Goal: Transaction & Acquisition: Book appointment/travel/reservation

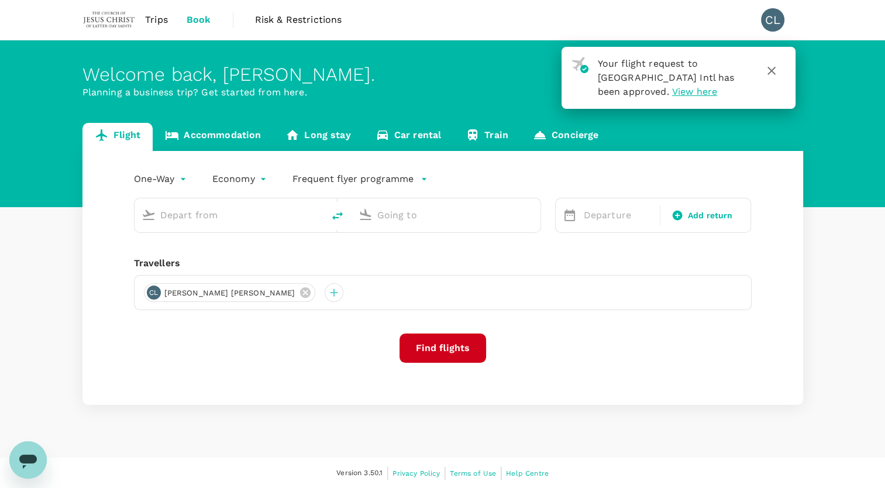
type input "roundtrip"
type input "Kuala Lumpur Intl (KUL)"
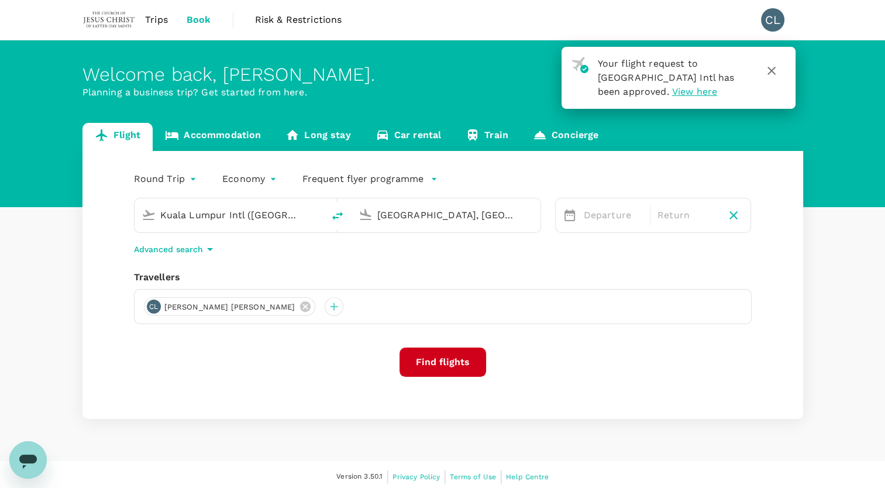
click at [424, 211] on input "Bangkok, Thailand (any)" at bounding box center [446, 215] width 139 height 18
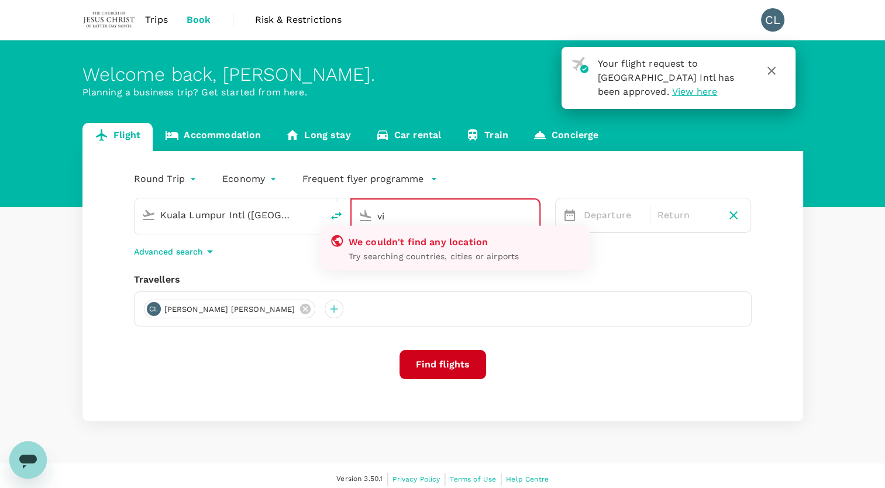
type input "v"
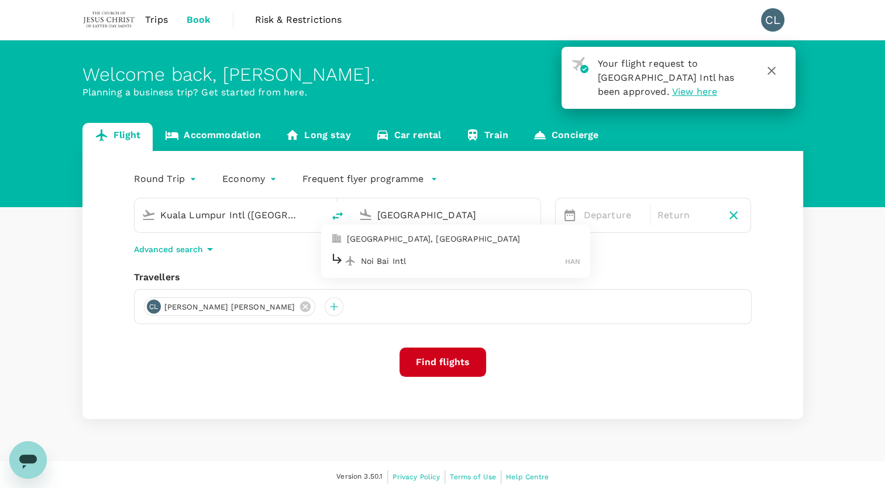
click at [433, 255] on p "Noi Bai Intl" at bounding box center [463, 261] width 205 height 12
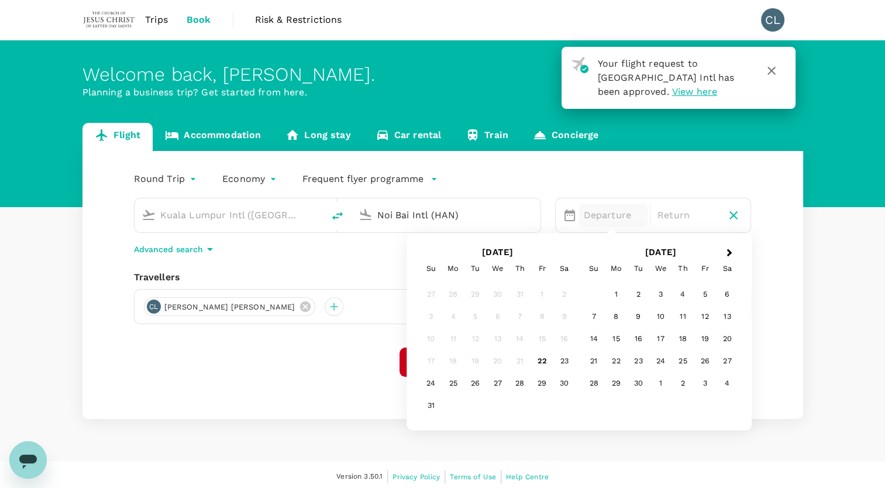
type input "Noi Bai Intl (HAN)"
click at [349, 267] on div "Round Trip roundtrip Economy economy Frequent flyer programme Kuala Lumpur Intl…" at bounding box center [442, 285] width 720 height 268
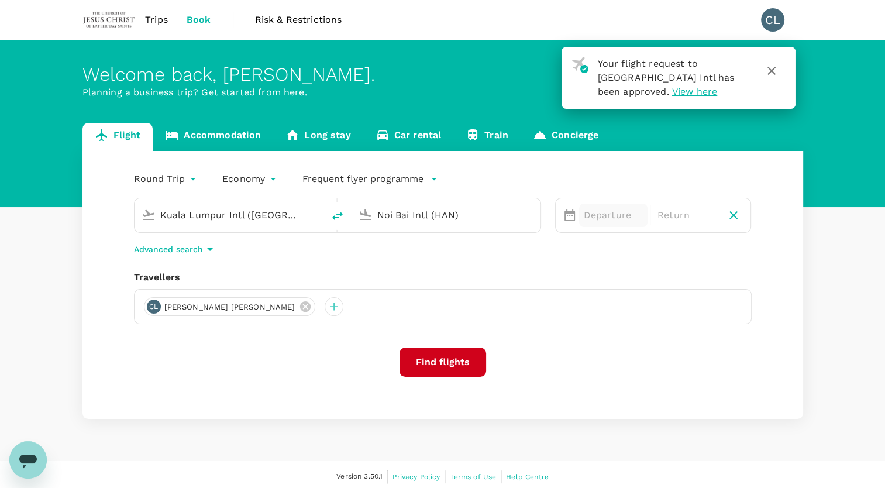
click at [610, 219] on p "Departure" at bounding box center [613, 215] width 59 height 14
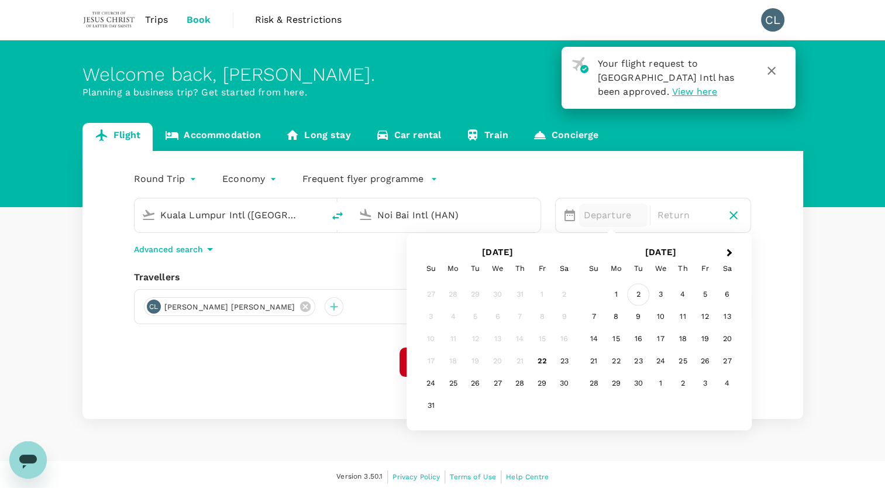
click at [639, 296] on div "2" at bounding box center [638, 295] width 22 height 22
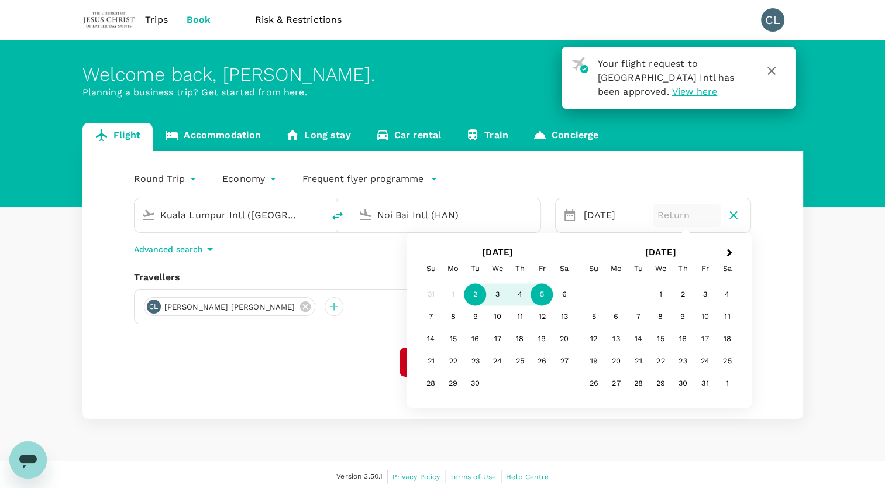
click at [539, 294] on div "5" at bounding box center [542, 295] width 22 height 22
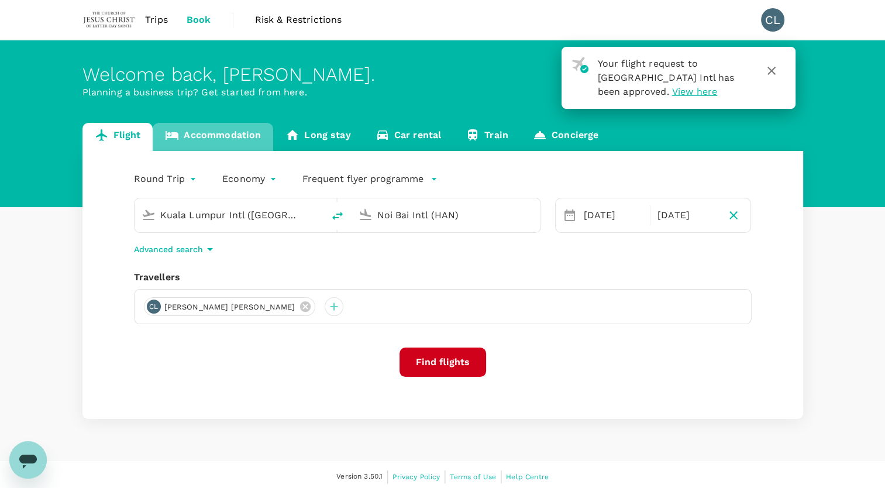
click at [230, 134] on link "Accommodation" at bounding box center [213, 137] width 120 height 28
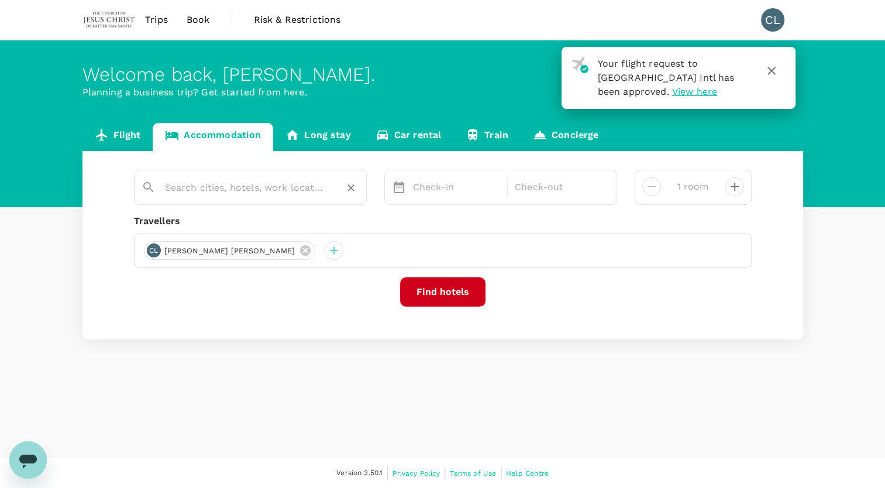
click at [303, 188] on input "text" at bounding box center [245, 187] width 161 height 18
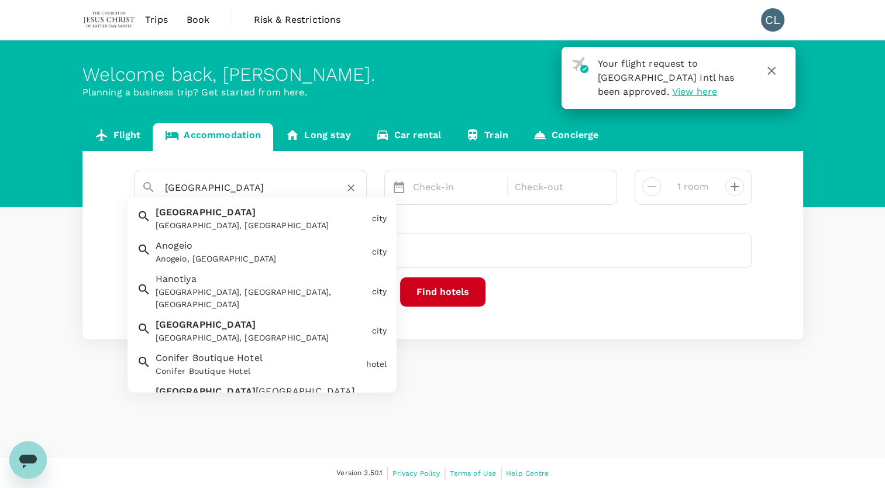
click at [272, 221] on div "Hanoi, Vietnam" at bounding box center [262, 225] width 212 height 12
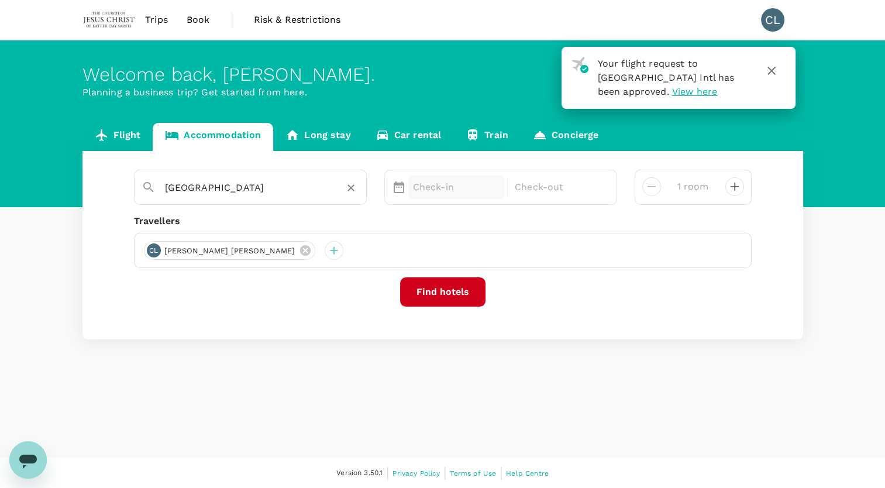
type input "Hanoi"
click at [440, 182] on p "Check-in" at bounding box center [457, 187] width 88 height 14
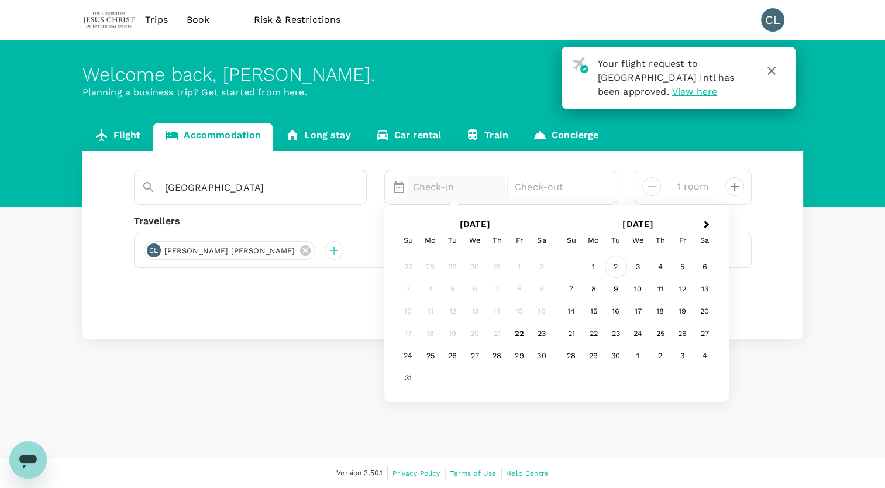
click at [618, 264] on div "2" at bounding box center [616, 267] width 22 height 22
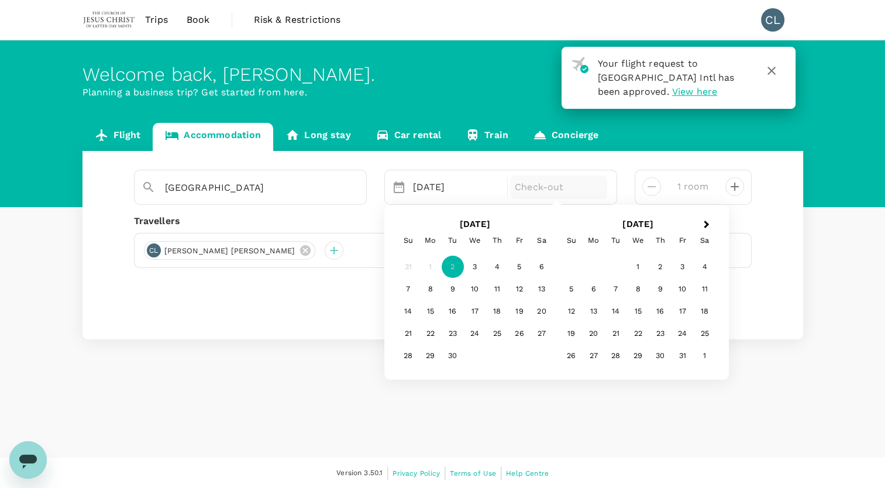
click at [115, 138] on link "Flight" at bounding box center [117, 137] width 71 height 28
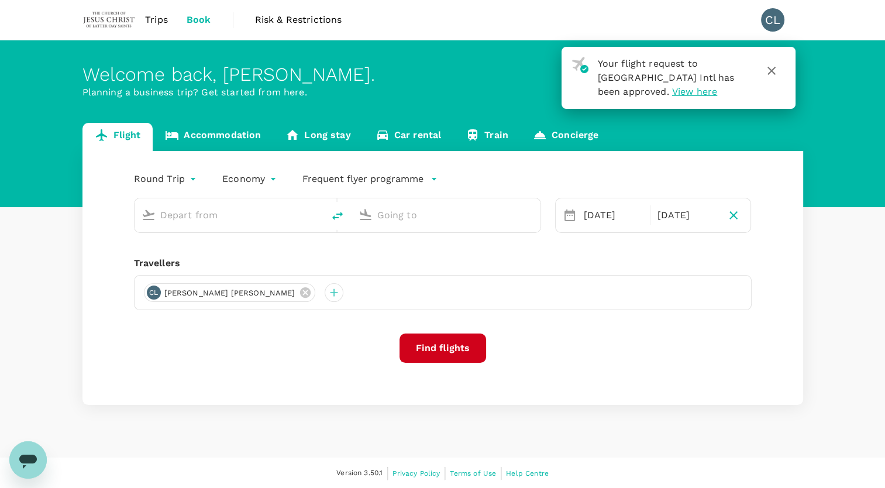
type input "Kuala Lumpur Intl (KUL)"
type input "Bangkok, Thailand (any)"
type input "Kuala Lumpur Intl (KUL)"
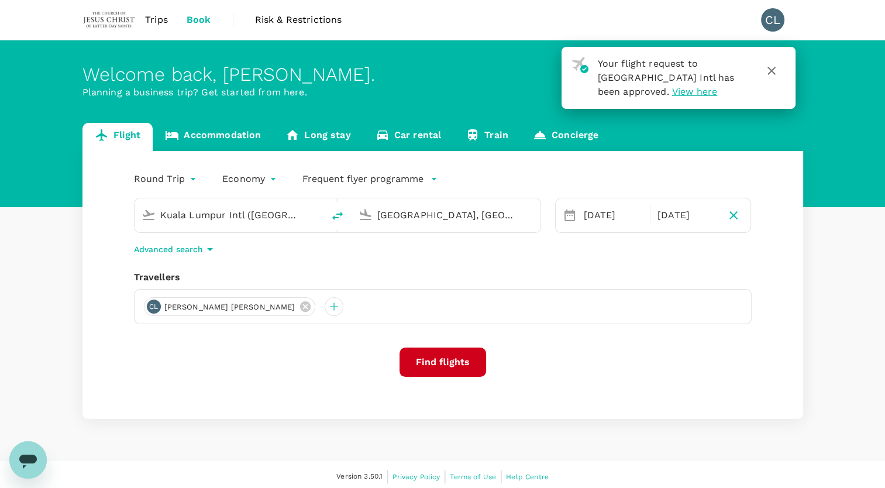
click at [483, 216] on input "Bangkok, Thailand (any)" at bounding box center [446, 215] width 139 height 18
click at [484, 256] on p "Noi Bai Intl" at bounding box center [463, 261] width 205 height 12
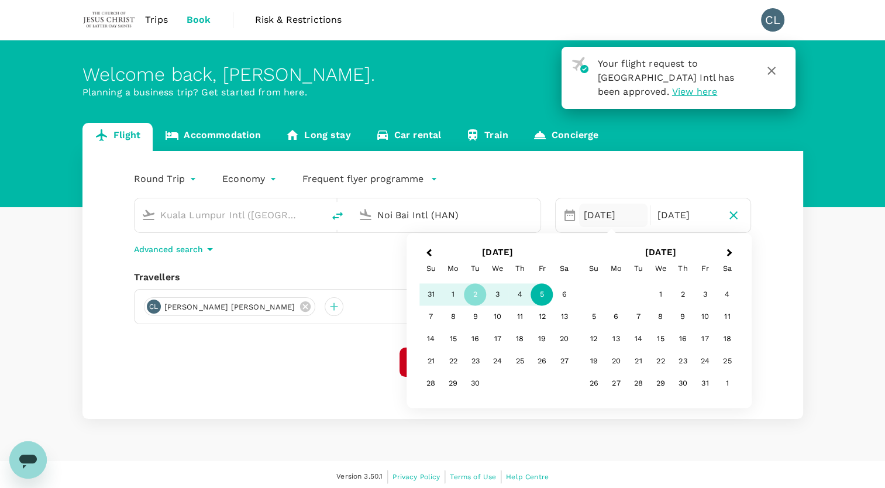
type input "Noi Bai Intl (HAN)"
click at [353, 267] on div "Round Trip roundtrip Economy economy Frequent flyer programme Kuala Lumpur Intl…" at bounding box center [442, 285] width 720 height 268
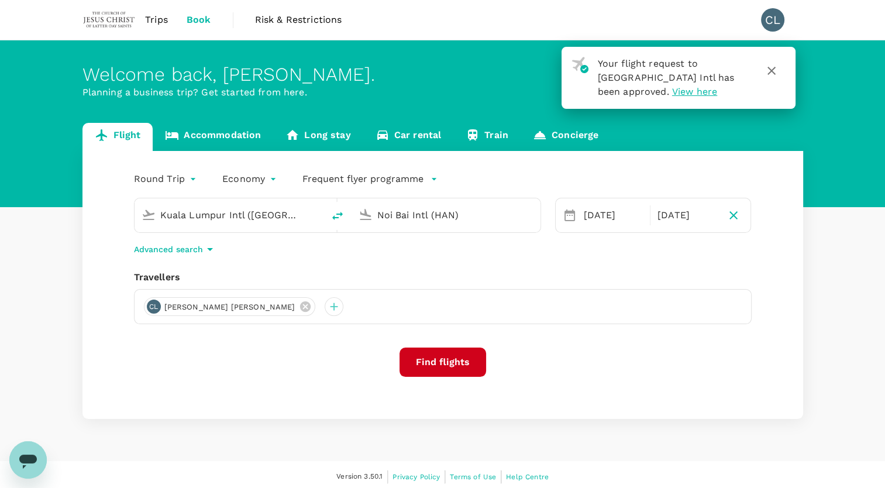
click at [457, 361] on button "Find flights" at bounding box center [442, 361] width 87 height 29
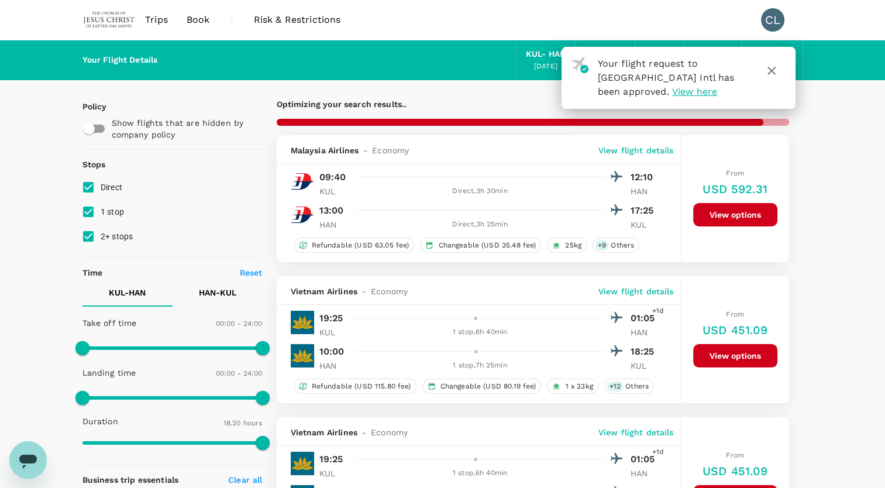
type input "1795"
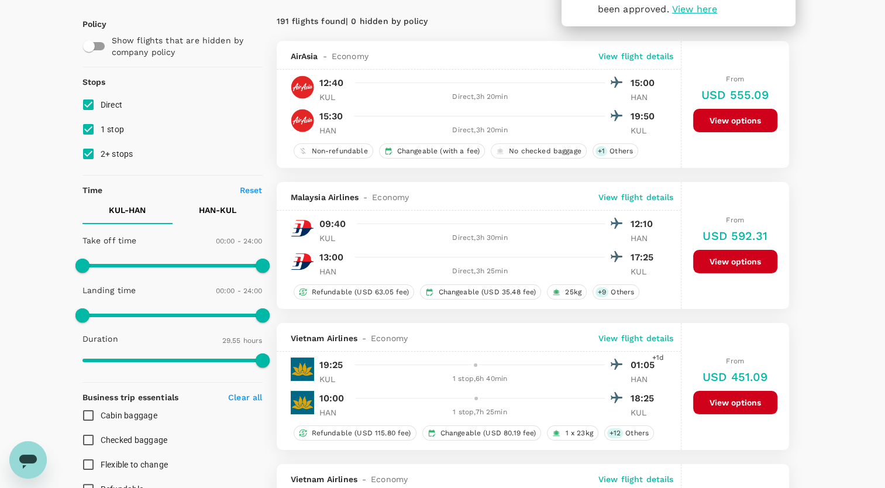
scroll to position [117, 0]
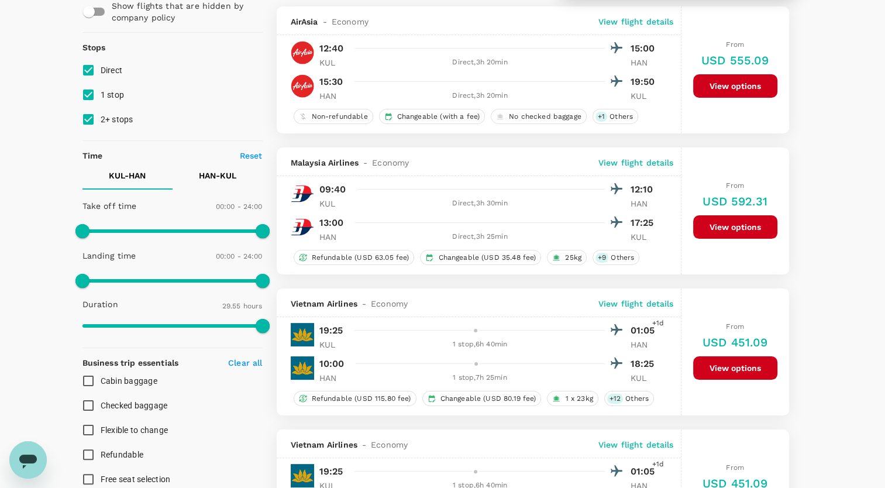
click at [88, 94] on input "1 stop" at bounding box center [88, 94] width 25 height 25
checkbox input "false"
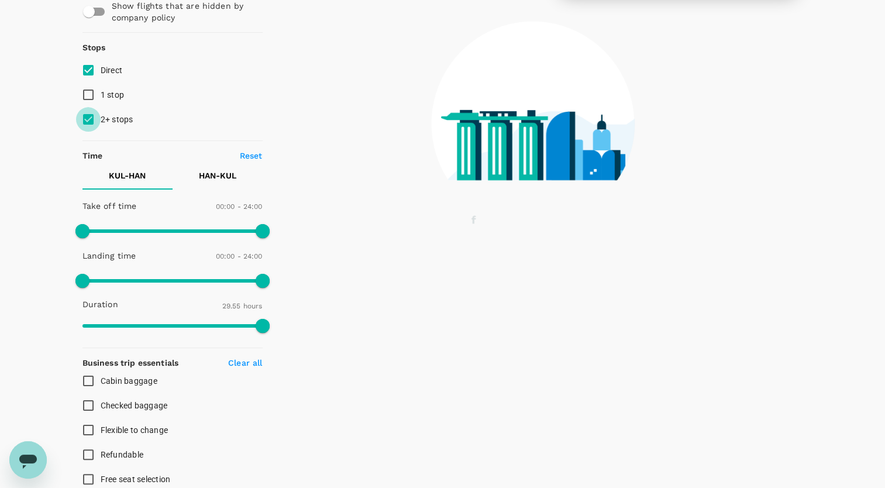
click at [90, 118] on input "2+ stops" at bounding box center [88, 119] width 25 height 25
checkbox input "false"
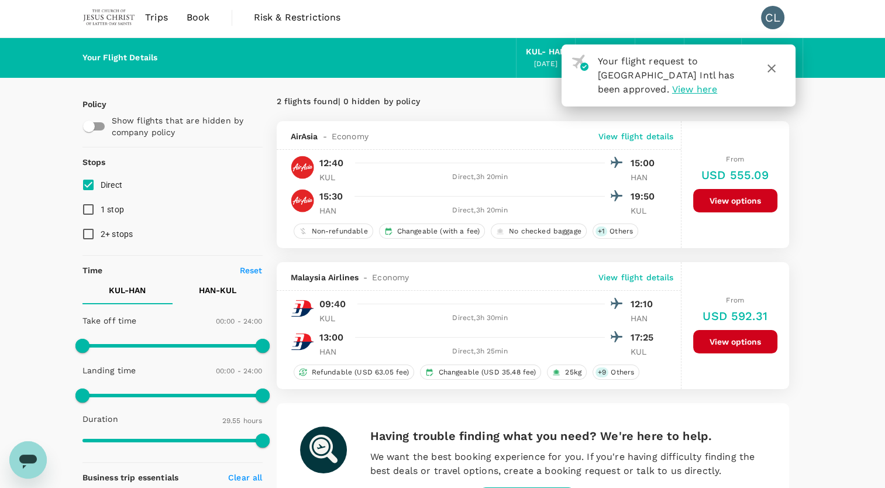
scroll to position [0, 0]
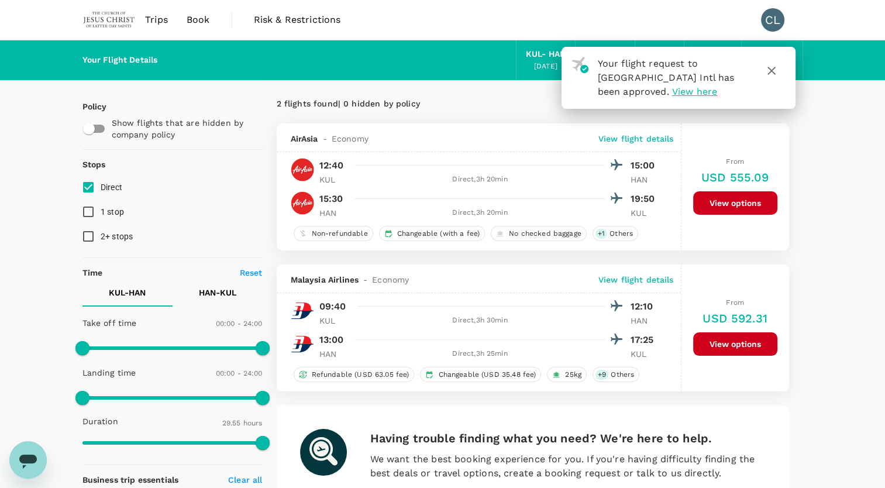
click at [765, 202] on button "View options" at bounding box center [735, 202] width 84 height 23
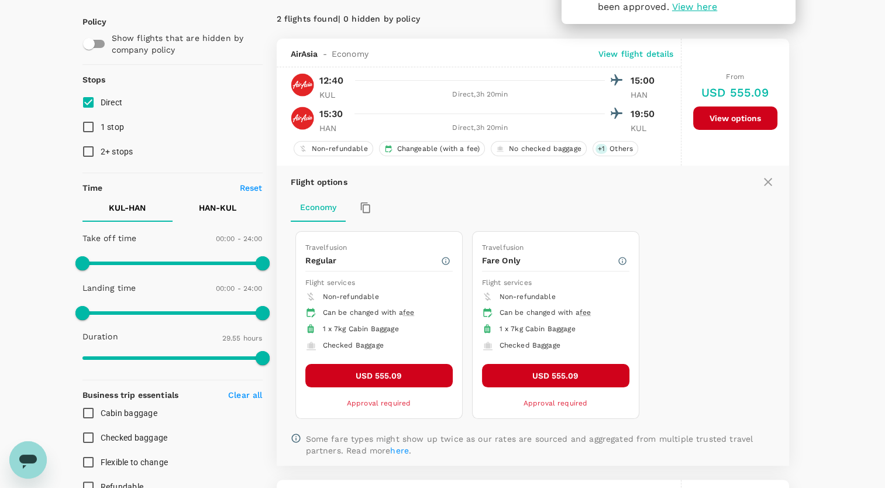
scroll to position [123, 0]
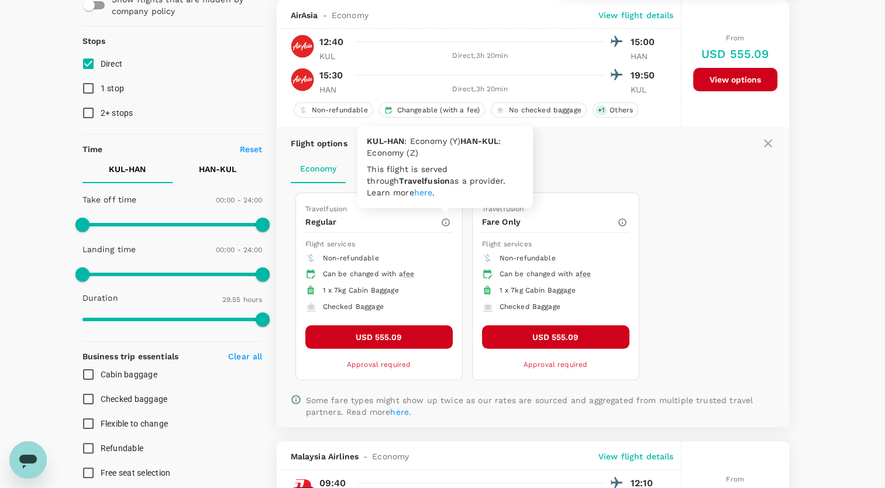
click at [447, 222] on icon "button" at bounding box center [445, 222] width 9 height 9
click at [348, 303] on span "Checked Baggage" at bounding box center [353, 306] width 61 height 8
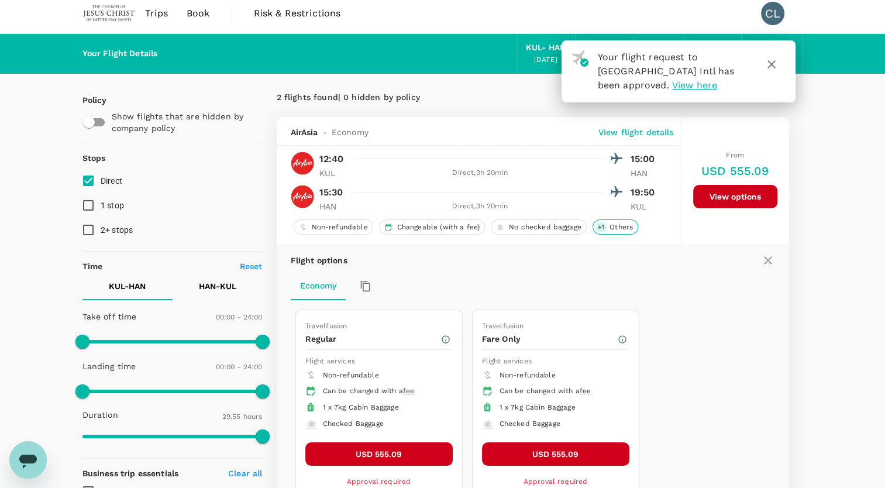
click at [626, 226] on span "Others" at bounding box center [621, 227] width 33 height 10
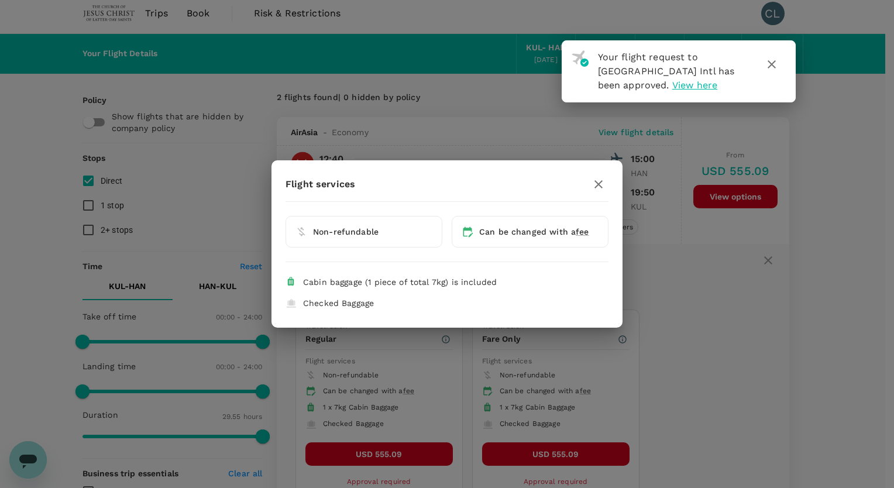
click at [372, 233] on span "Non-refundable" at bounding box center [345, 231] width 65 height 9
click at [428, 282] on span "Cabin baggage (1 piece of total 7kg) is included" at bounding box center [400, 281] width 194 height 9
click at [594, 187] on icon "button" at bounding box center [598, 184] width 14 height 14
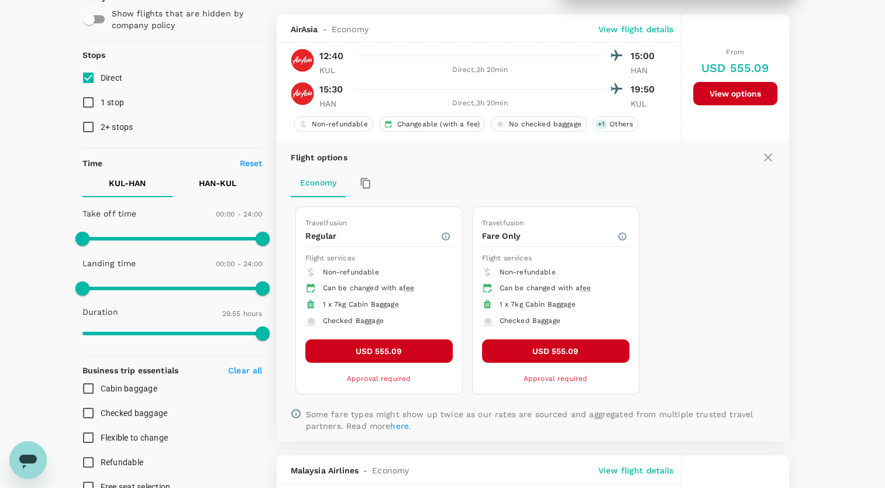
scroll to position [240, 0]
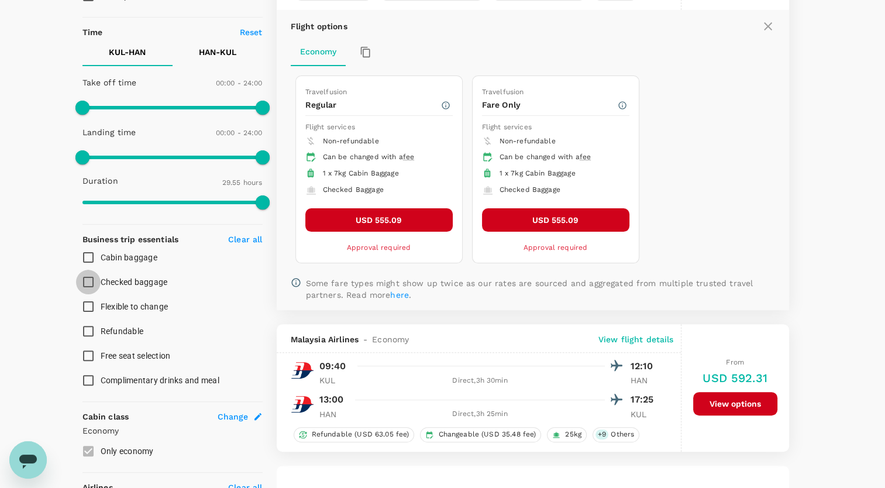
click at [87, 281] on input "Checked baggage" at bounding box center [88, 282] width 25 height 25
checkbox input "true"
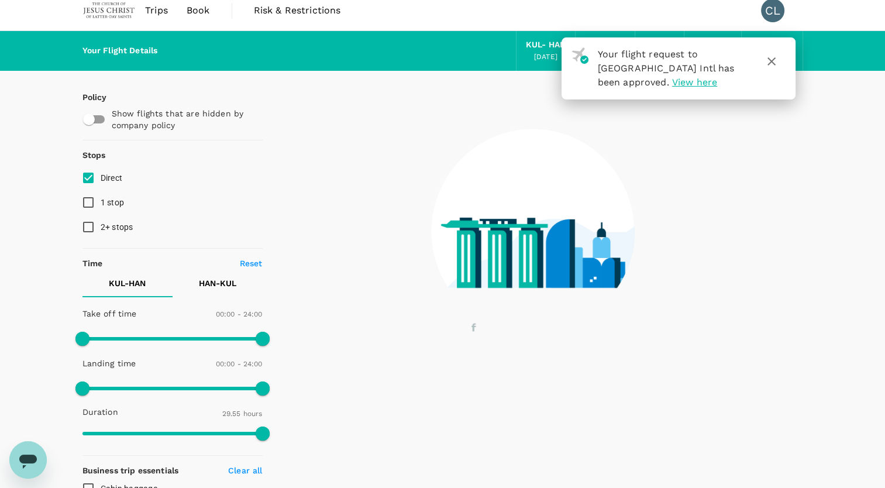
scroll to position [6, 0]
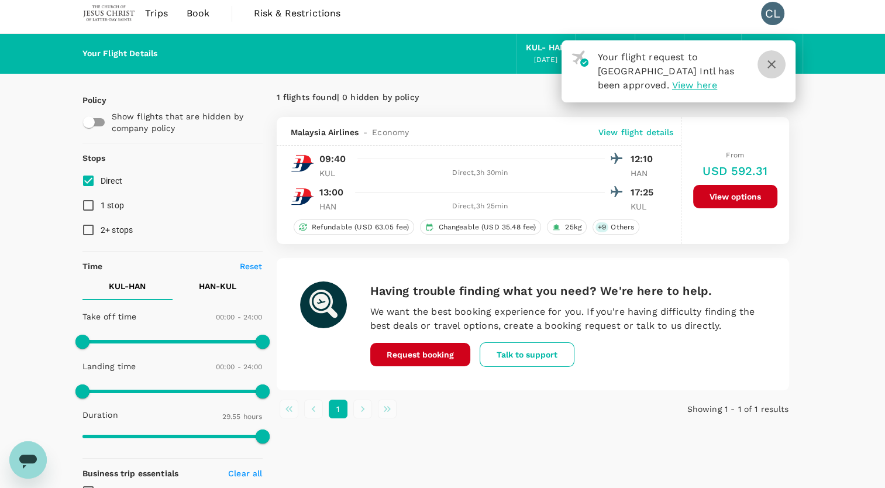
click at [772, 65] on icon "button" at bounding box center [771, 64] width 8 height 8
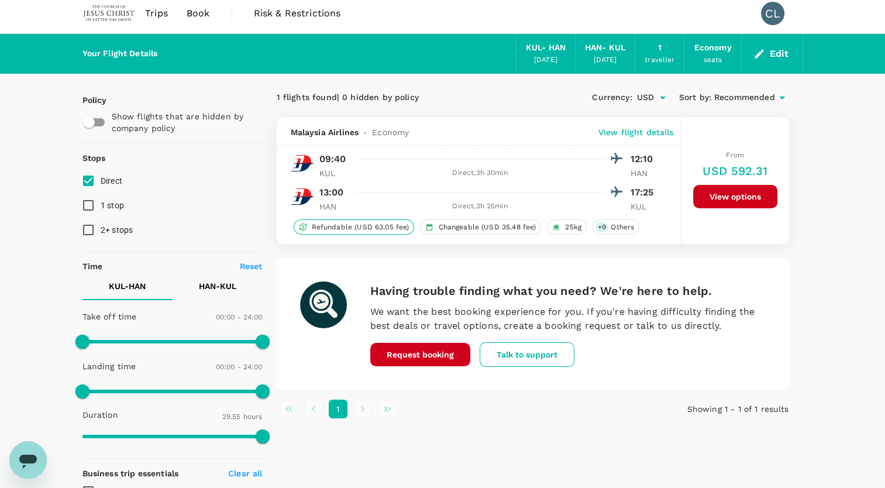
click at [383, 228] on span "Refundable (USD 63.05 fee)" at bounding box center [360, 227] width 107 height 10
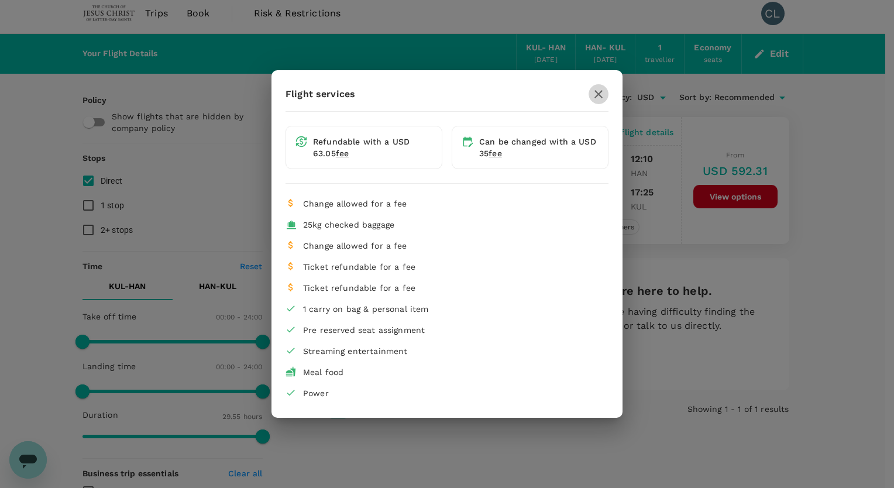
click at [599, 97] on icon "button" at bounding box center [598, 94] width 14 height 14
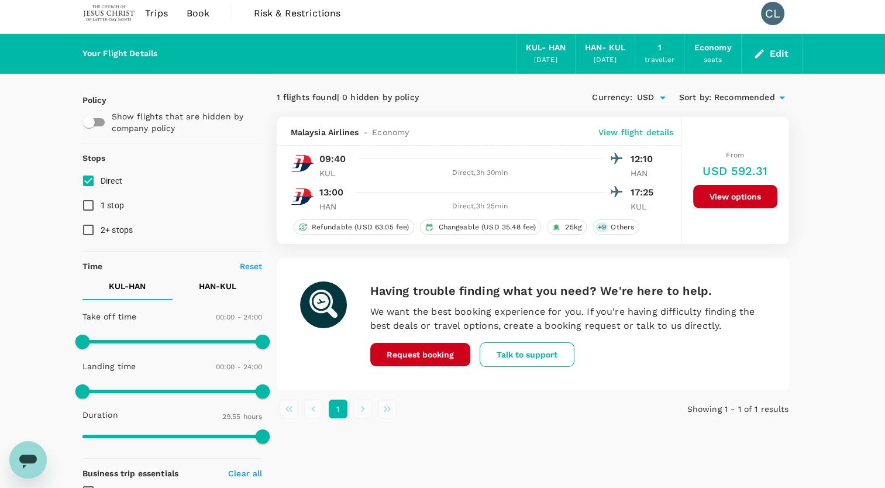
click at [731, 195] on button "View options" at bounding box center [735, 196] width 84 height 23
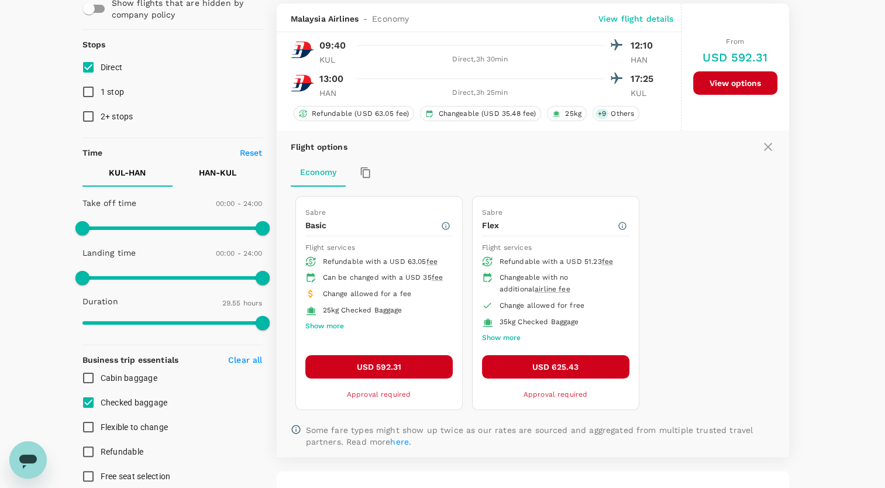
scroll to position [123, 0]
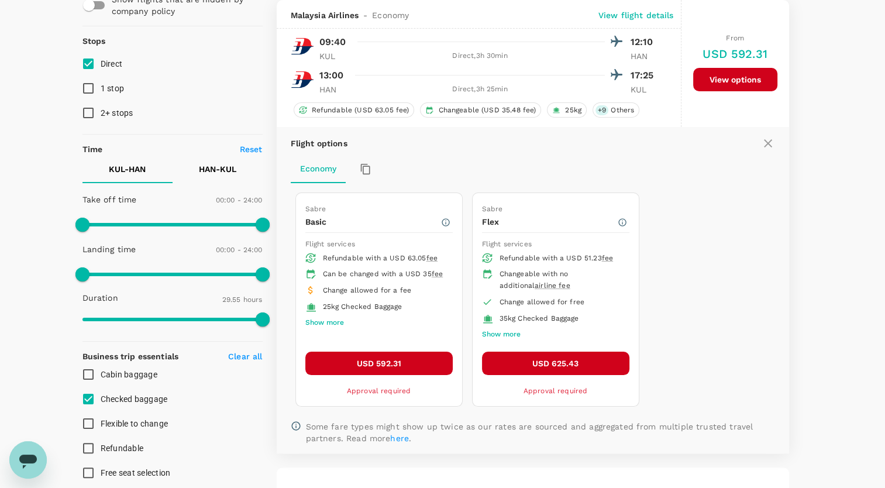
click at [386, 364] on button "USD 592.31" at bounding box center [378, 362] width 147 height 23
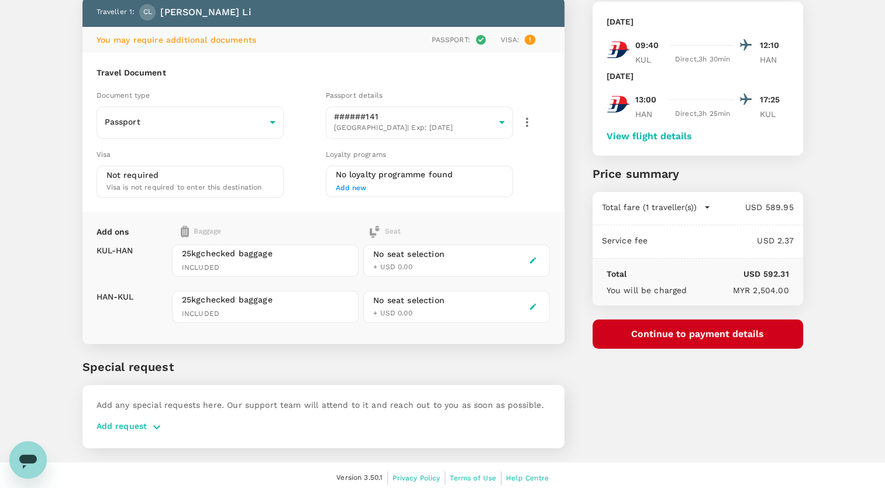
scroll to position [73, 0]
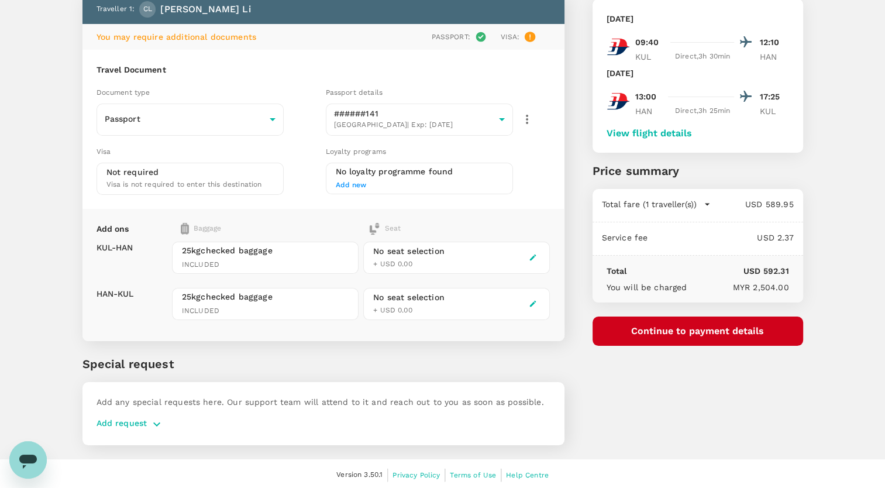
click at [117, 421] on p "Add request" at bounding box center [121, 424] width 51 height 14
click at [152, 422] on icon "button" at bounding box center [157, 424] width 14 height 14
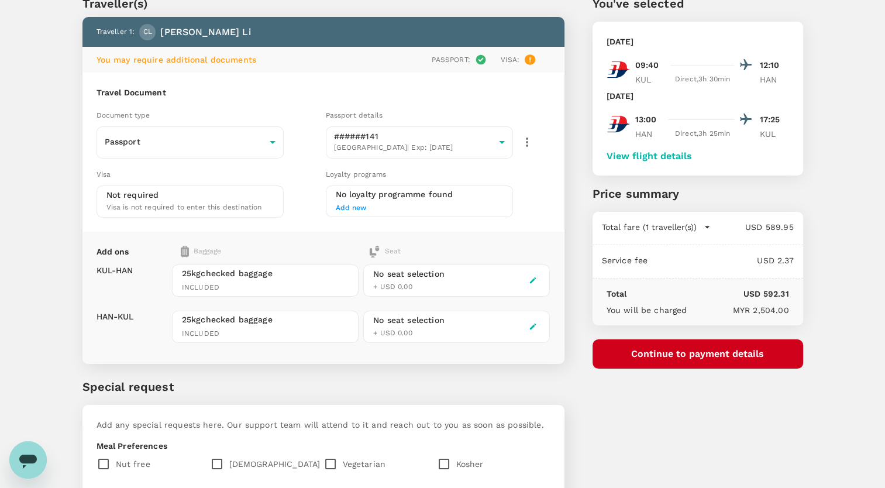
scroll to position [0, 0]
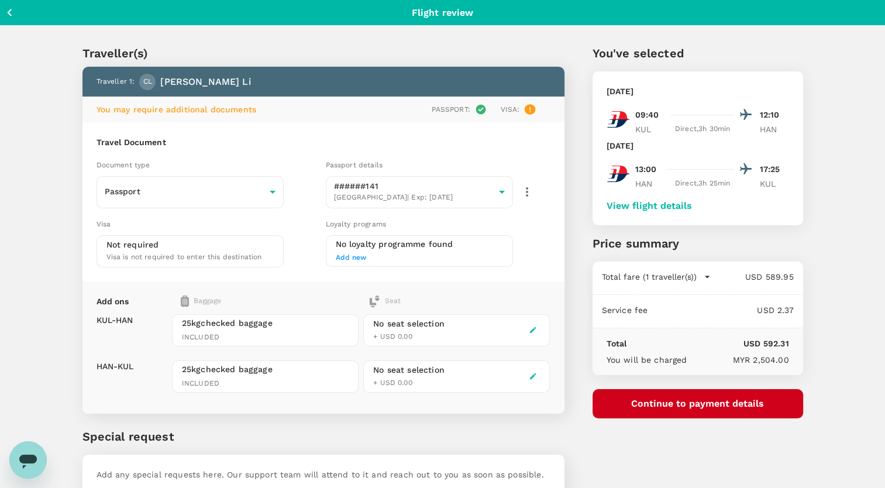
click at [12, 12] on icon "button" at bounding box center [9, 12] width 15 height 15
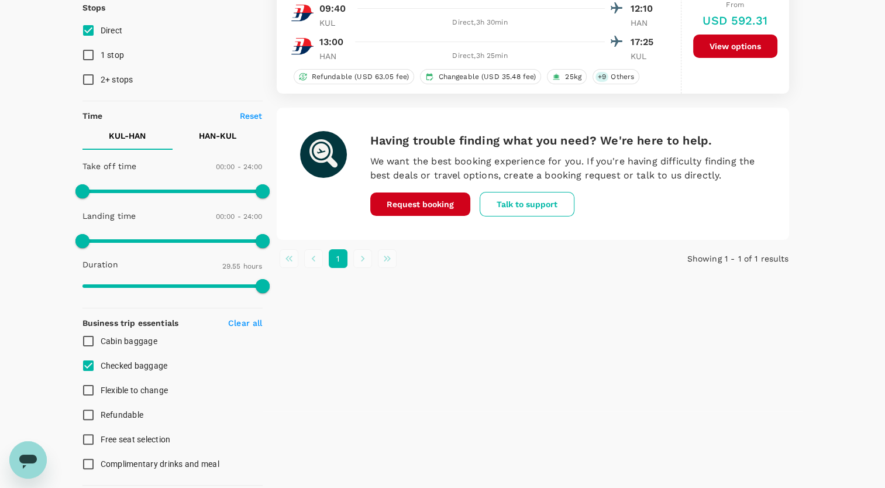
scroll to position [234, 0]
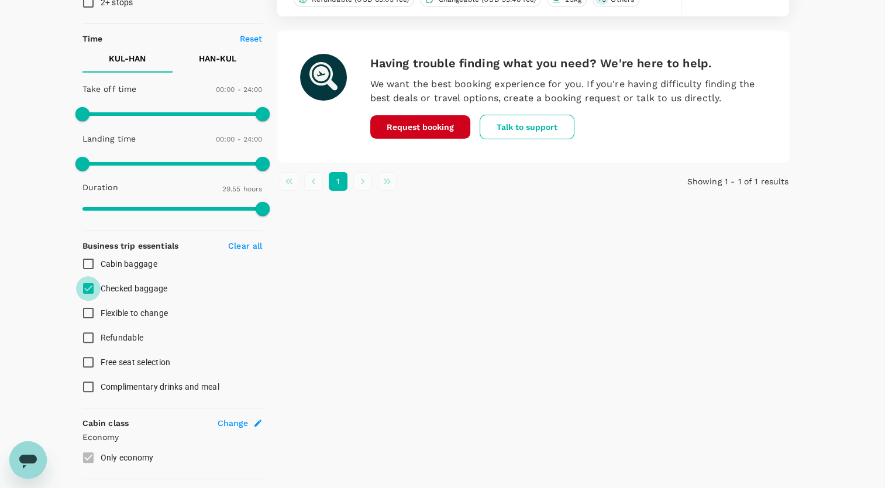
click at [89, 284] on input "Checked baggage" at bounding box center [88, 288] width 25 height 25
checkbox input "false"
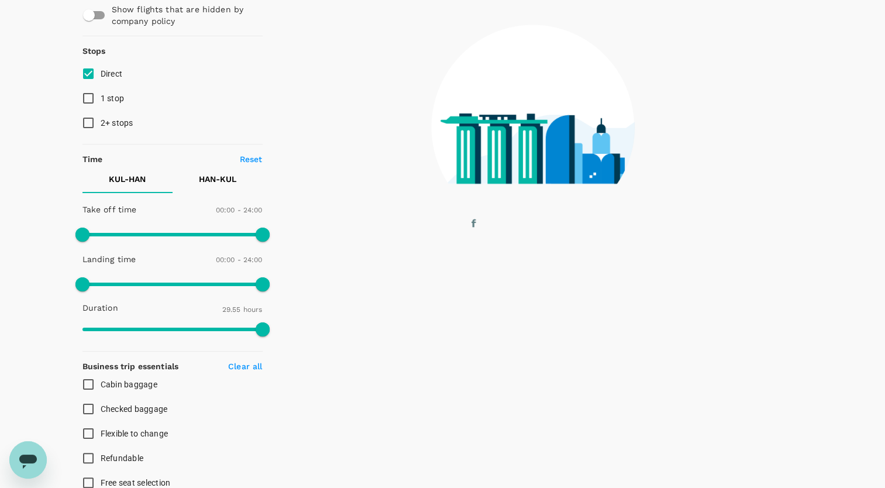
scroll to position [0, 0]
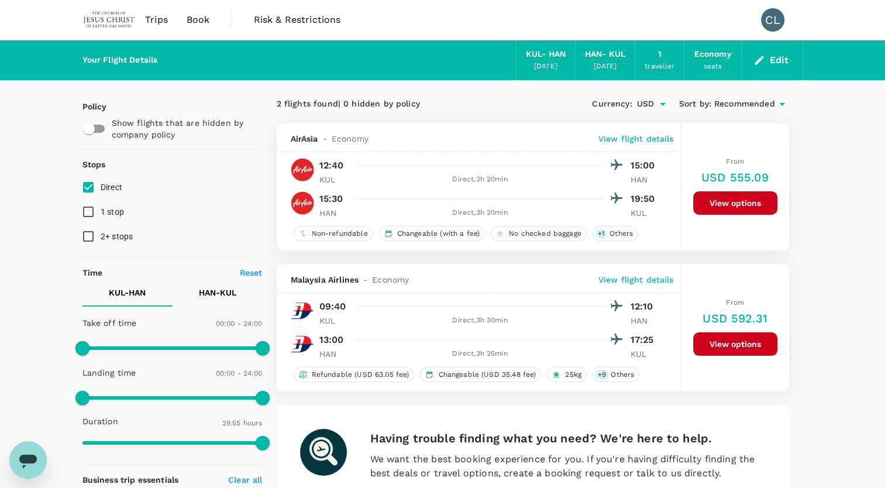
click at [739, 202] on button "View options" at bounding box center [735, 202] width 84 height 23
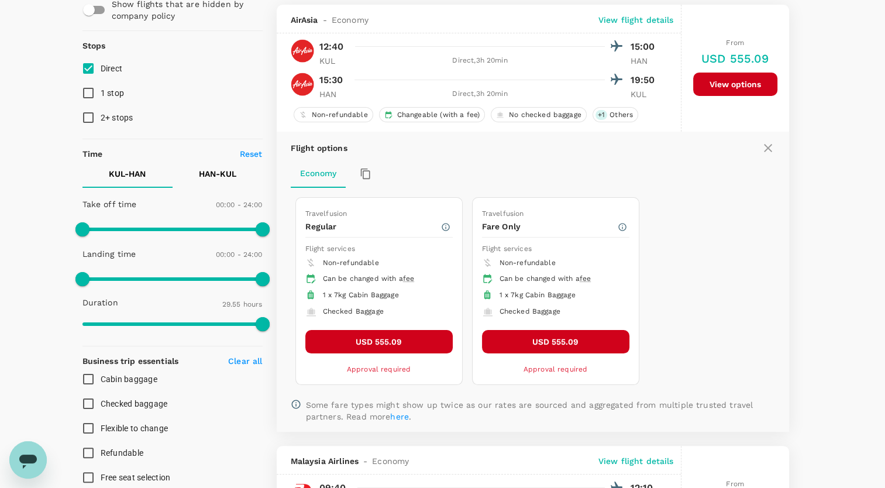
scroll to position [123, 0]
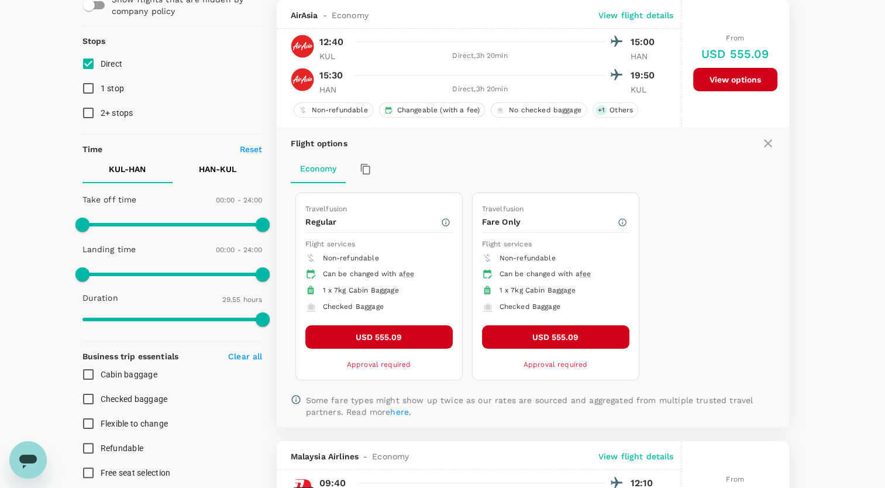
click at [379, 340] on button "USD 555.09" at bounding box center [378, 336] width 147 height 23
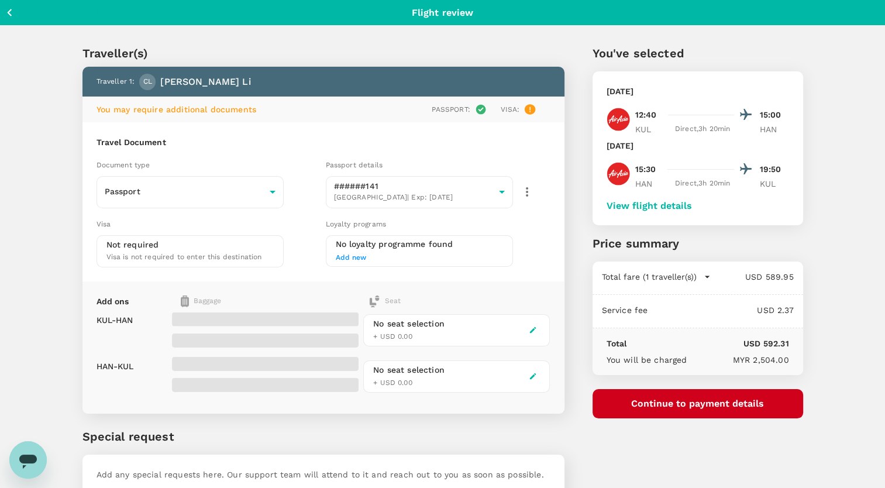
click at [534, 326] on icon "button" at bounding box center [533, 330] width 8 height 8
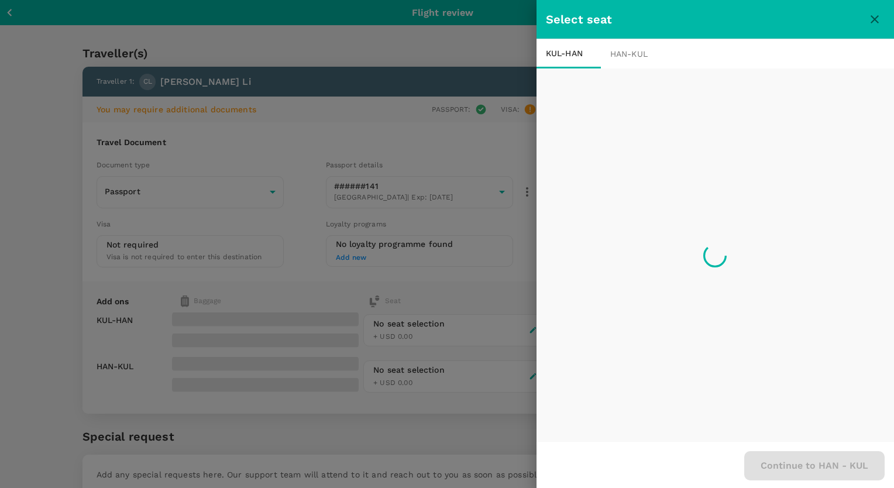
click at [420, 69] on div at bounding box center [447, 244] width 894 height 488
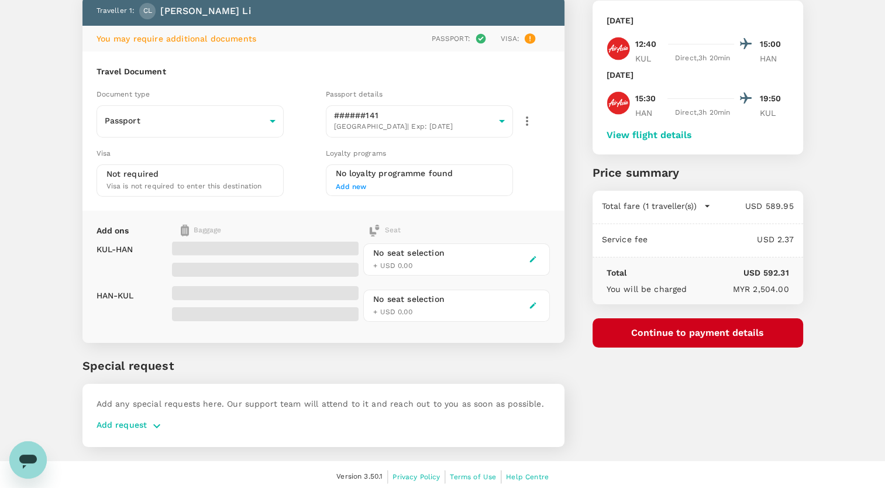
scroll to position [73, 0]
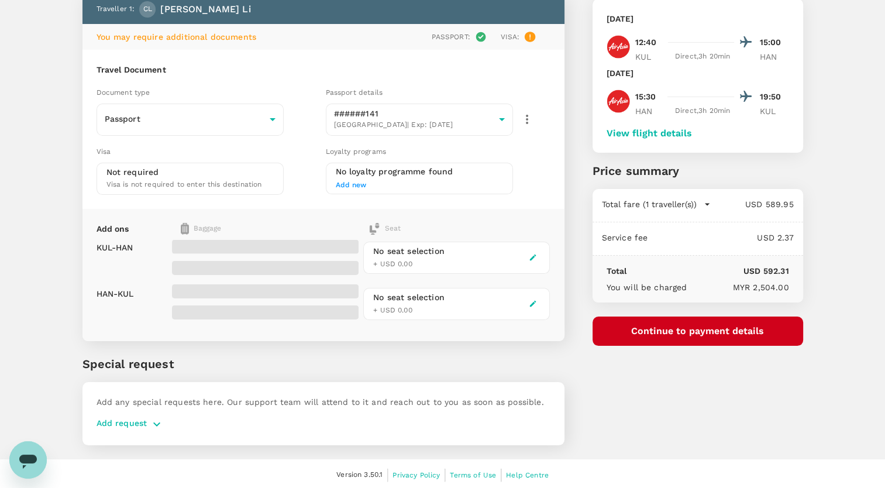
click at [144, 422] on p "Add request" at bounding box center [121, 424] width 51 height 14
click at [150, 423] on icon "button" at bounding box center [157, 424] width 14 height 14
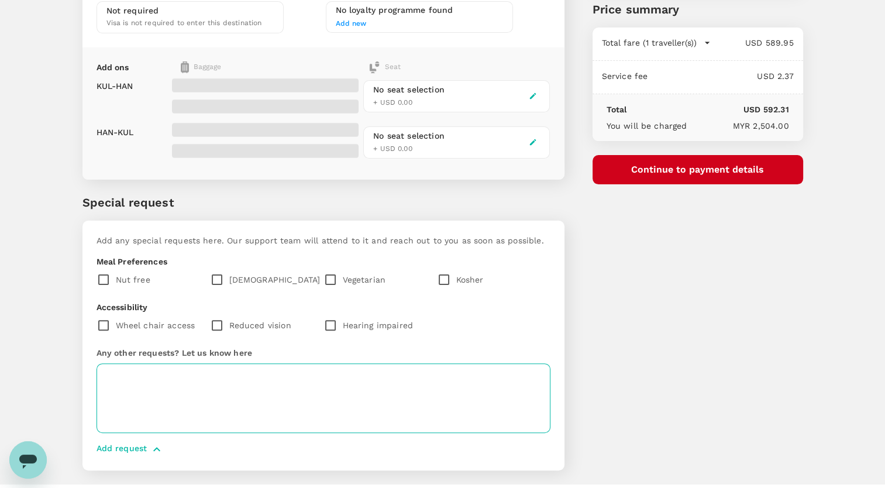
scroll to position [248, 0]
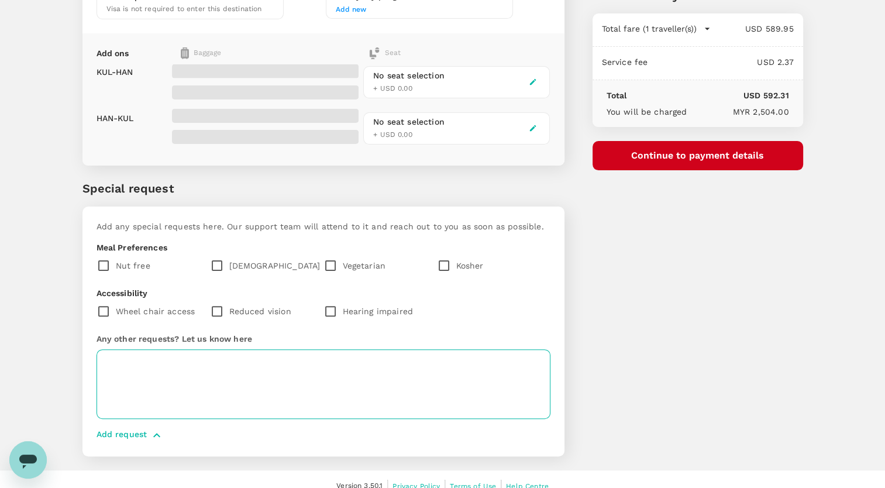
click at [257, 372] on textarea at bounding box center [323, 384] width 454 height 70
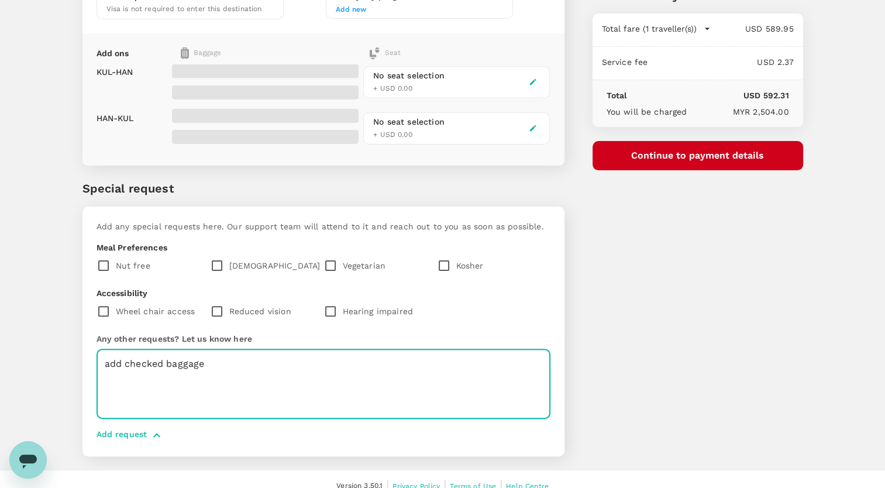
click at [126, 363] on textarea "add checked baggage" at bounding box center [323, 384] width 454 height 70
click at [225, 358] on textarea "add 1 checked baggage" at bounding box center [323, 384] width 454 height 70
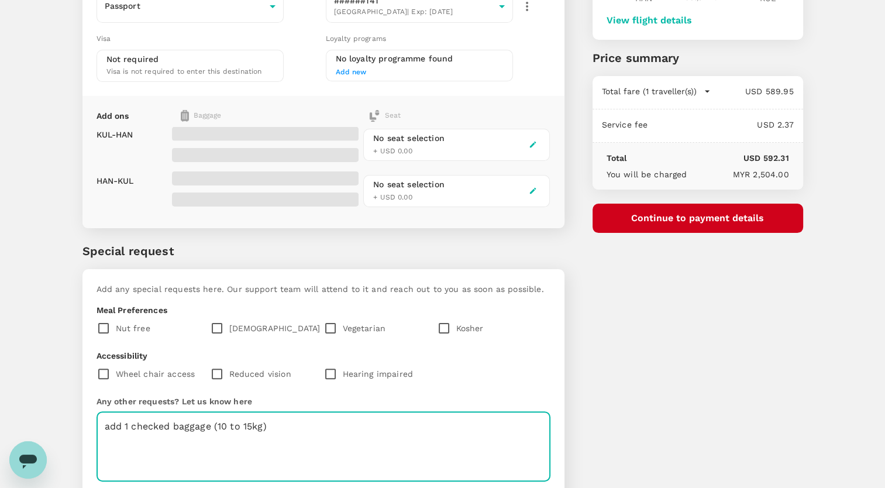
scroll to position [73, 0]
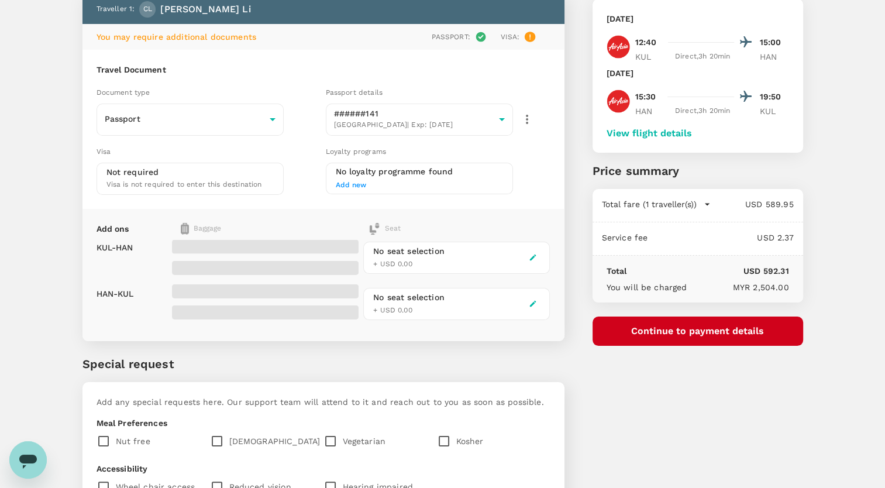
click at [483, 260] on div "No seat selection + USD 0.00" at bounding box center [456, 258] width 187 height 32
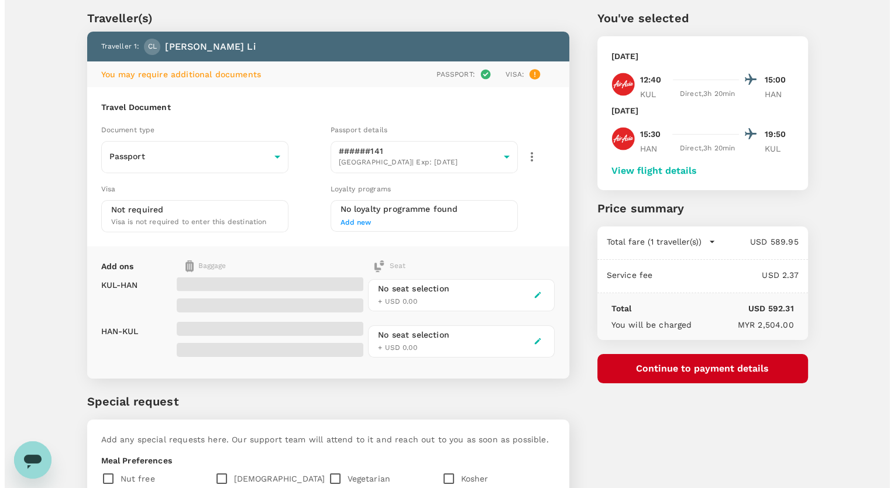
scroll to position [14, 0]
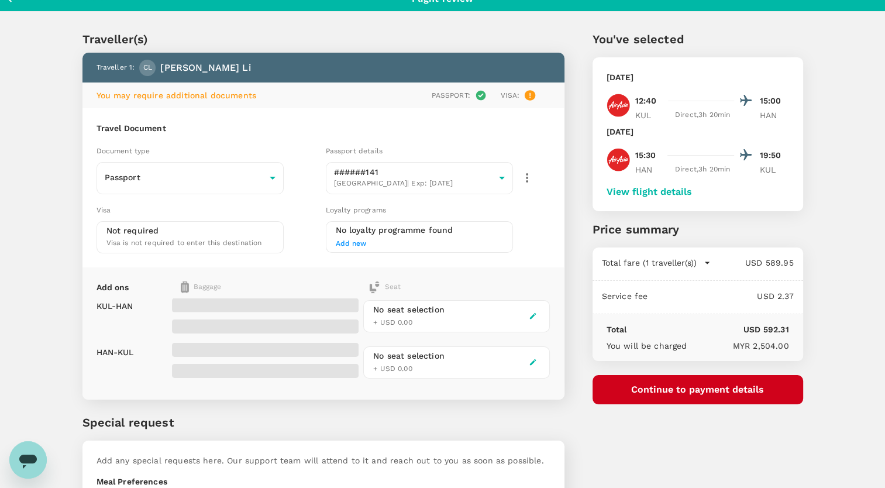
click at [530, 309] on button "button" at bounding box center [533, 316] width 14 height 14
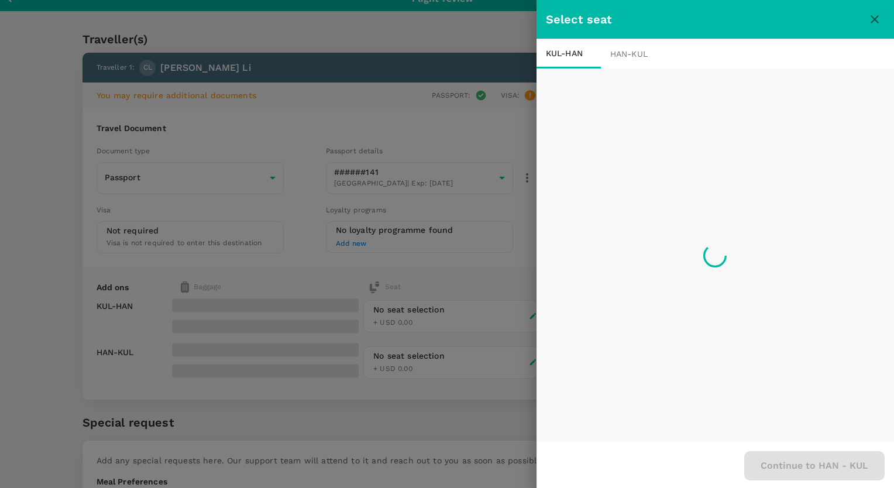
click at [635, 49] on div "HAN - KUL" at bounding box center [633, 53] width 64 height 29
click at [561, 57] on div "KUL - HAN" at bounding box center [568, 53] width 64 height 29
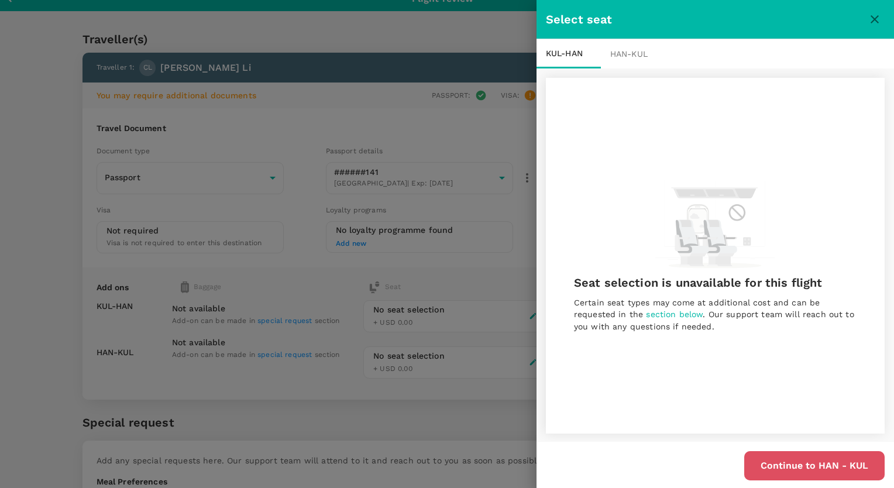
click at [816, 471] on button "Continue to HAN - KUL" at bounding box center [814, 465] width 140 height 29
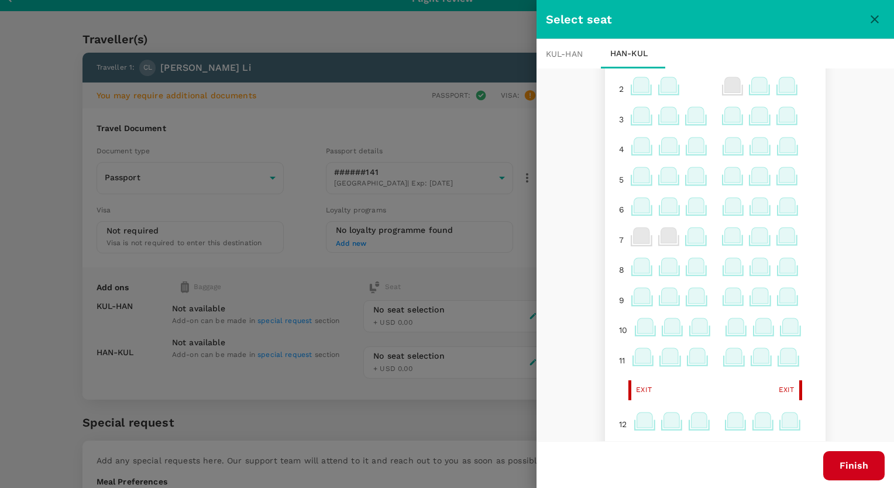
scroll to position [0, 0]
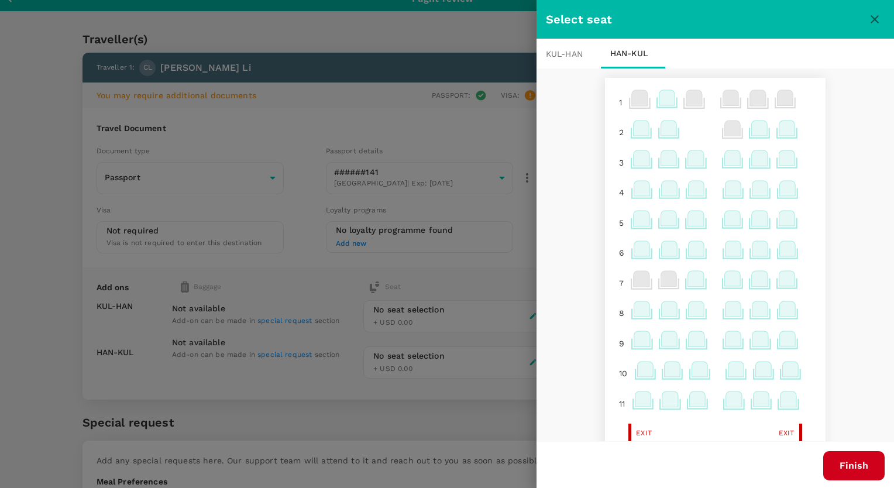
click at [688, 159] on icon at bounding box center [696, 157] width 16 height 15
click at [829, 132] on p "Select" at bounding box center [828, 133] width 26 height 12
click at [851, 462] on button "Finish" at bounding box center [853, 465] width 61 height 29
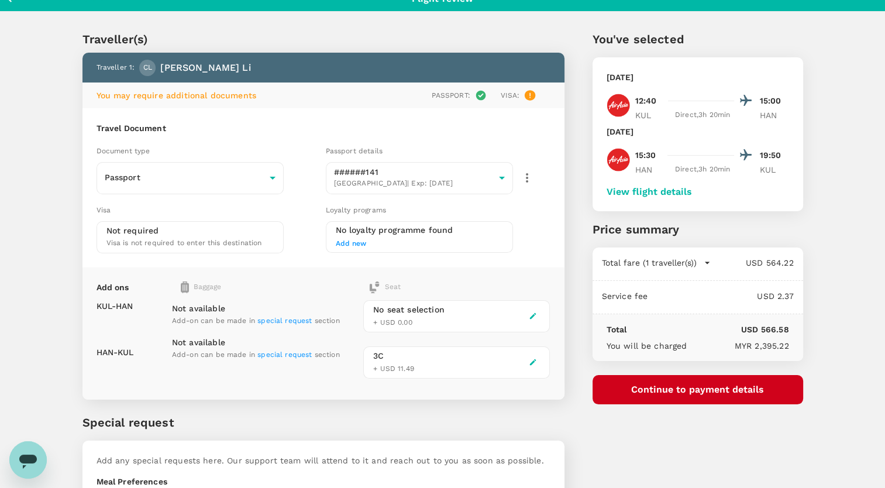
click at [534, 312] on icon "button" at bounding box center [533, 316] width 8 height 8
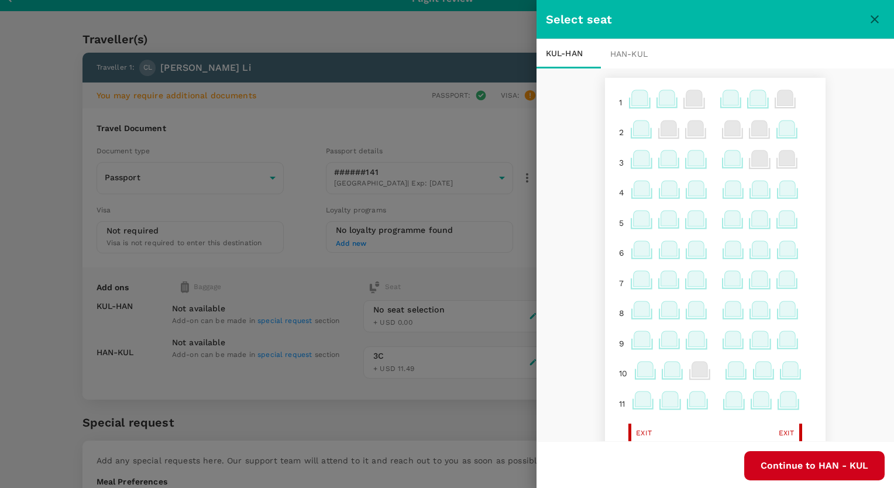
click at [688, 157] on icon at bounding box center [696, 157] width 16 height 15
click at [822, 133] on p "Select" at bounding box center [828, 133] width 26 height 12
click at [830, 467] on button "Continue to HAN - KUL" at bounding box center [814, 465] width 140 height 29
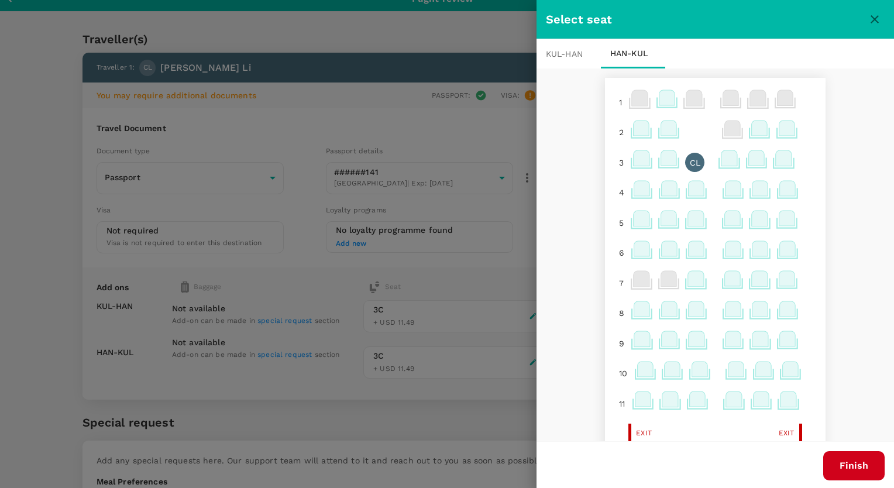
click at [860, 467] on button "Finish" at bounding box center [853, 465] width 61 height 29
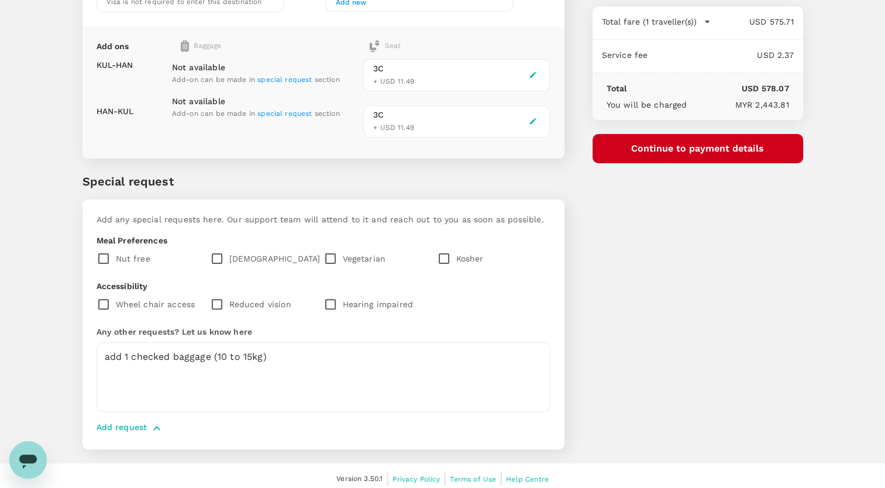
scroll to position [259, 0]
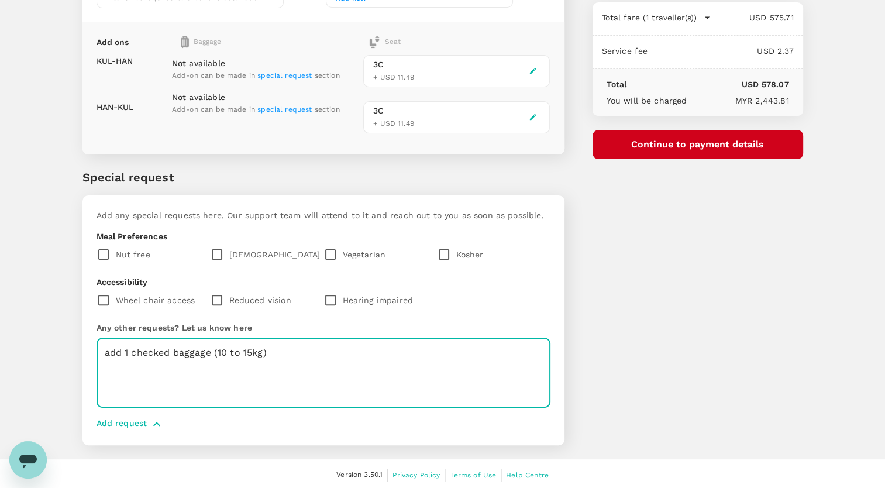
click at [132, 350] on textarea "add 1 checked baggage (10 to 15kg)" at bounding box center [323, 373] width 454 height 70
drag, startPoint x: 239, startPoint y: 350, endPoint x: 264, endPoint y: 351, distance: 25.8
click at [239, 350] on textarea "add 1 checked baggage (10 to 15kg)" at bounding box center [323, 373] width 454 height 70
type textarea "add 1 checked baggage (10 to 15kg), please provide quotation."
click at [699, 141] on button "Continue to payment details" at bounding box center [697, 144] width 211 height 29
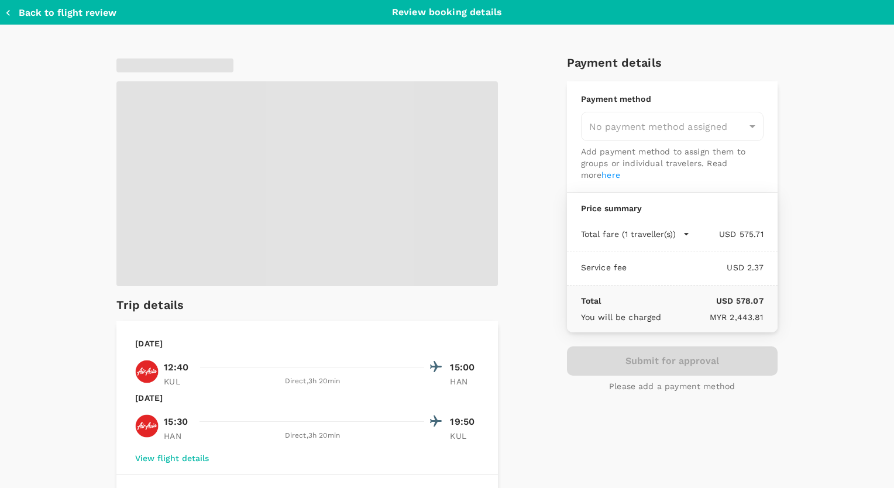
type input "9c4a2d21-5a28-4f24-9288-ce5bc6e7137e"
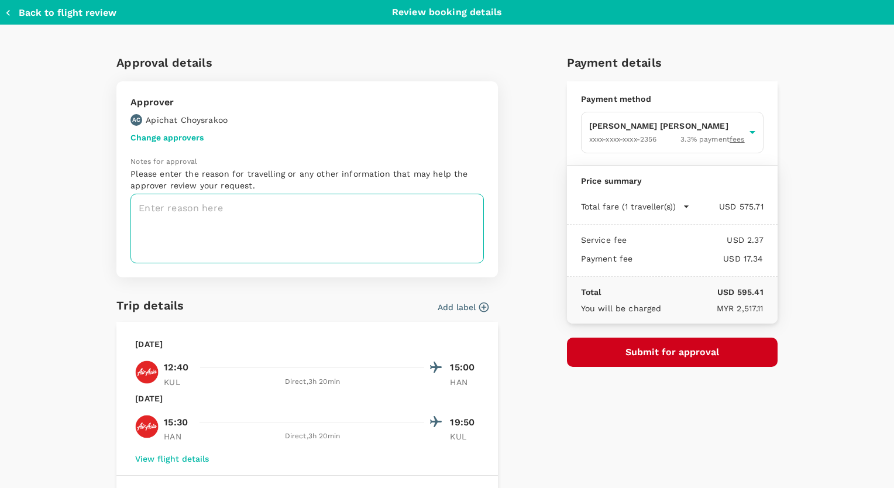
click at [285, 223] on textarea at bounding box center [306, 229] width 353 height 70
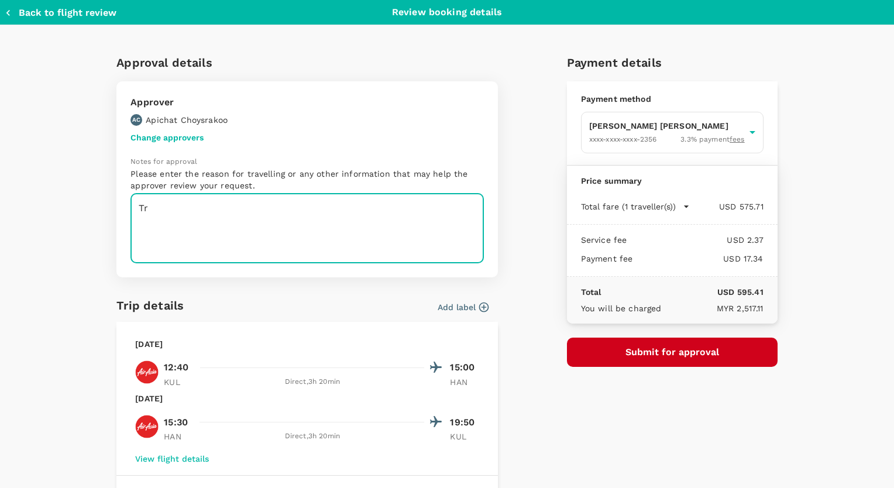
type textarea "T"
type textarea "Business Travel - visit Vietcombank & HSBC for banking relationship and work."
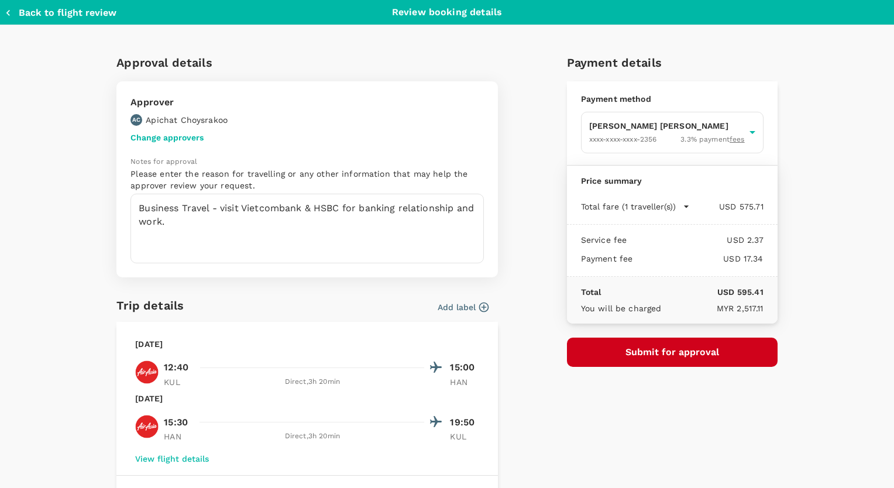
drag, startPoint x: 684, startPoint y: 351, endPoint x: 701, endPoint y: 406, distance: 57.5
click at [699, 411] on div "Payment details Payment method LI CHING FUNG HELAMAN XXXX-XXXX-XXXX-2356 3.3 % …" at bounding box center [667, 349] width 220 height 610
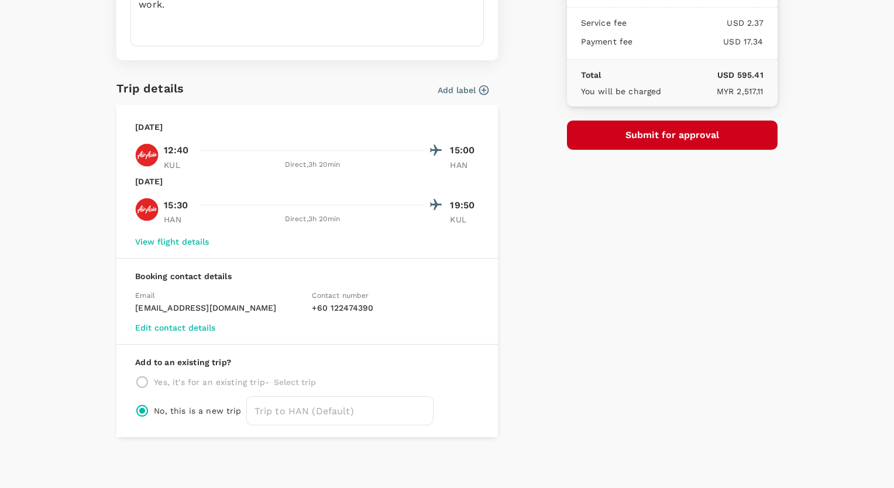
scroll to position [218, 0]
click at [676, 140] on button "Submit for approval" at bounding box center [672, 133] width 211 height 29
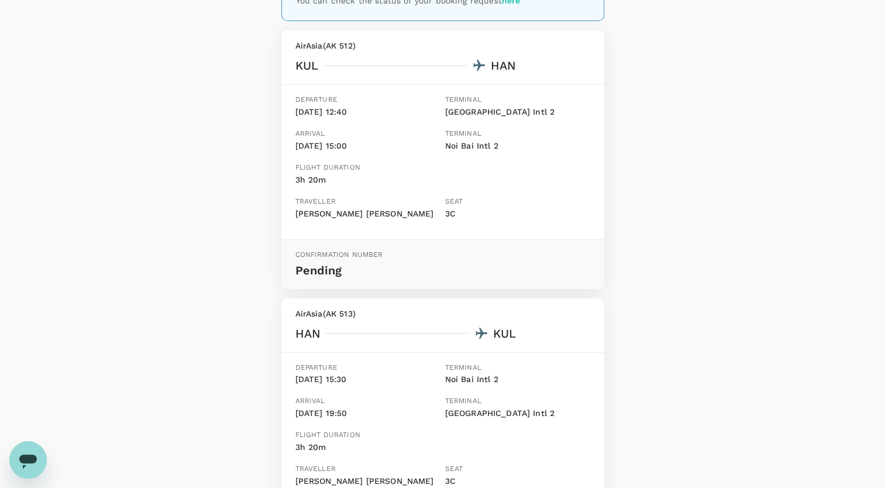
scroll to position [327, 0]
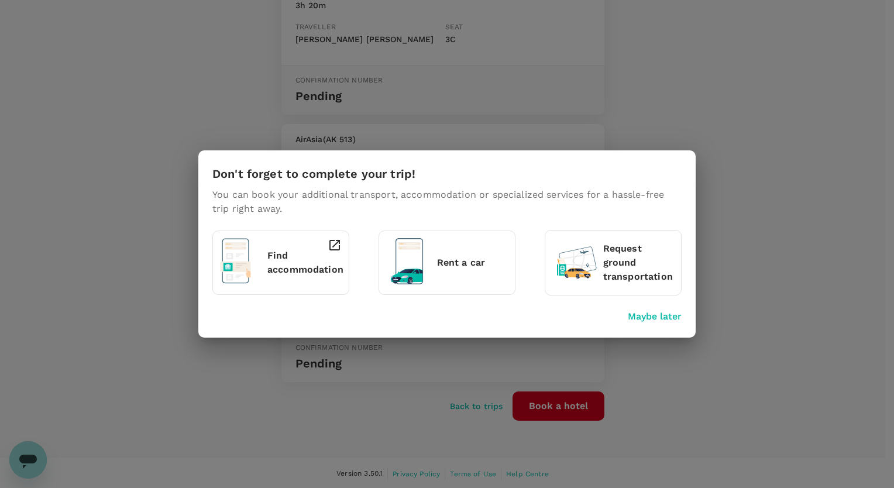
click at [278, 266] on p "Find accommodation" at bounding box center [305, 263] width 76 height 28
click at [68, 165] on div "Don't forget to complete your trip! You can book your additional transport, acc…" at bounding box center [447, 244] width 894 height 488
click at [658, 320] on p "Maybe later" at bounding box center [654, 316] width 54 height 14
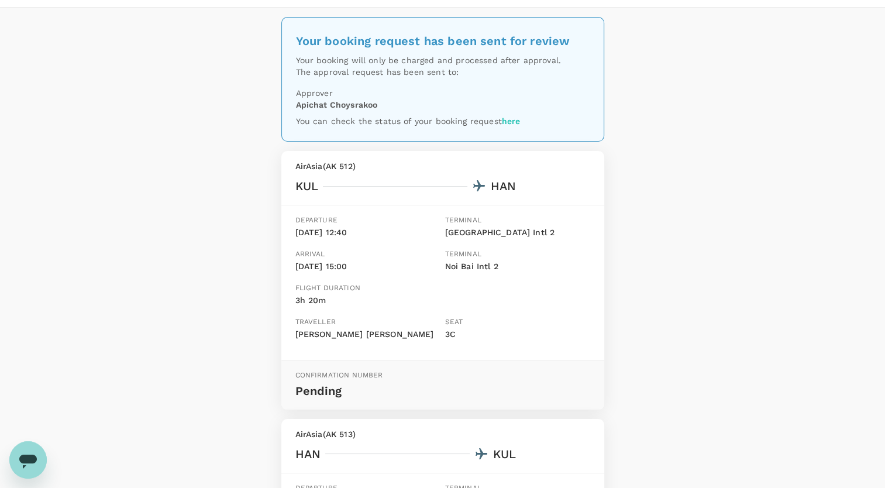
scroll to position [0, 0]
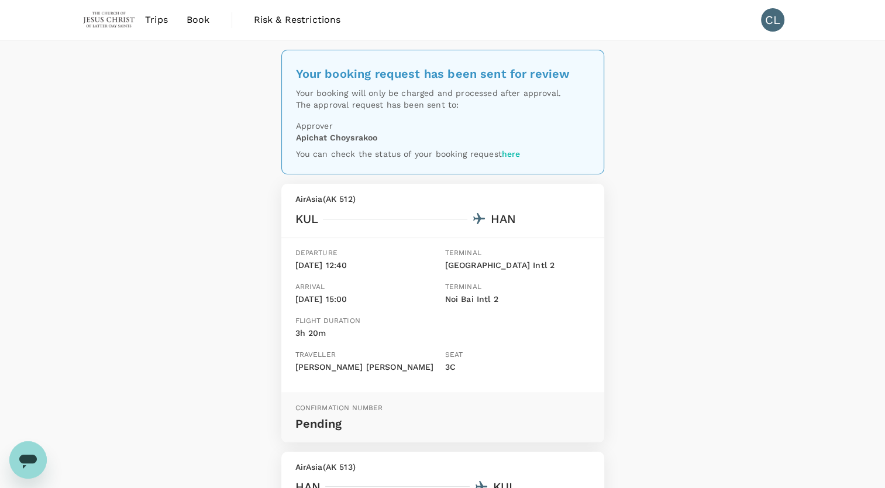
click at [423, 272] on div "Departure 02 Sep, 12:40" at bounding box center [366, 262] width 150 height 39
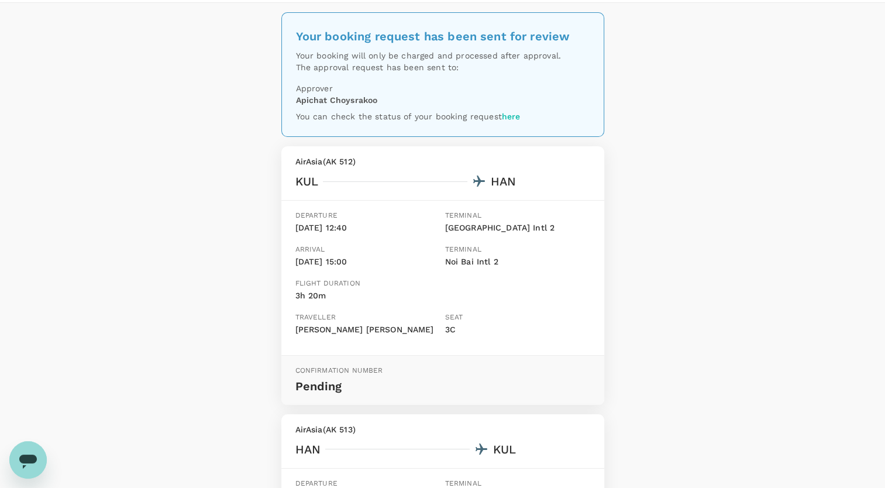
scroll to position [58, 0]
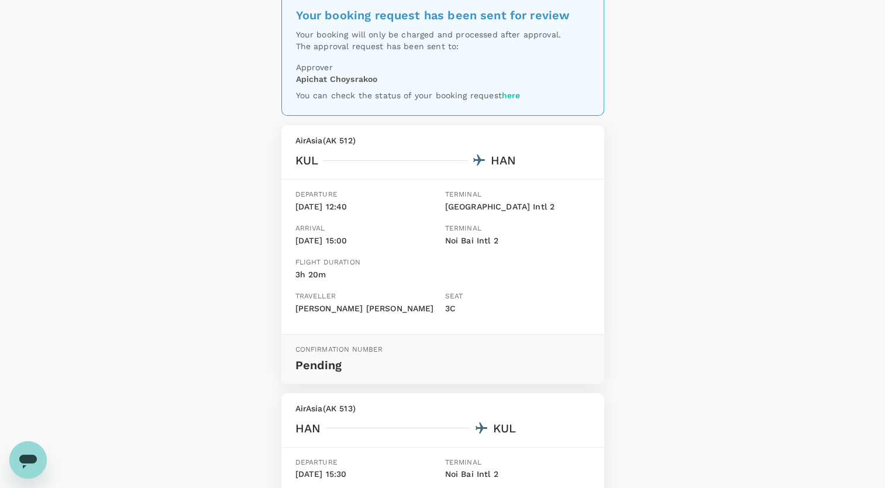
click at [451, 240] on p "Noi Bai Intl 2" at bounding box center [517, 240] width 145 height 13
click at [483, 241] on p "Noi Bai Intl 2" at bounding box center [517, 240] width 145 height 13
copy p "Noi Bai Intl"
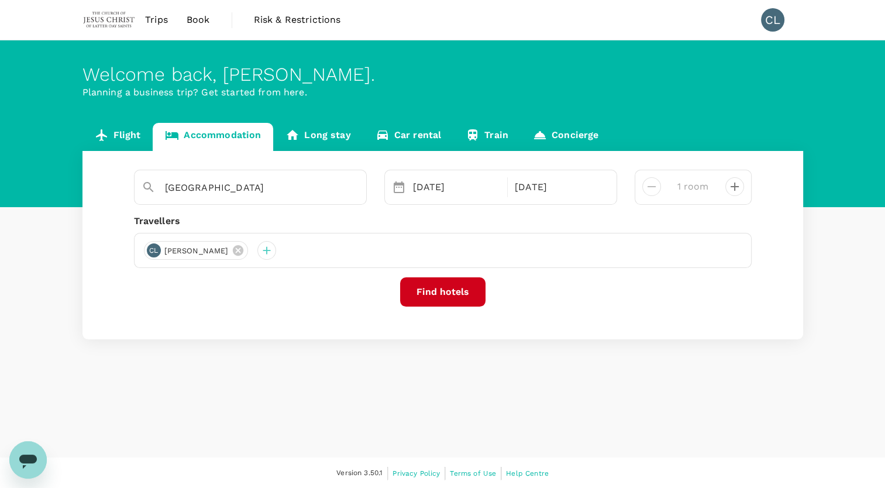
click at [451, 294] on button "Find hotels" at bounding box center [442, 291] width 85 height 29
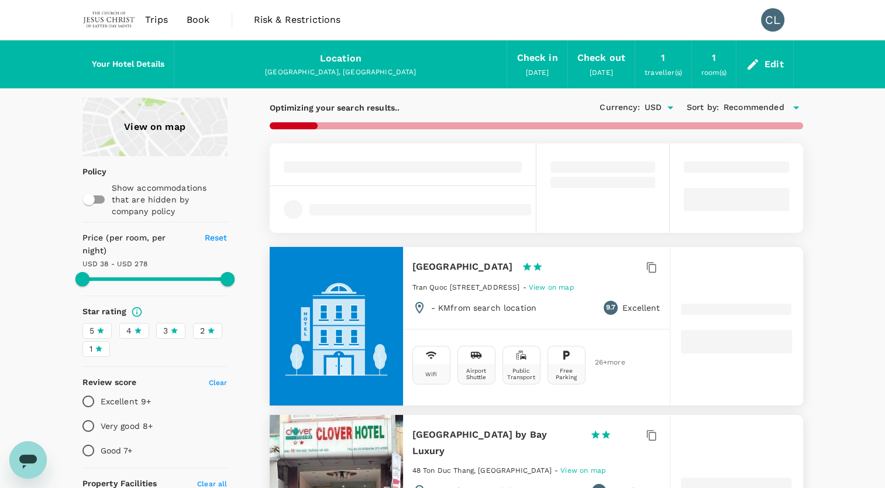
type input "1177.19"
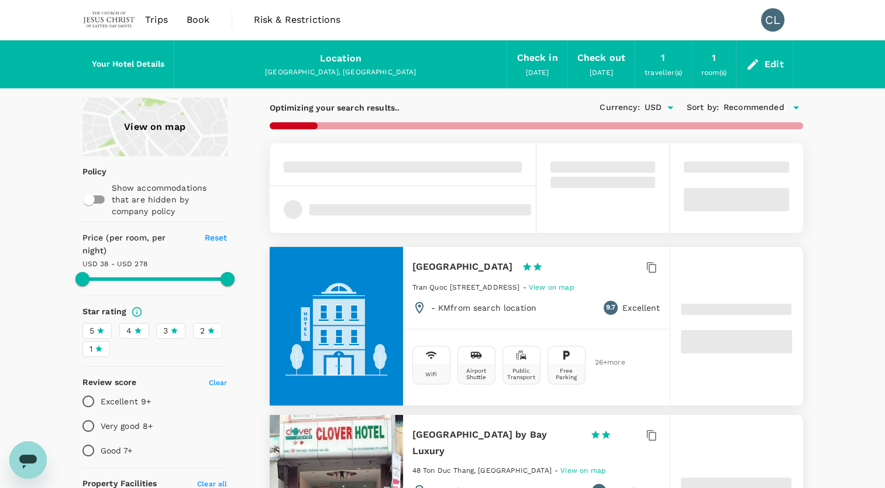
type input "24.19"
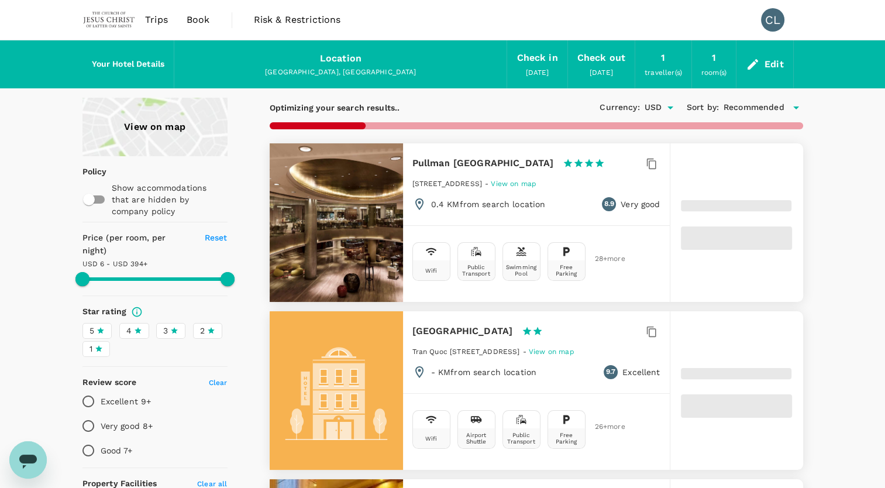
type input "1663.86"
type input "20.86"
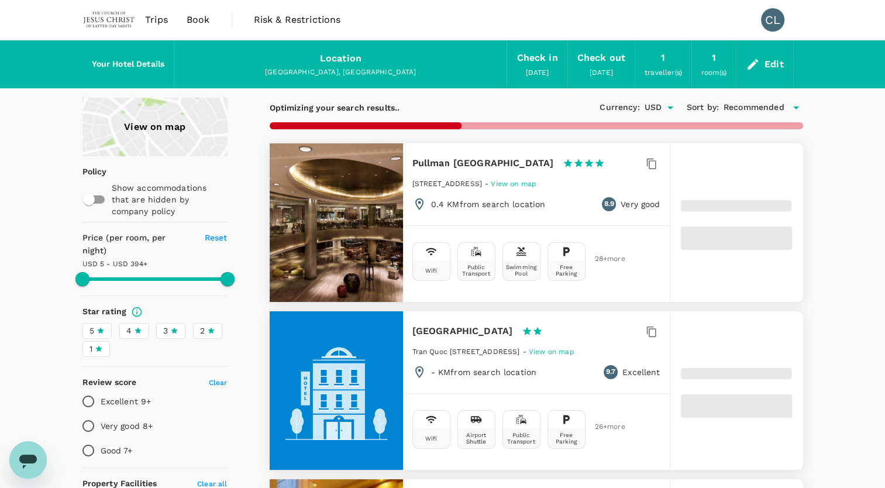
click at [157, 125] on div "View on map" at bounding box center [154, 127] width 145 height 58
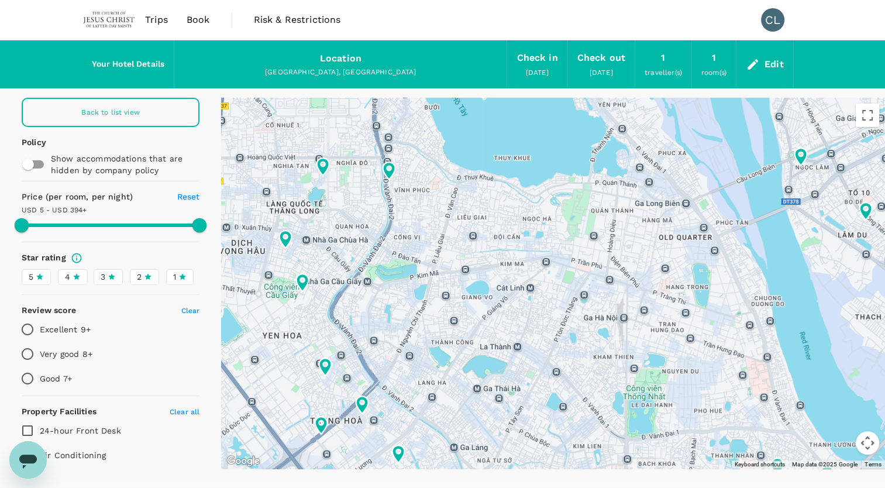
click at [104, 109] on span "Back to list view" at bounding box center [110, 112] width 58 height 8
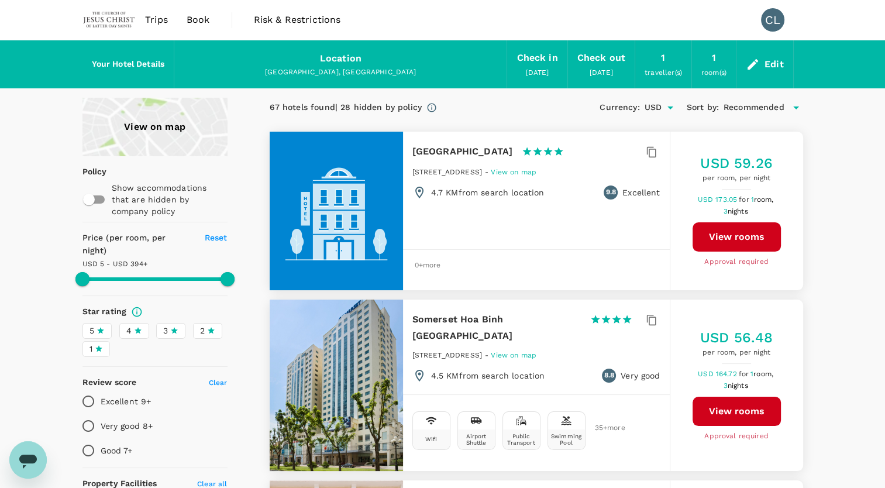
click at [166, 125] on div "View on map" at bounding box center [154, 127] width 145 height 58
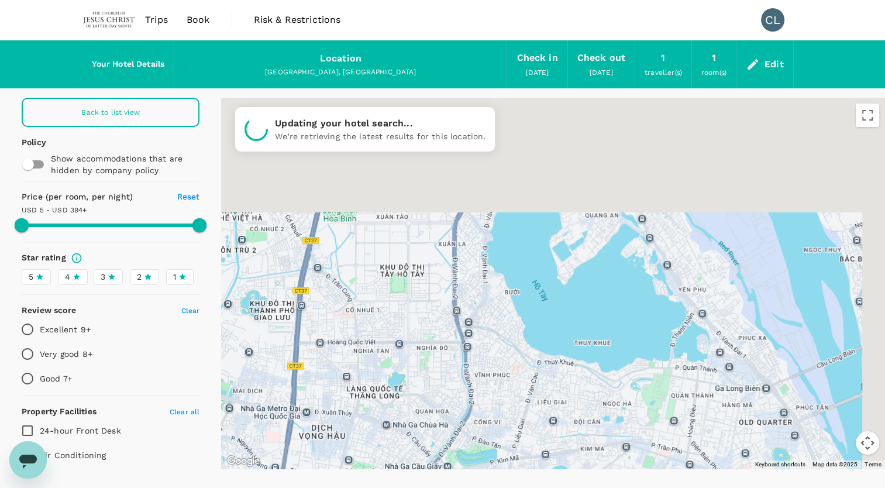
drag, startPoint x: 757, startPoint y: 219, endPoint x: 535, endPoint y: 361, distance: 263.6
click at [536, 364] on div at bounding box center [553, 283] width 664 height 371
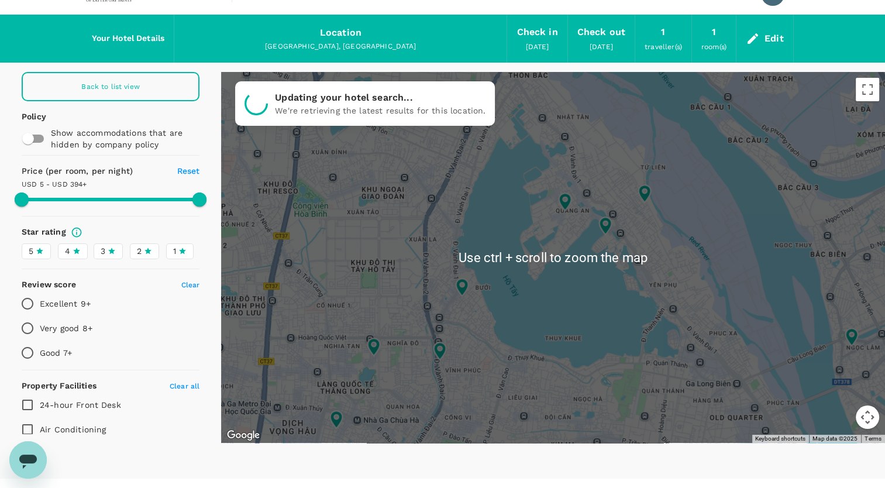
scroll to position [47, 0]
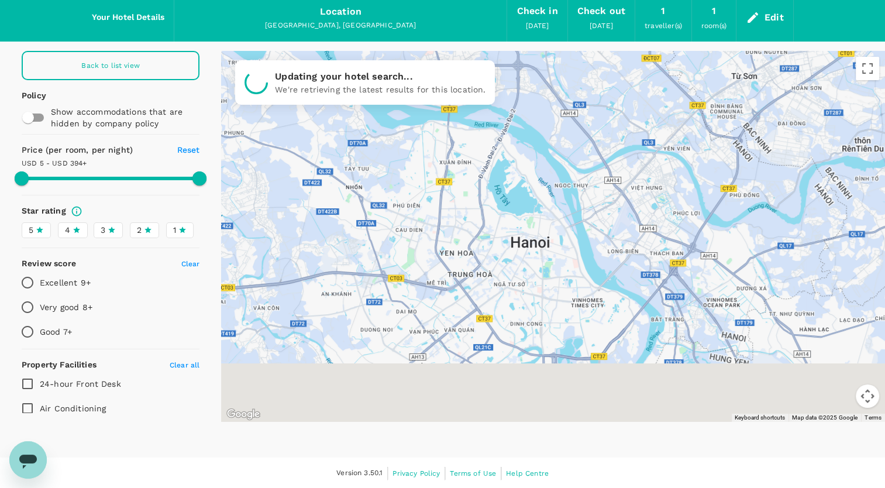
drag, startPoint x: 608, startPoint y: 310, endPoint x: 539, endPoint y: 230, distance: 105.7
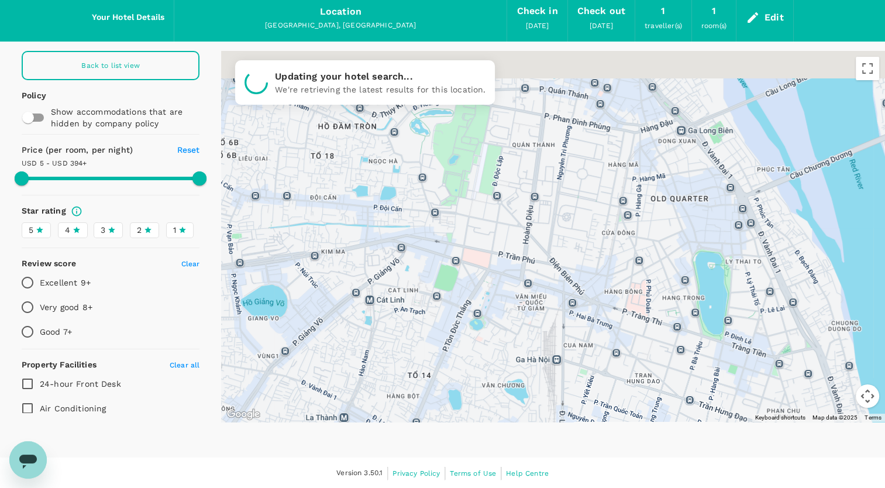
drag, startPoint x: 464, startPoint y: 173, endPoint x: 506, endPoint y: 319, distance: 152.5
click at [506, 319] on div at bounding box center [553, 236] width 664 height 371
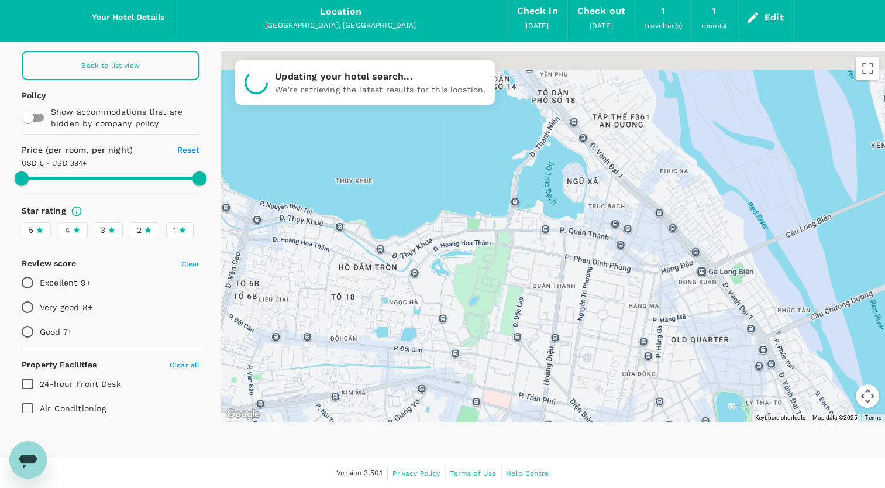
drag, startPoint x: 472, startPoint y: 220, endPoint x: 493, endPoint y: 364, distance: 145.3
click at [493, 364] on div at bounding box center [553, 236] width 664 height 371
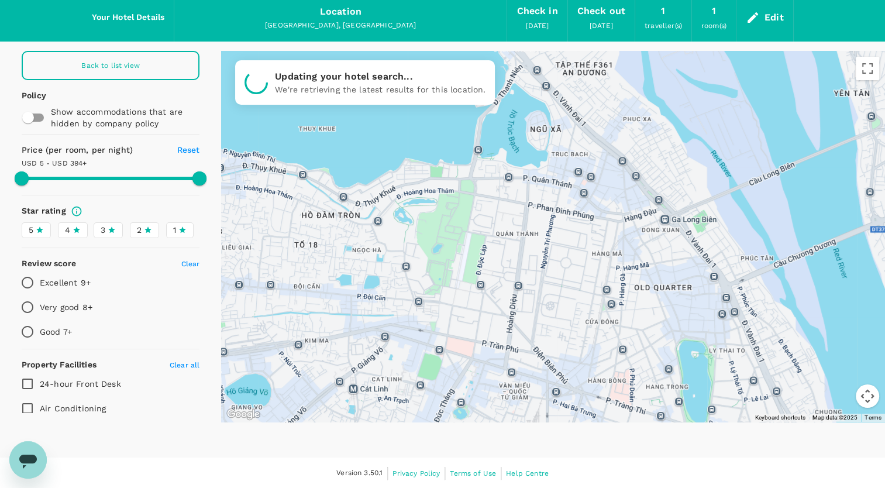
drag, startPoint x: 564, startPoint y: 218, endPoint x: 526, endPoint y: 151, distance: 76.4
click at [526, 151] on div at bounding box center [553, 236] width 664 height 371
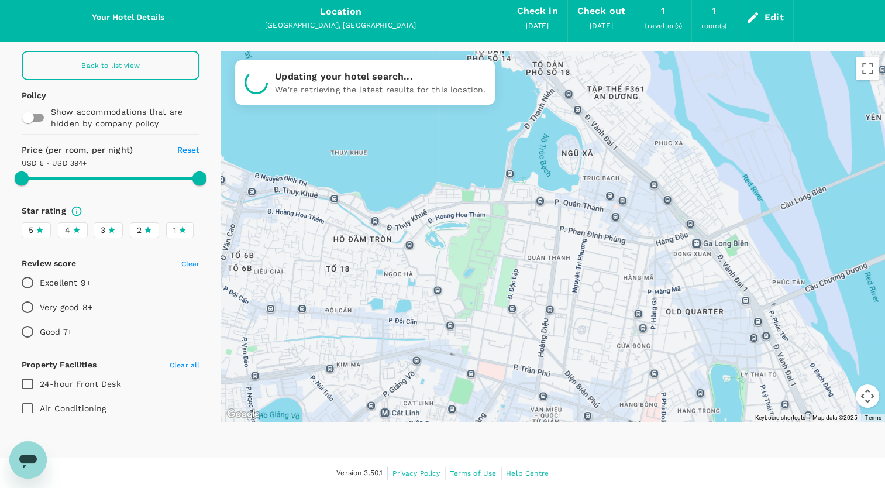
drag, startPoint x: 484, startPoint y: 213, endPoint x: 698, endPoint y: 282, distance: 224.5
click at [698, 282] on div at bounding box center [553, 236] width 664 height 371
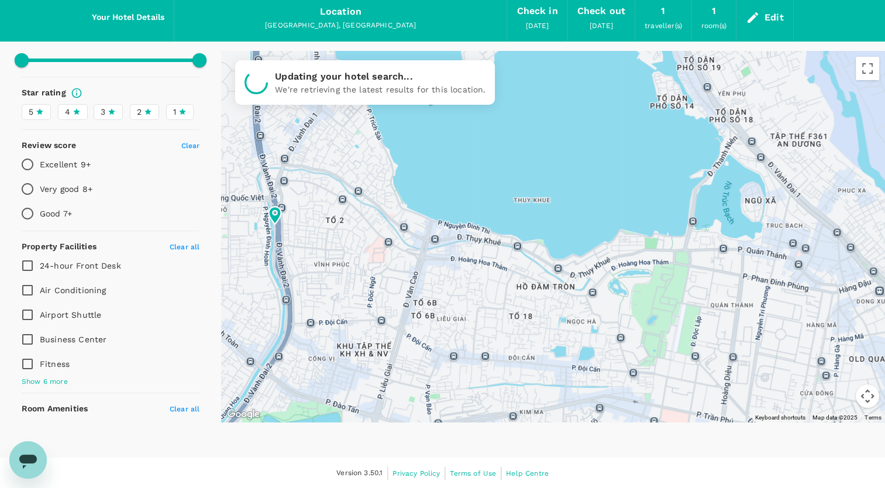
scroll to position [0, 0]
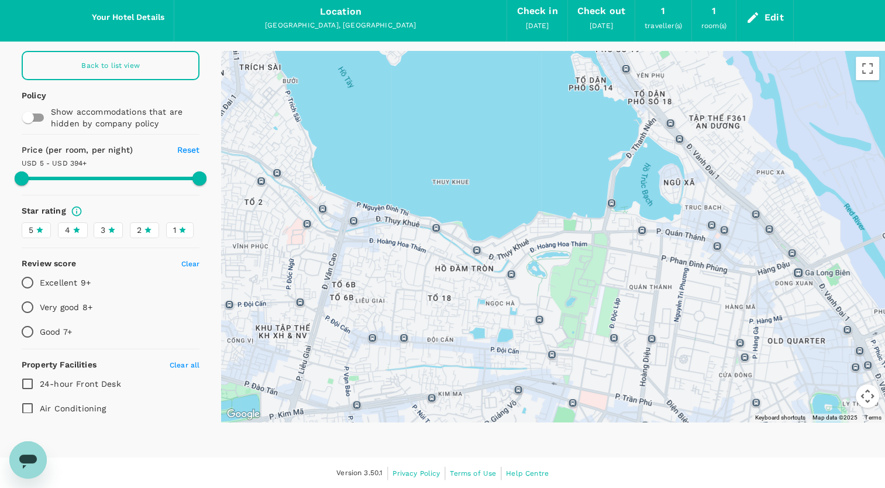
drag, startPoint x: 639, startPoint y: 208, endPoint x: 558, endPoint y: 191, distance: 83.2
click at [558, 191] on div at bounding box center [553, 236] width 664 height 371
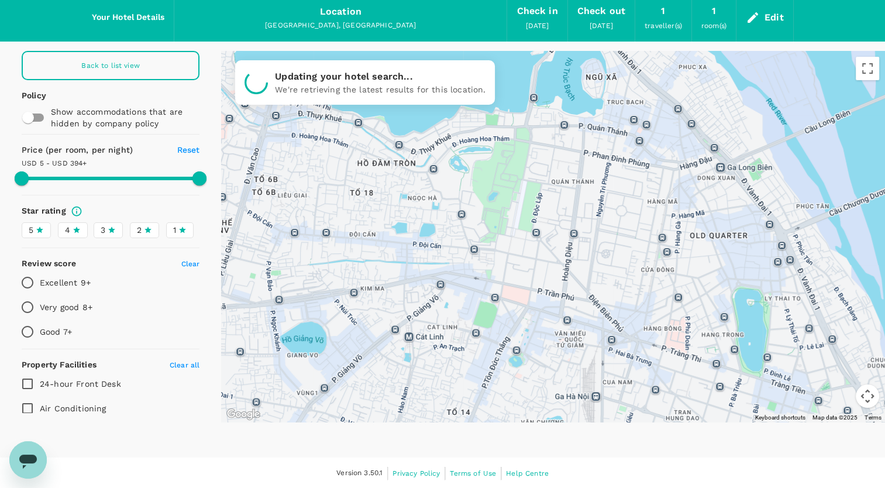
drag, startPoint x: 562, startPoint y: 214, endPoint x: 507, endPoint y: 139, distance: 92.9
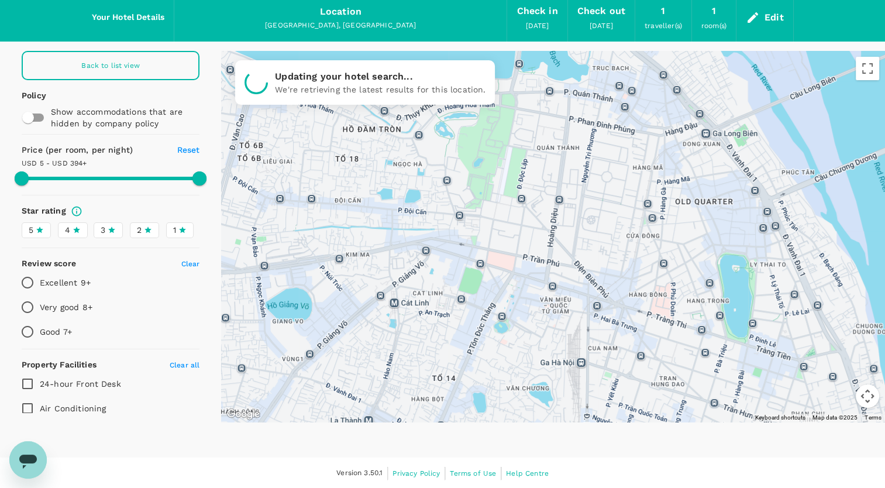
drag, startPoint x: 746, startPoint y: 347, endPoint x: 730, endPoint y: 305, distance: 44.6
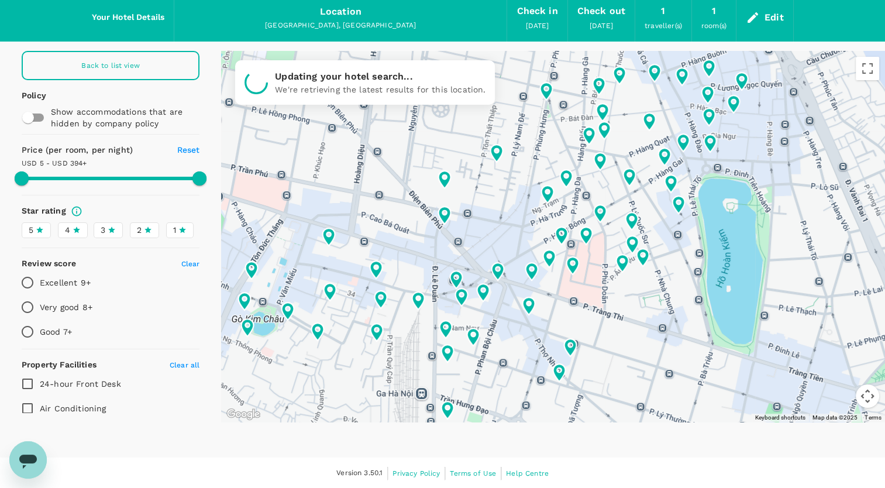
click at [39, 228] on icon at bounding box center [39, 229] width 7 height 6
click at [0, 0] on input "5" at bounding box center [0, 0] width 0 height 0
click at [73, 228] on icon at bounding box center [76, 229] width 7 height 6
click at [0, 0] on input "4" at bounding box center [0, 0] width 0 height 0
type input "1663.86"
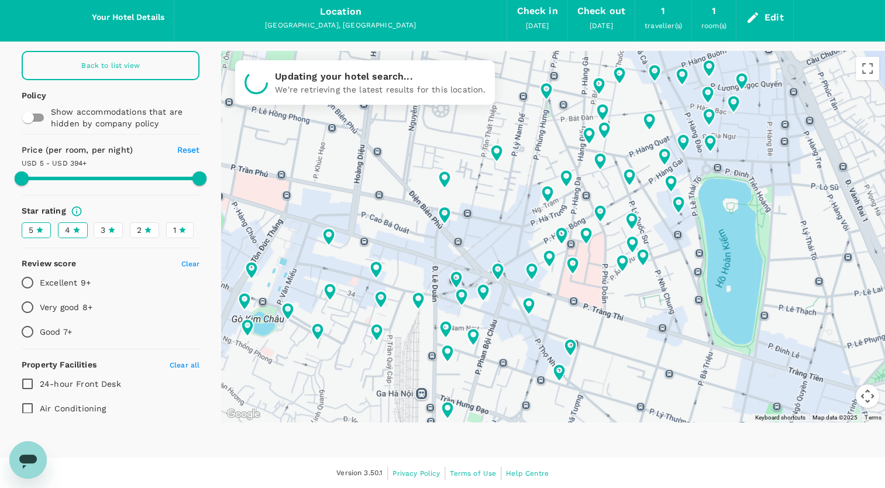
click at [73, 280] on p "Excellent 9+" at bounding box center [65, 283] width 51 height 12
click at [40, 280] on input "Excellent 9+" at bounding box center [27, 282] width 25 height 25
radio input "true"
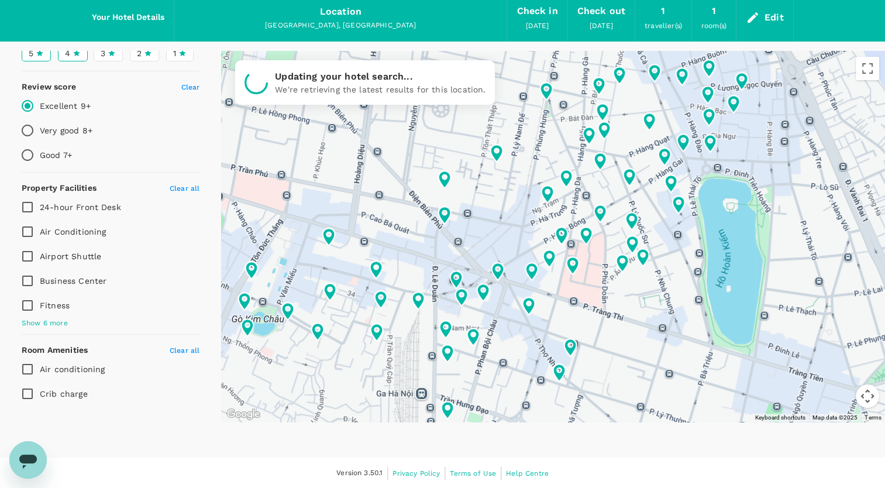
scroll to position [1, 0]
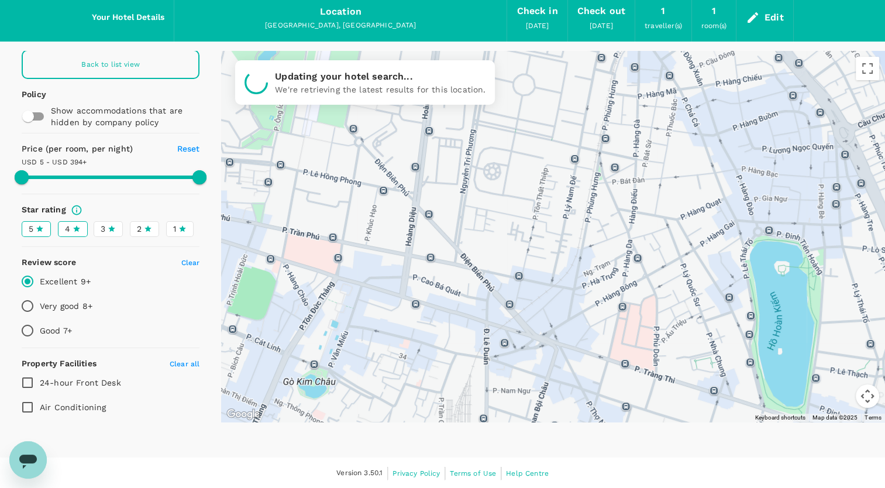
drag, startPoint x: 478, startPoint y: 183, endPoint x: 526, endPoint y: 241, distance: 75.2
click at [526, 241] on div at bounding box center [553, 236] width 664 height 371
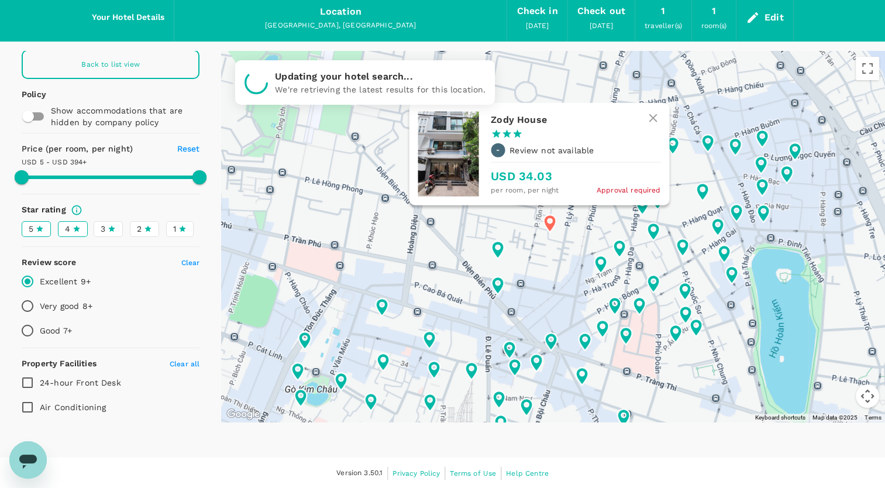
type input "1663.86"
radio input "false"
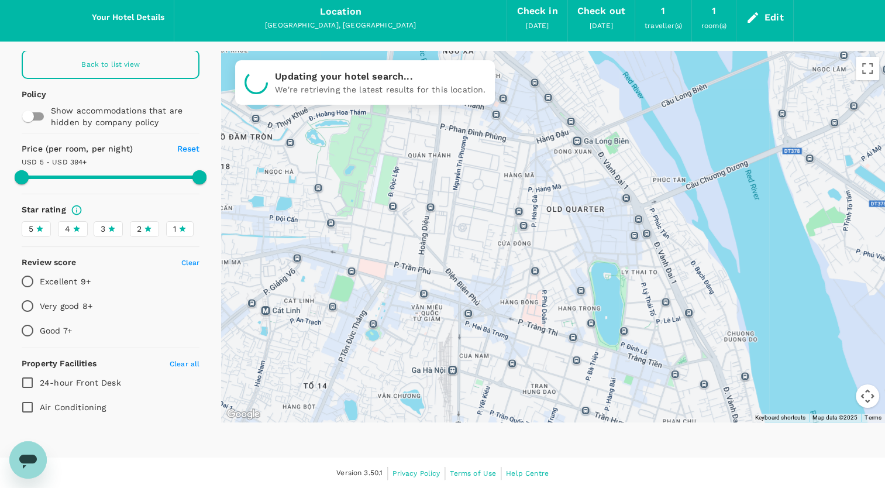
drag, startPoint x: 538, startPoint y: 143, endPoint x: 622, endPoint y: 188, distance: 95.8
click at [622, 188] on div at bounding box center [553, 236] width 664 height 371
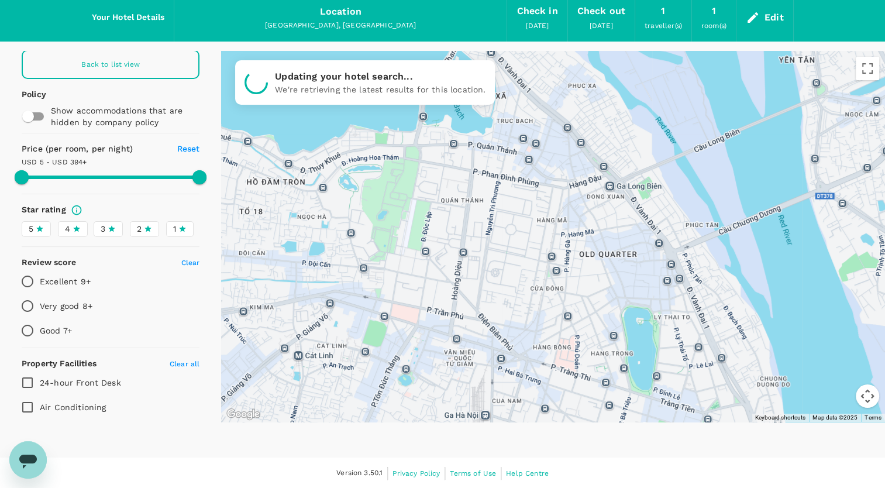
drag, startPoint x: 563, startPoint y: 134, endPoint x: 587, endPoint y: 172, distance: 44.8
click at [587, 172] on div at bounding box center [553, 236] width 664 height 371
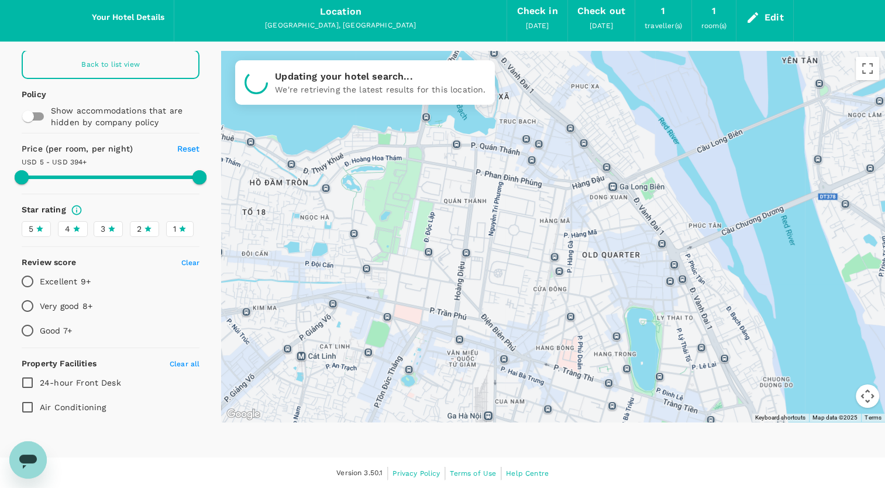
drag, startPoint x: 766, startPoint y: 305, endPoint x: 744, endPoint y: 200, distance: 107.5
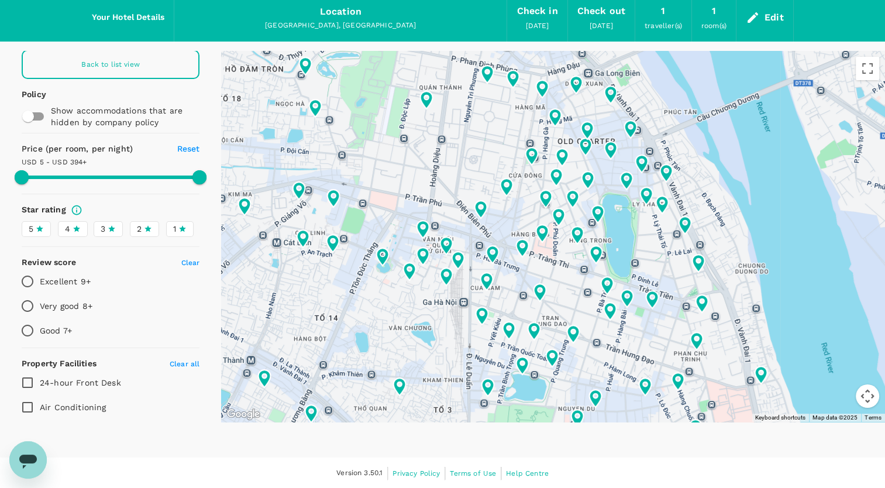
scroll to position [0, 0]
click at [145, 67] on div "Back to list view" at bounding box center [111, 65] width 178 height 29
click at [350, 11] on div "Location" at bounding box center [341, 12] width 42 height 16
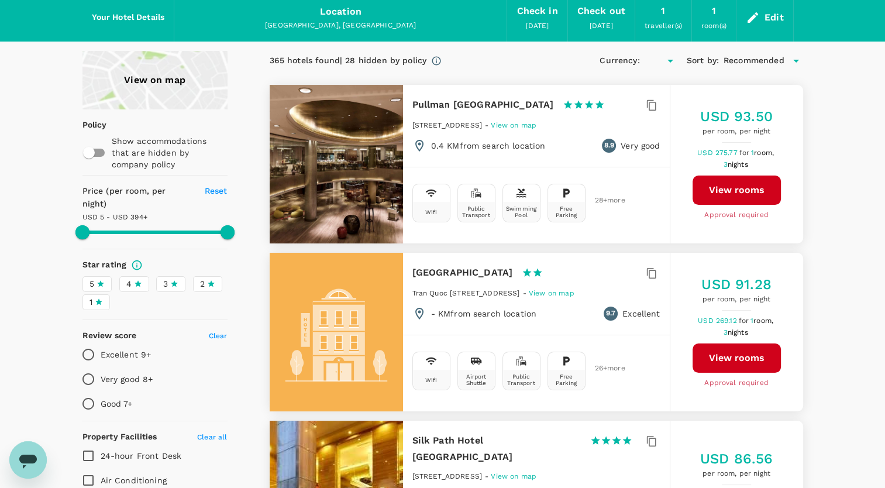
type input "1663.86"
type input "USD"
click at [780, 15] on div "Edit" at bounding box center [773, 17] width 19 height 16
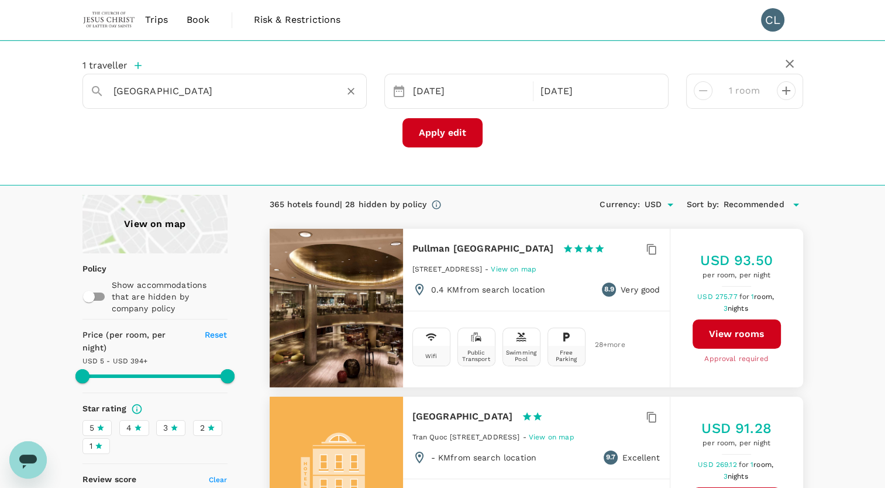
click at [188, 94] on input "Hanoi" at bounding box center [219, 91] width 213 height 18
click at [189, 94] on input "Hanoi" at bounding box center [219, 91] width 213 height 18
paste input "Marriott"
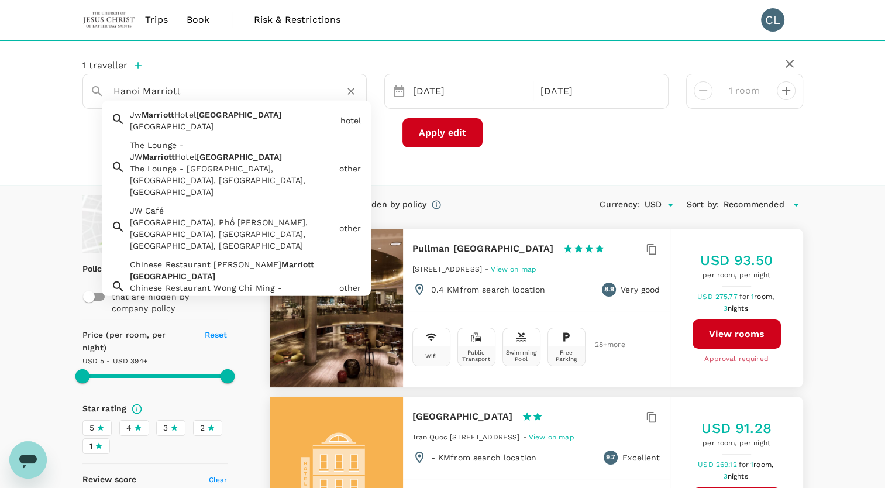
click at [255, 124] on div "Jw Marriott Hotel Hanoi" at bounding box center [233, 126] width 206 height 12
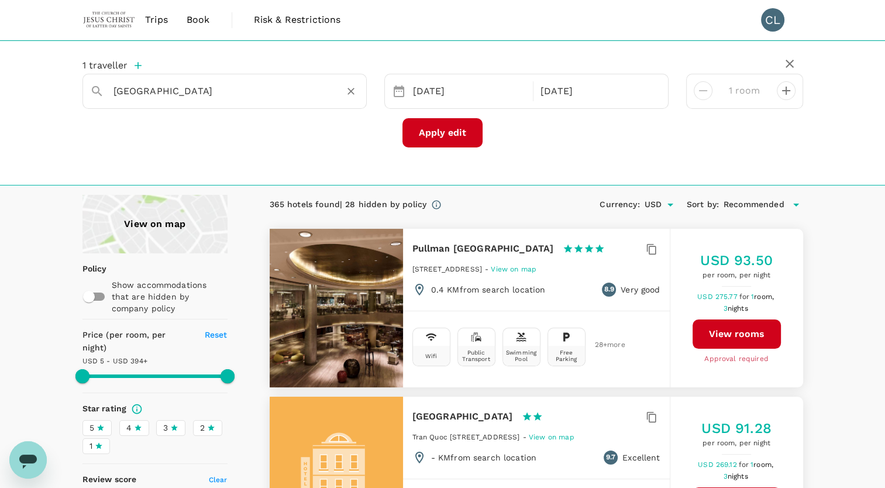
type input "Jw Marriott Hotel Hanoi"
click at [447, 130] on button "Apply edit" at bounding box center [442, 132] width 80 height 29
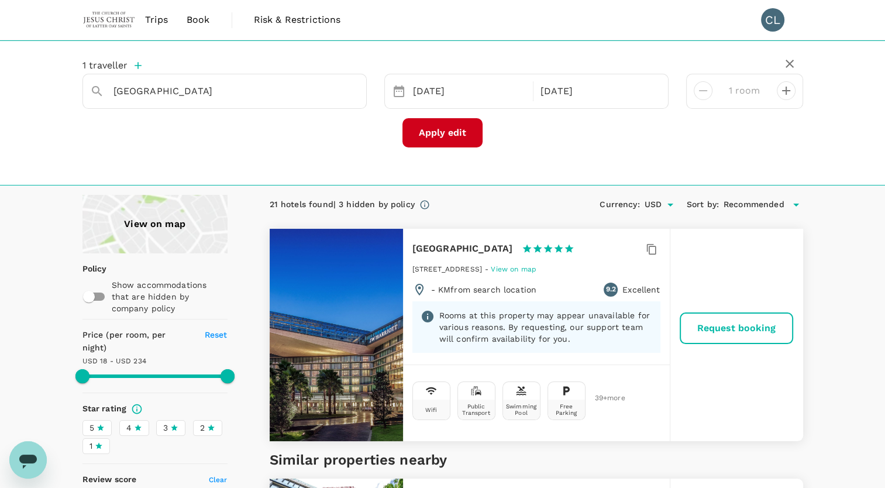
click at [161, 222] on div "View on map" at bounding box center [154, 224] width 145 height 58
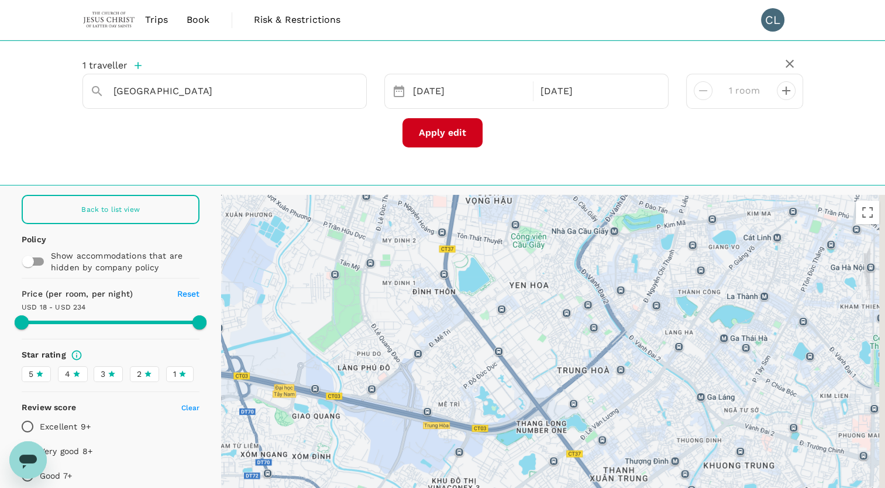
drag, startPoint x: 623, startPoint y: 339, endPoint x: 491, endPoint y: 310, distance: 134.7
click at [491, 310] on div at bounding box center [553, 380] width 664 height 371
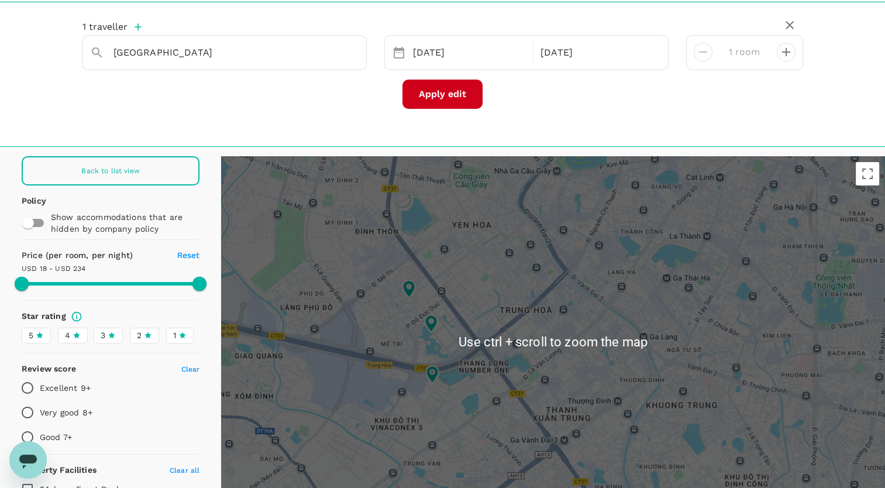
scroll to position [58, 0]
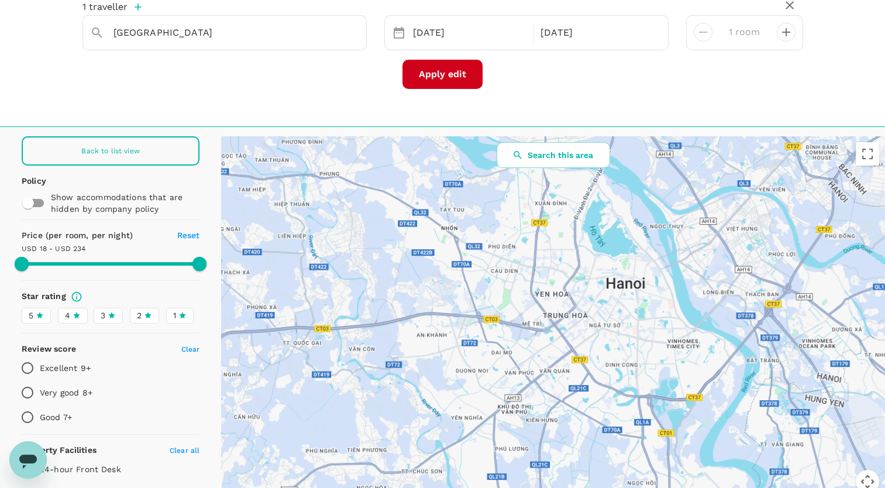
drag, startPoint x: 694, startPoint y: 259, endPoint x: 623, endPoint y: 298, distance: 81.4
click at [623, 298] on div at bounding box center [553, 321] width 664 height 371
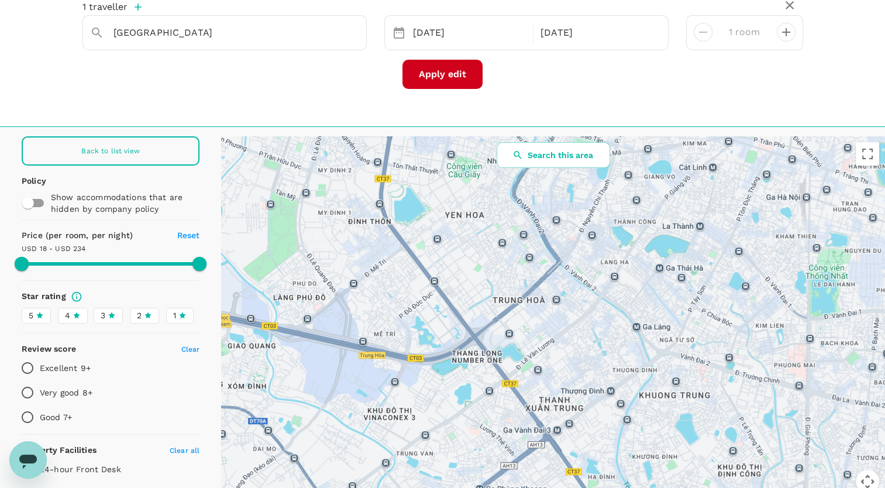
drag, startPoint x: 414, startPoint y: 292, endPoint x: 482, endPoint y: 271, distance: 70.9
click at [482, 271] on div at bounding box center [553, 321] width 664 height 371
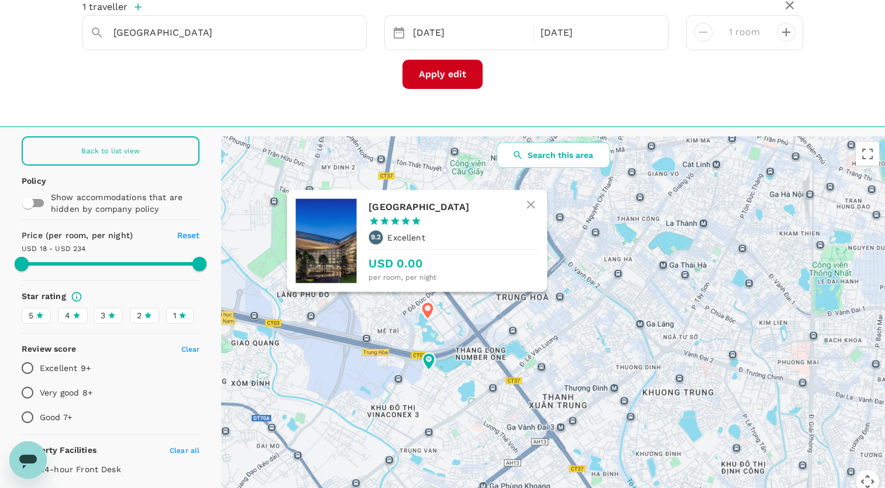
click at [428, 312] on icon at bounding box center [427, 311] width 12 height 18
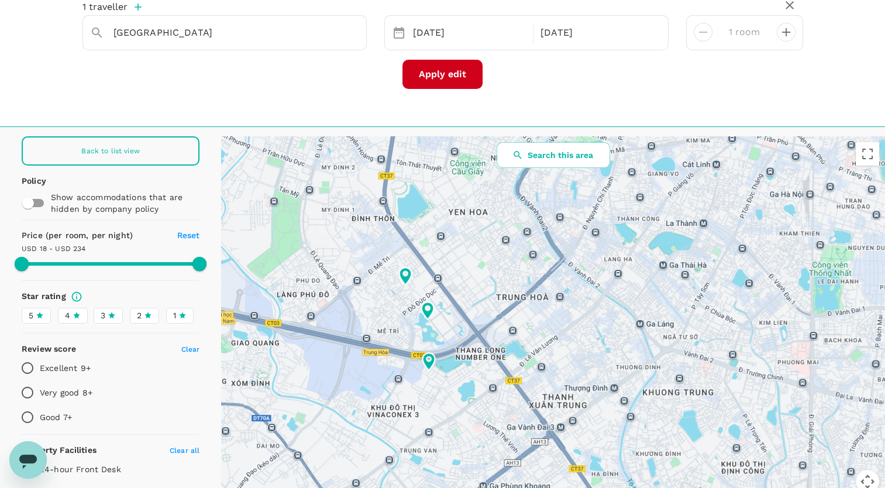
click at [123, 154] on div "Back to list view" at bounding box center [111, 150] width 178 height 29
type input "988.6"
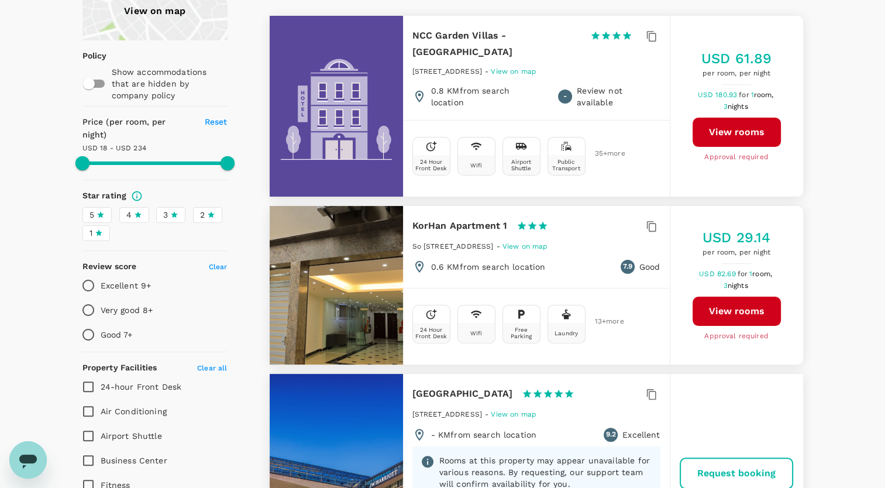
scroll to position [351, 0]
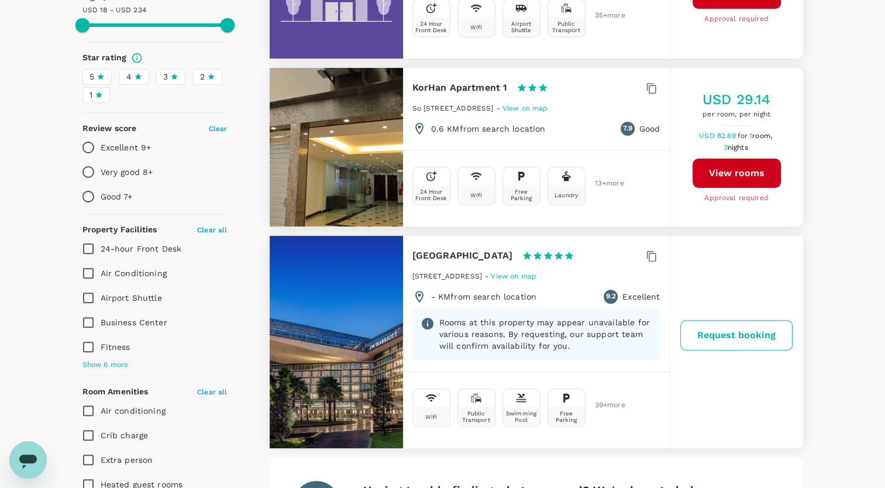
click at [758, 324] on button "Request booking" at bounding box center [736, 335] width 112 height 30
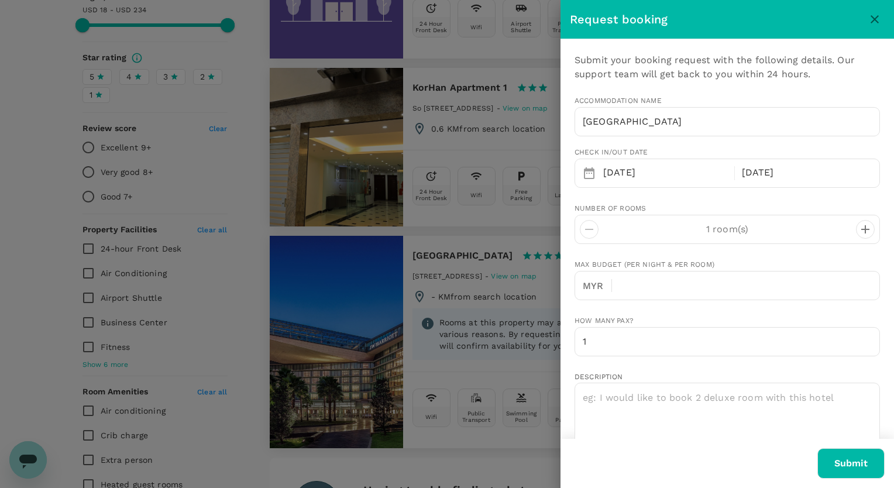
type input "helamanli@churchofjesuschrist.org"
type input "60"
type input "122474390"
click at [792, 230] on p "1 room(s)" at bounding box center [726, 229] width 257 height 14
click at [692, 291] on input "text" at bounding box center [750, 285] width 258 height 29
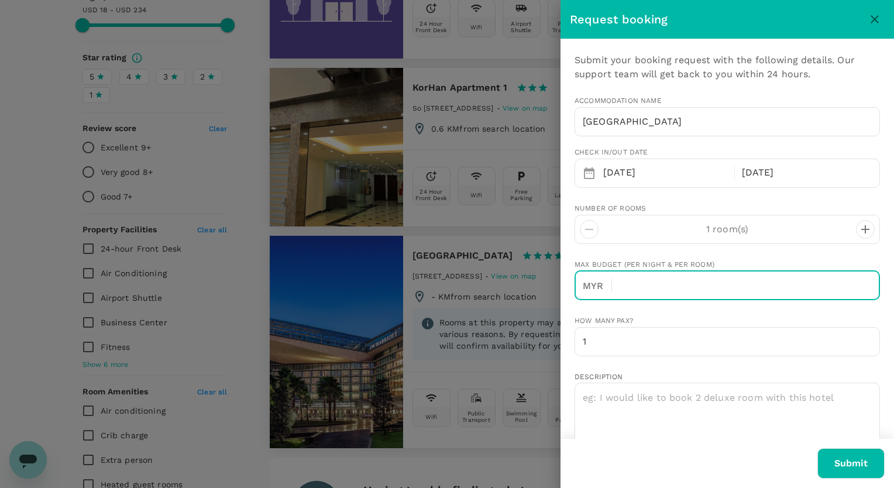
click at [510, 287] on div at bounding box center [447, 244] width 894 height 488
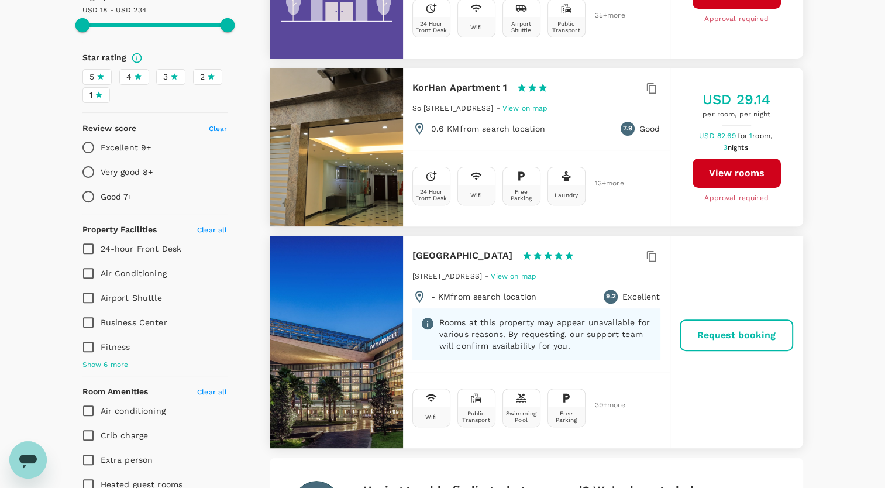
click at [518, 329] on p "Rooms at this property may appear unavailable for various reasons. By requestin…" at bounding box center [545, 333] width 213 height 35
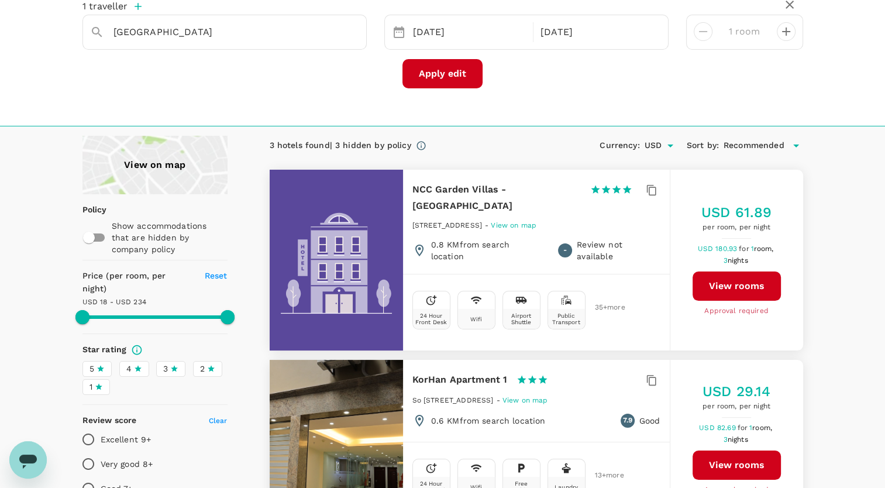
scroll to position [58, 0]
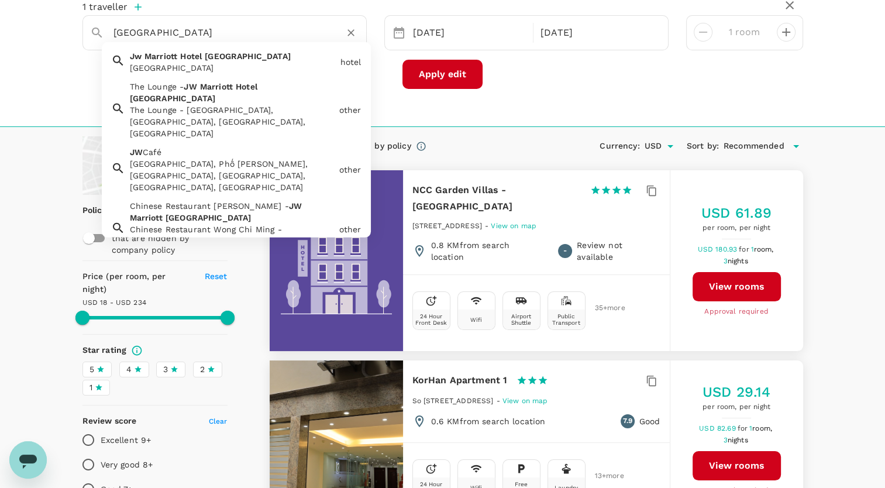
click at [228, 31] on input "Jw Marriott Hotel Hanoi" at bounding box center [219, 32] width 213 height 18
click at [261, 105] on div "The Lounge - JW Marriott Hotel Hanoi, Phố Đỗ Đức Dục, Road, Mễ Trì, Nam Từ Liêm…" at bounding box center [232, 121] width 205 height 35
type input "The Lounge - JW Marriott Hotel Hanoi"
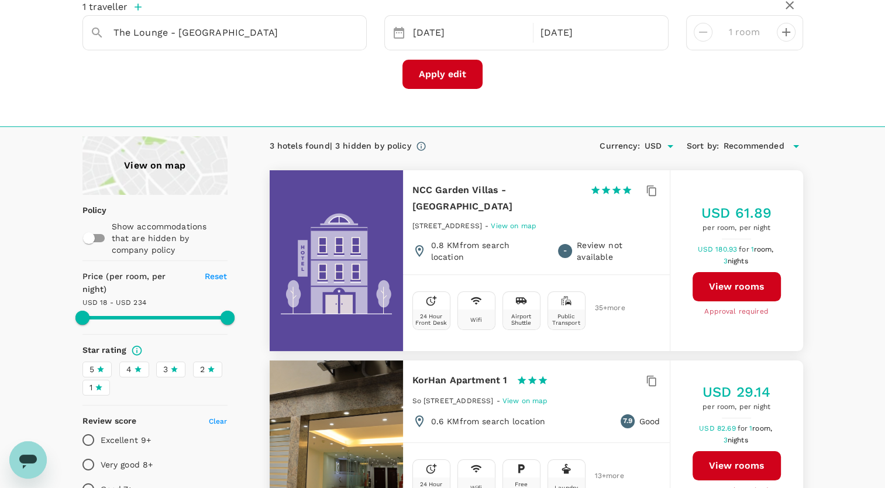
click at [101, 366] on icon at bounding box center [100, 369] width 7 height 6
click at [0, 0] on input "5" at bounding box center [0, 0] width 0 height 0
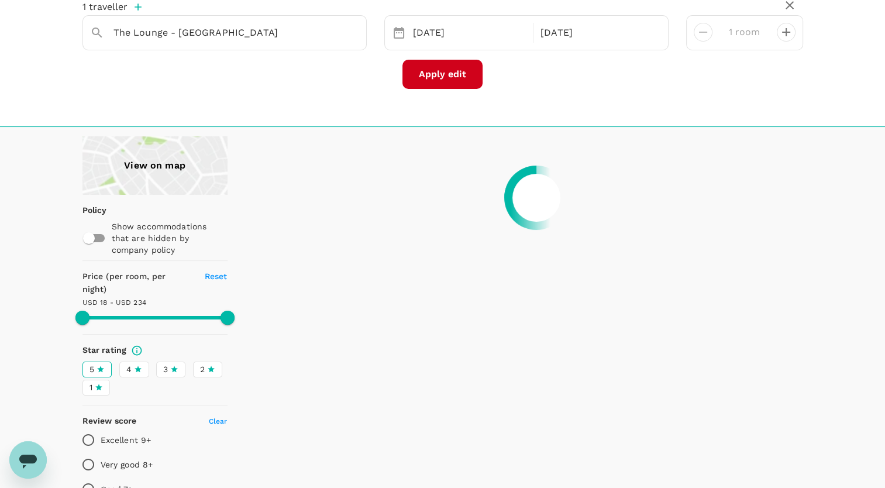
click at [131, 363] on div "4" at bounding box center [134, 369] width 16 height 12
click at [0, 0] on input "4" at bounding box center [0, 0] width 0 height 0
click at [313, 41] on input "The Lounge - JW Marriott Hotel Hanoi" at bounding box center [219, 32] width 213 height 18
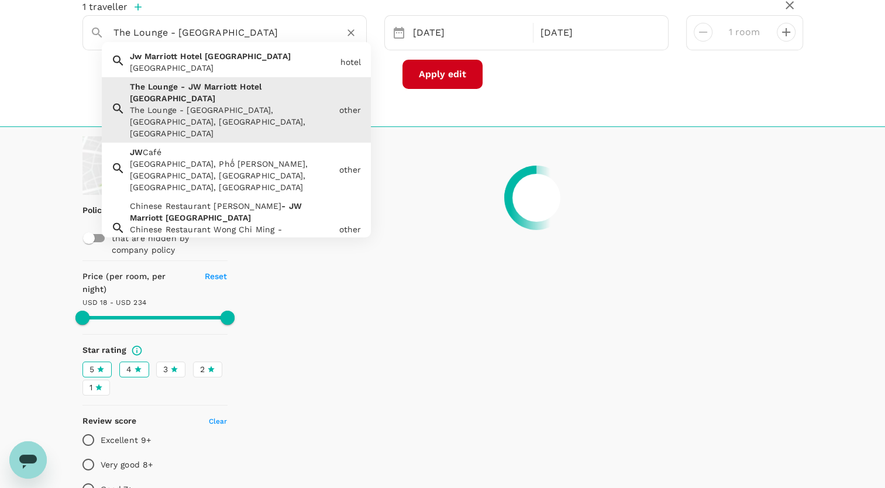
type input "988.6"
click at [311, 32] on input "The Lounge - JW Marriott Hotel Hanoi" at bounding box center [219, 32] width 213 height 18
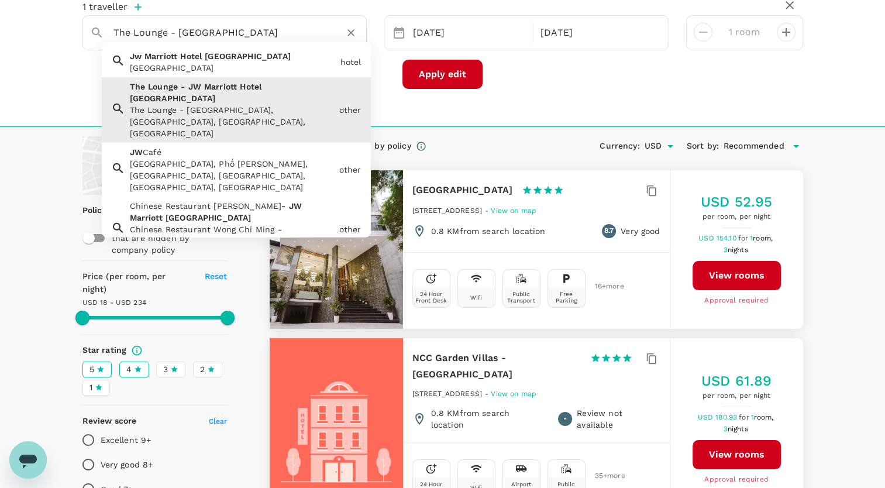
drag, startPoint x: 264, startPoint y: 30, endPoint x: 5, endPoint y: 38, distance: 259.7
click at [5, 38] on div "1 traveller The Lounge - JW Marriott Hotel Hanoi Jw Marriott Hotel Hanoi Jw Mar…" at bounding box center [442, 54] width 885 height 145
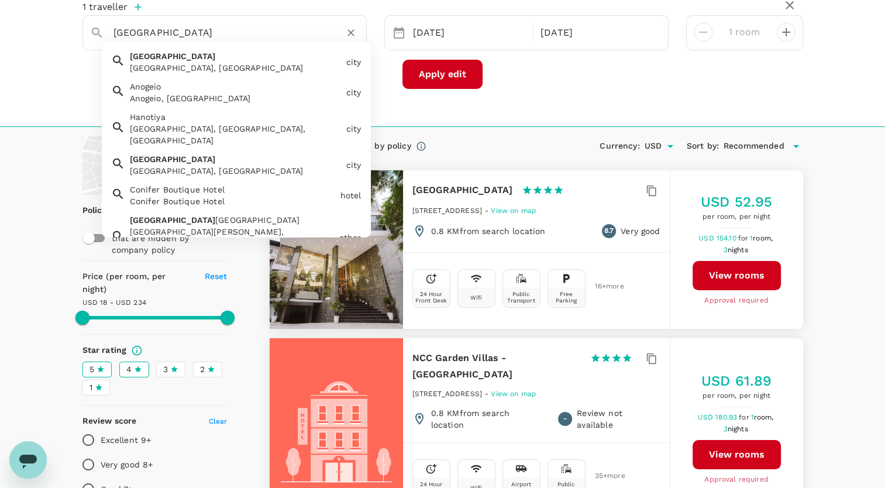
click at [222, 64] on div "Hanoi, Vietnam" at bounding box center [236, 68] width 212 height 12
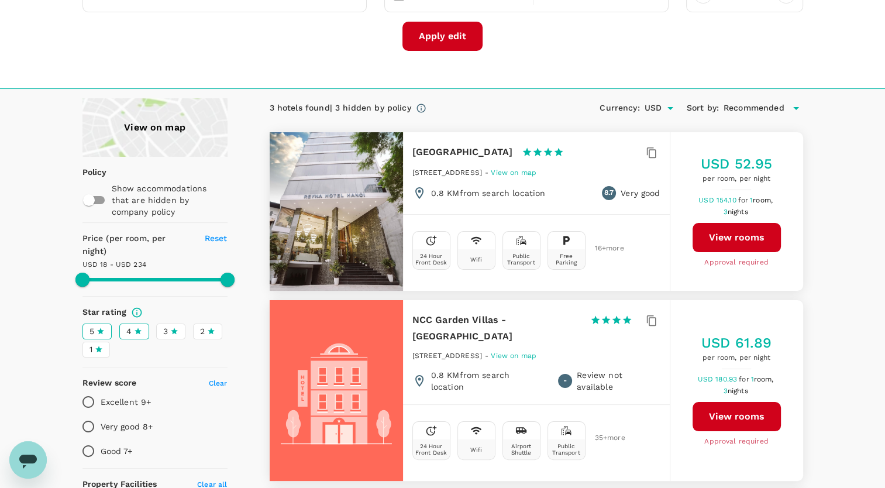
scroll to position [117, 0]
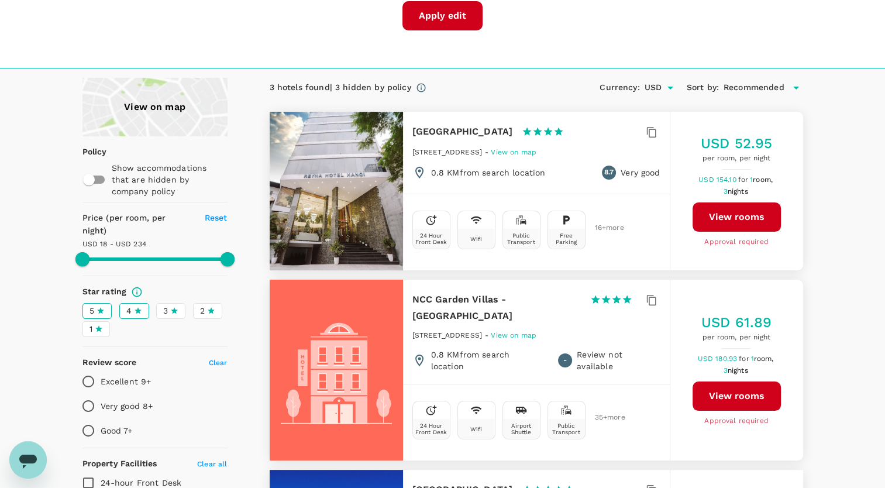
type input "Hanoi"
click at [87, 369] on input "Excellent 9+" at bounding box center [88, 381] width 25 height 25
radio input "true"
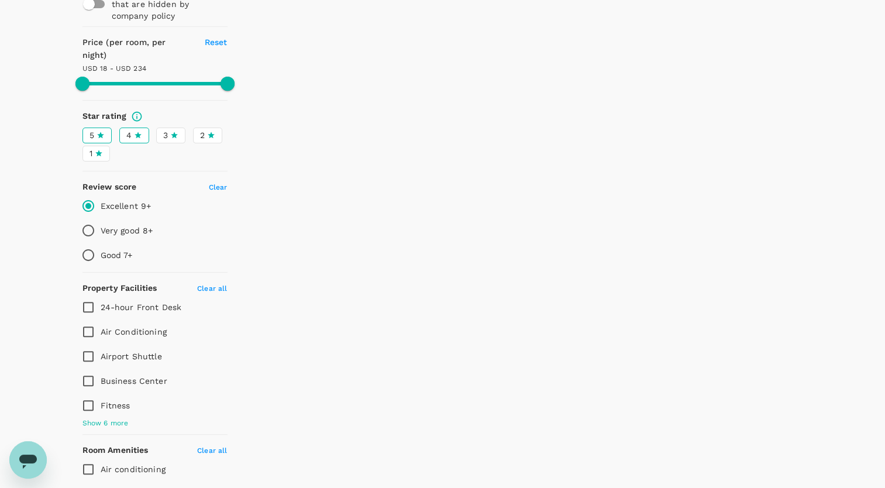
type input "988.6"
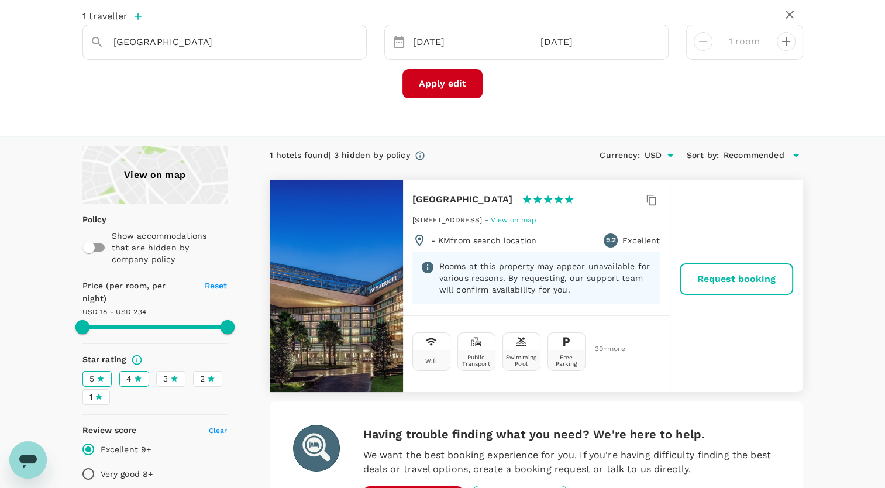
scroll to position [0, 0]
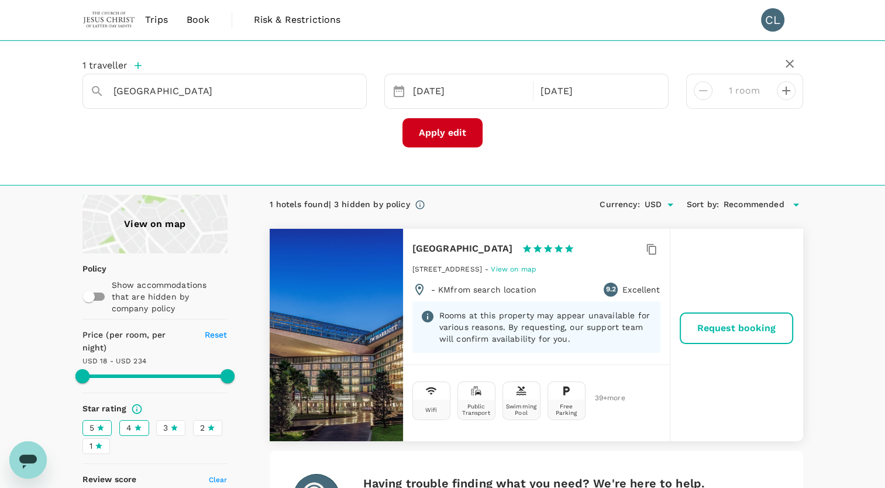
click at [437, 135] on button "Apply edit" at bounding box center [442, 132] width 80 height 29
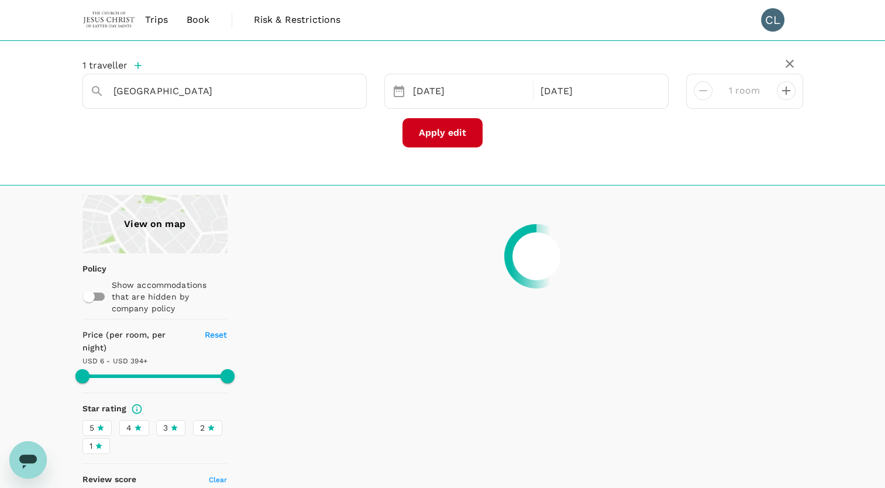
type input "1663.87"
type input "20.87"
click at [278, 146] on div "Apply edit" at bounding box center [442, 132] width 720 height 29
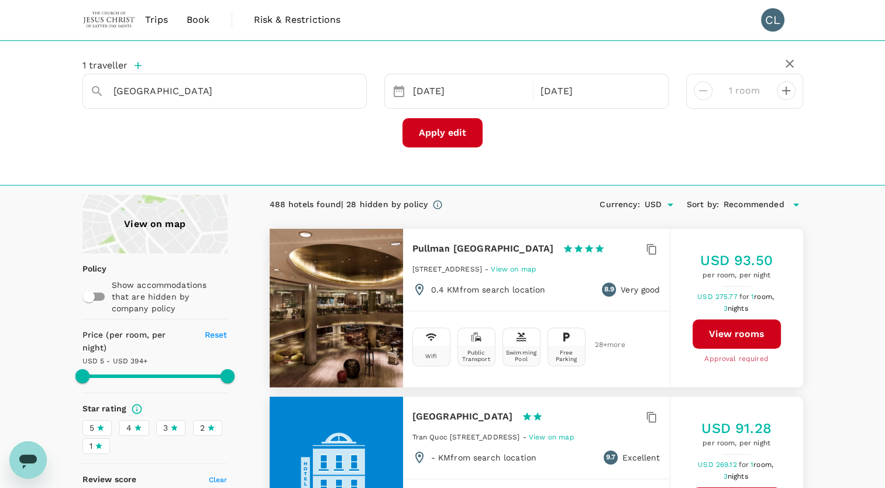
click at [98, 423] on icon at bounding box center [100, 427] width 8 height 8
click at [0, 0] on input "5" at bounding box center [0, 0] width 0 height 0
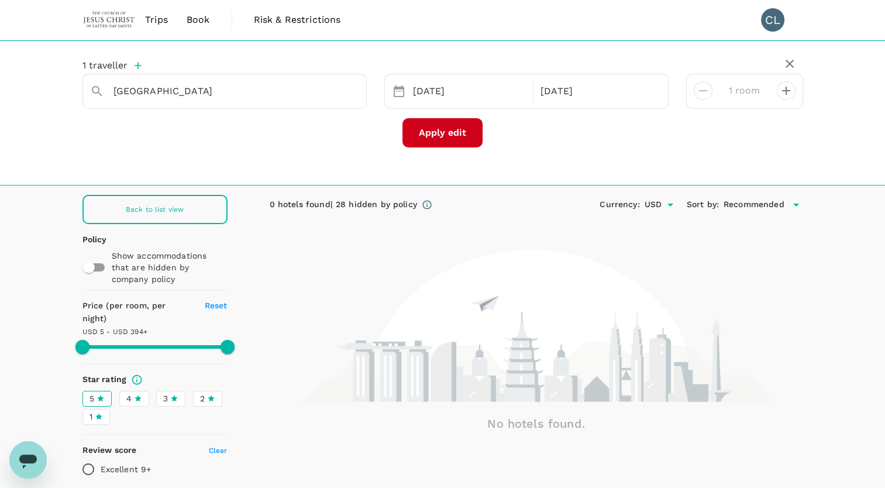
click at [134, 394] on icon at bounding box center [138, 398] width 8 height 8
click at [0, 0] on input "4" at bounding box center [0, 0] width 0 height 0
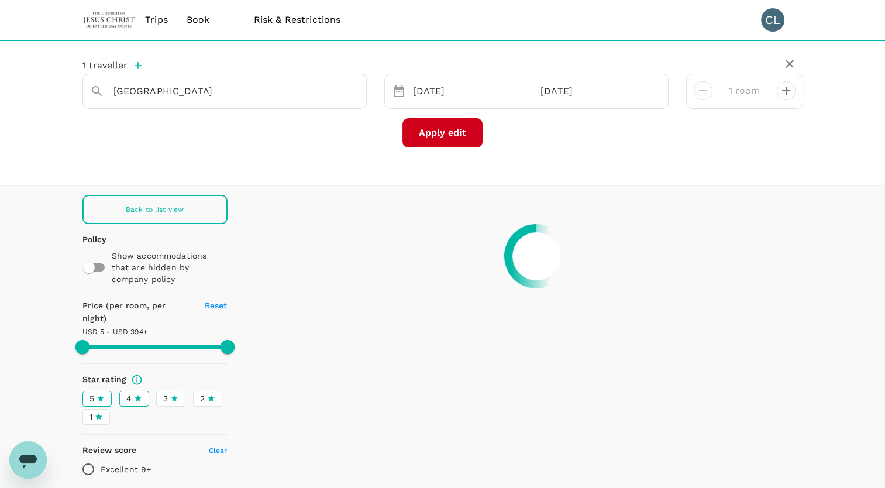
type input "1663.87"
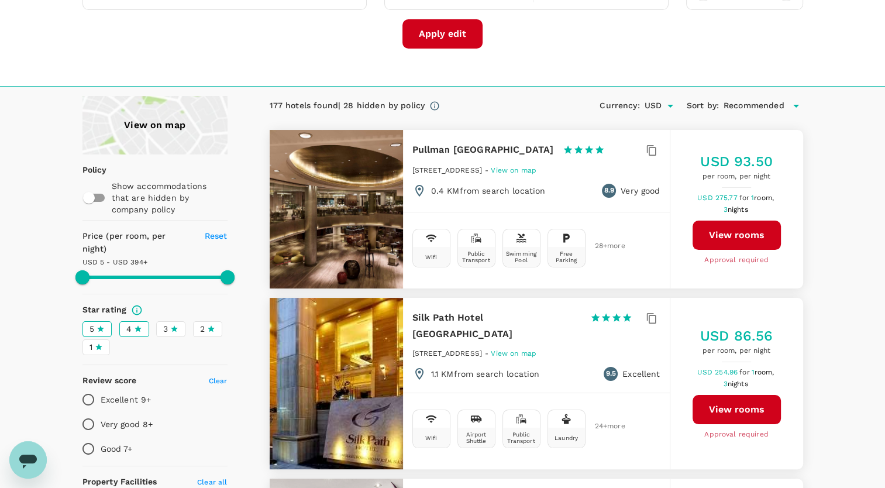
scroll to position [117, 0]
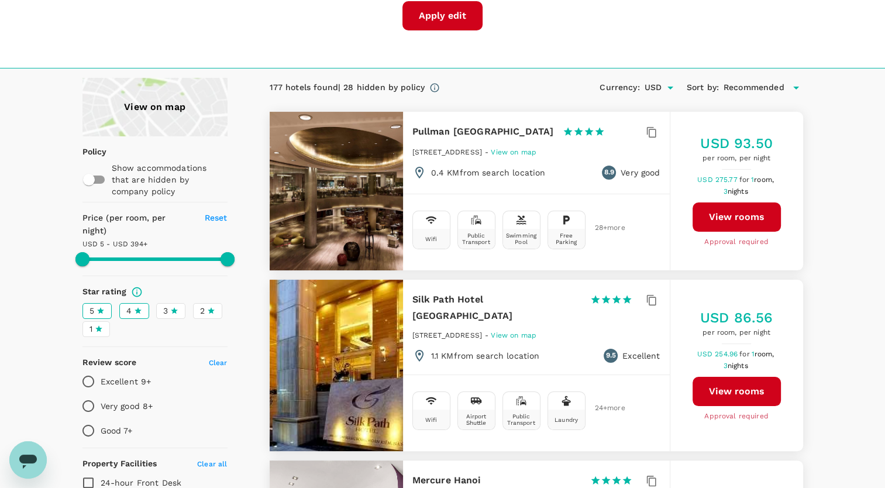
click at [124, 375] on p "Excellent 9+" at bounding box center [126, 381] width 51 height 12
click at [101, 369] on input "Excellent 9+" at bounding box center [88, 381] width 25 height 25
radio input "true"
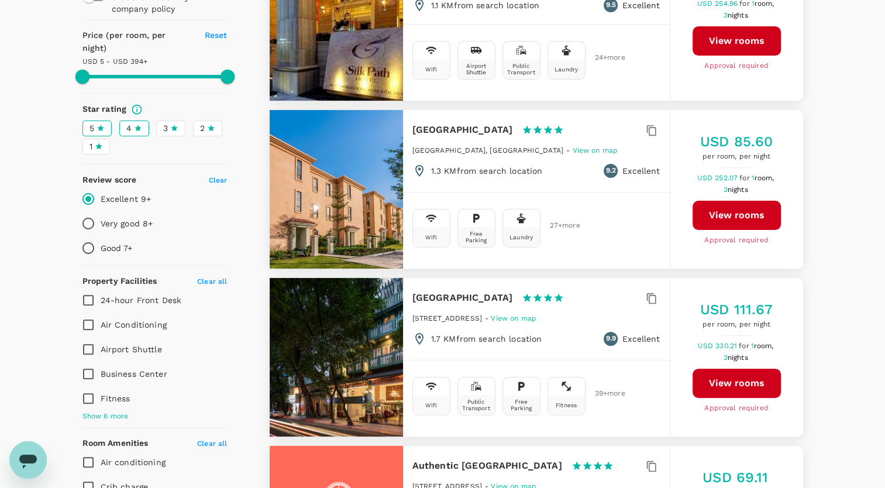
scroll to position [175, 0]
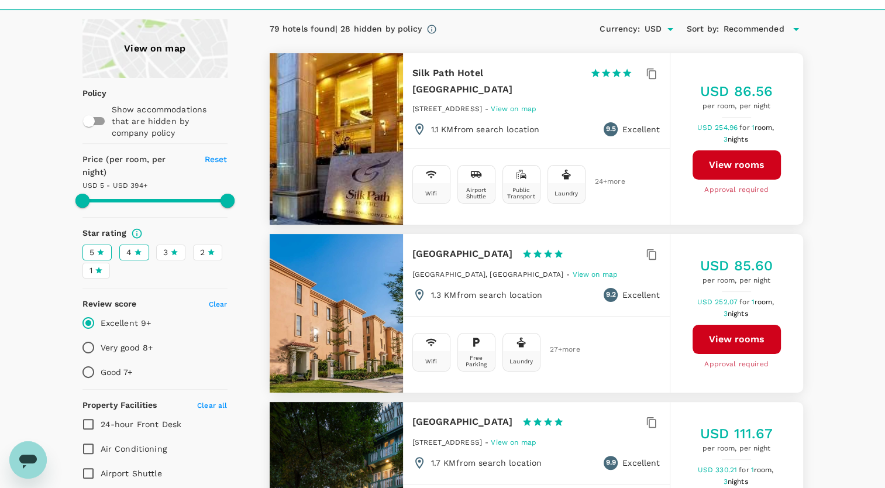
click at [168, 52] on div "View on map" at bounding box center [154, 48] width 145 height 58
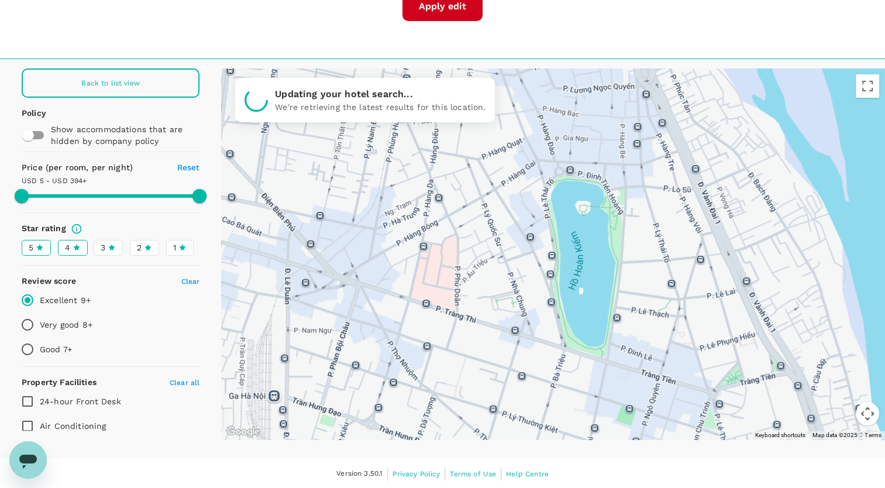
drag, startPoint x: 585, startPoint y: 211, endPoint x: 597, endPoint y: 270, distance: 60.2
click at [597, 271] on div at bounding box center [553, 253] width 664 height 371
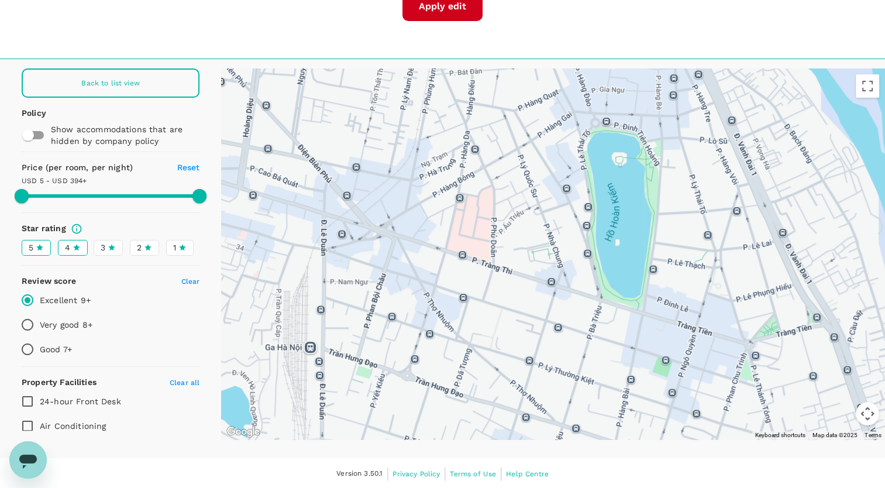
drag, startPoint x: 586, startPoint y: 258, endPoint x: 624, endPoint y: 181, distance: 86.0
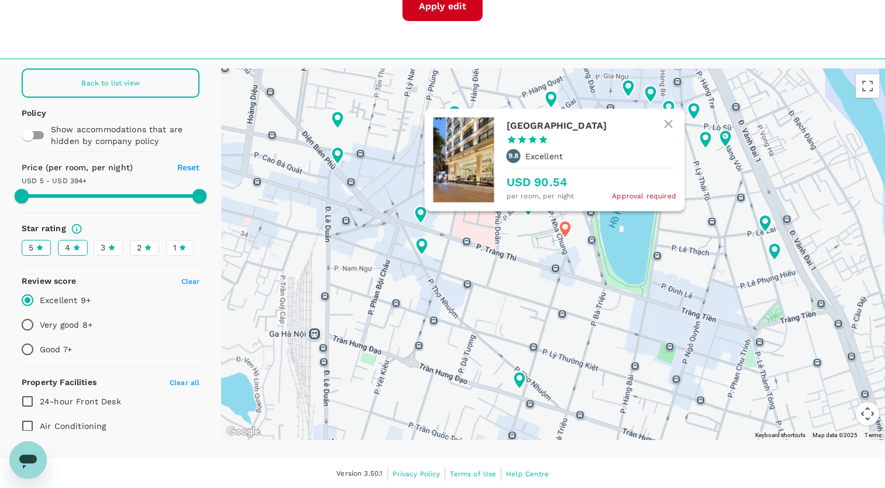
click at [564, 231] on icon at bounding box center [564, 229] width 12 height 18
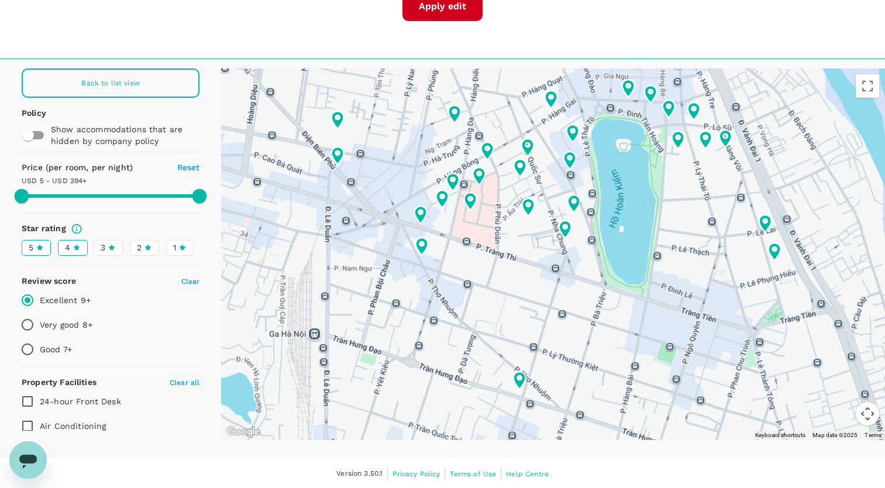
drag, startPoint x: 629, startPoint y: 228, endPoint x: 632, endPoint y: 258, distance: 30.0
click at [632, 258] on div at bounding box center [553, 253] width 664 height 371
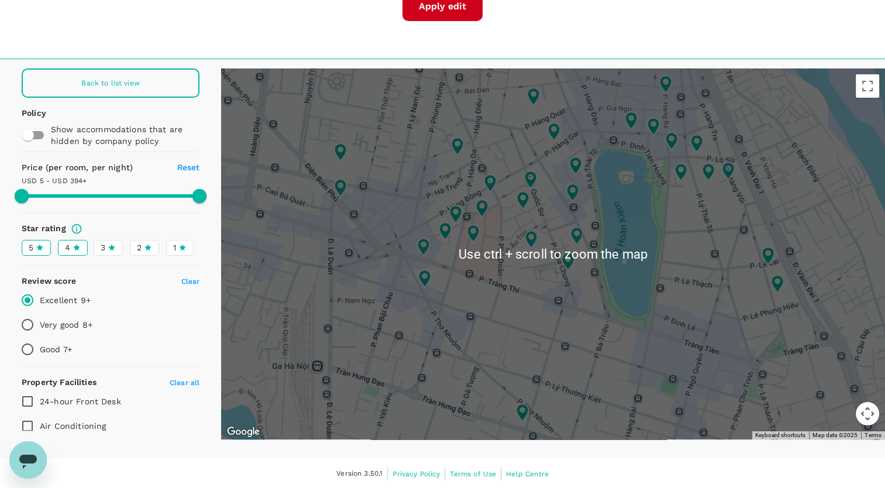
scroll to position [9, 0]
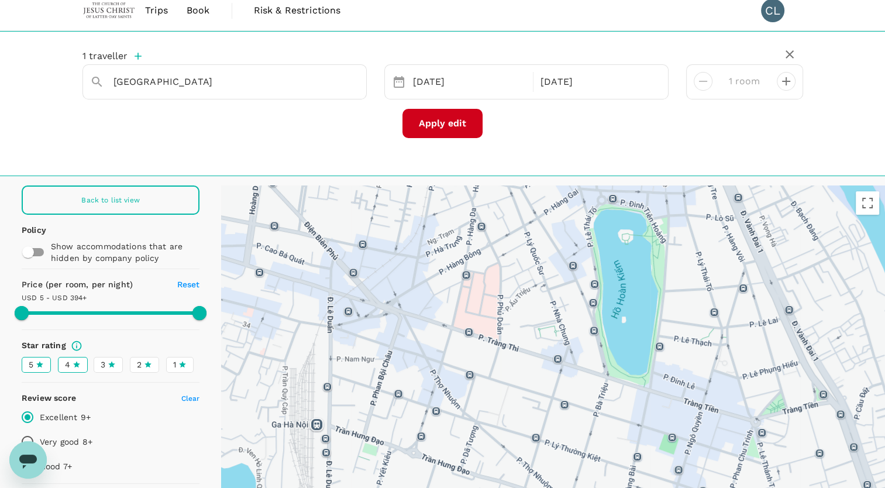
drag, startPoint x: 625, startPoint y: 306, endPoint x: 637, endPoint y: 318, distance: 16.6
click at [637, 314] on div at bounding box center [553, 370] width 664 height 371
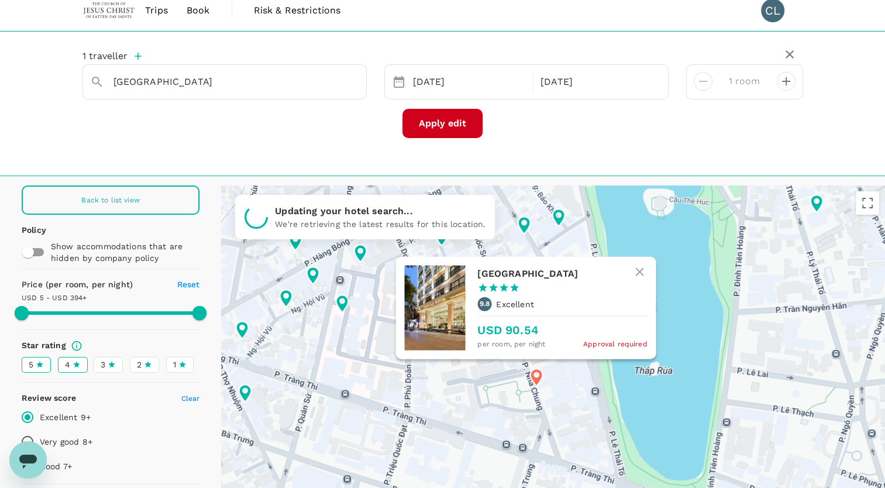
click at [539, 378] on icon at bounding box center [536, 377] width 12 height 18
type input "1663.87"
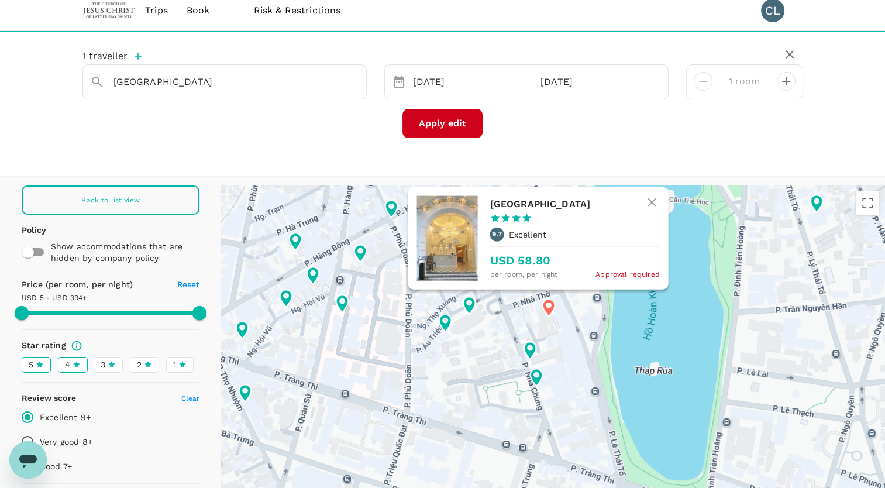
click at [548, 308] on icon at bounding box center [548, 308] width 12 height 18
click at [554, 206] on h6 "[GEOGRAPHIC_DATA]" at bounding box center [569, 204] width 160 height 16
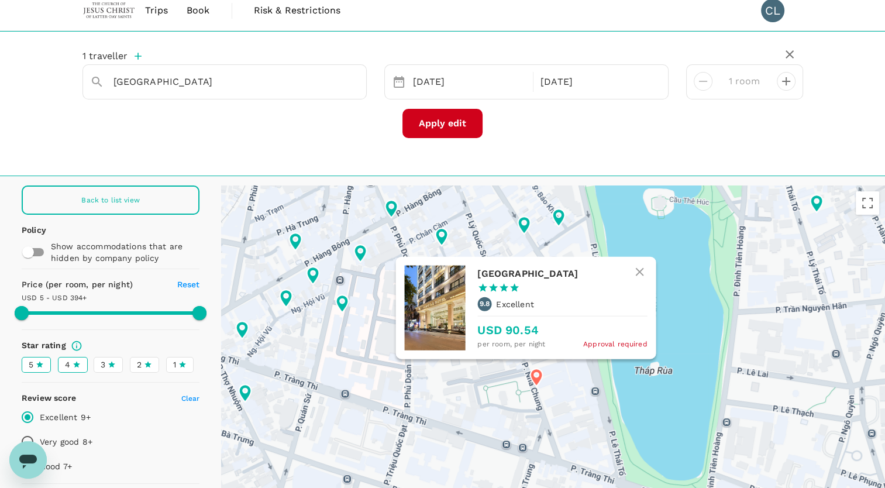
click at [543, 274] on h6 "Anatole Hotel Hanoi" at bounding box center [557, 273] width 160 height 16
click at [536, 377] on icon at bounding box center [536, 377] width 12 height 18
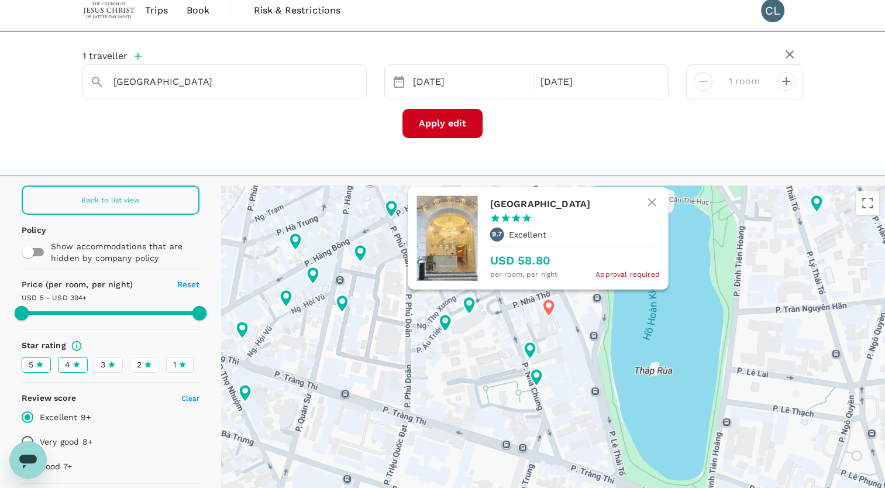
click at [549, 306] on icon at bounding box center [548, 308] width 12 height 18
click at [547, 208] on h6 "[GEOGRAPHIC_DATA]" at bounding box center [569, 204] width 160 height 16
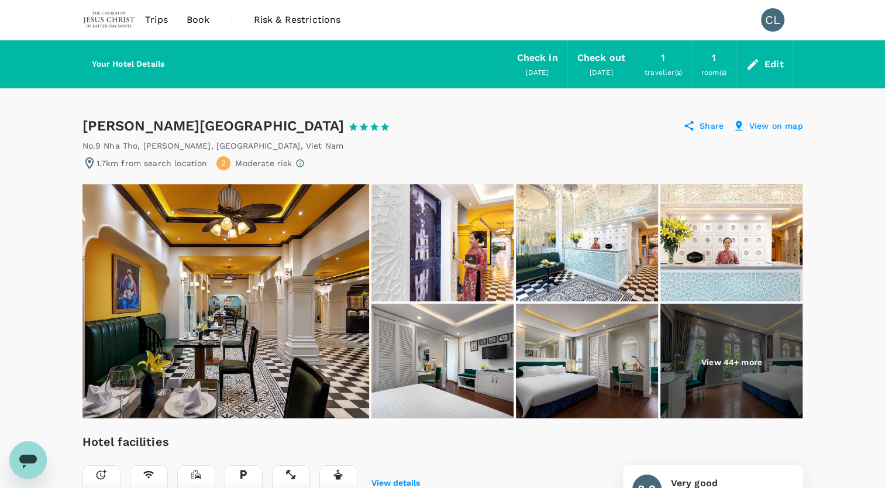
click at [734, 363] on p "View 44+ more" at bounding box center [731, 362] width 61 height 12
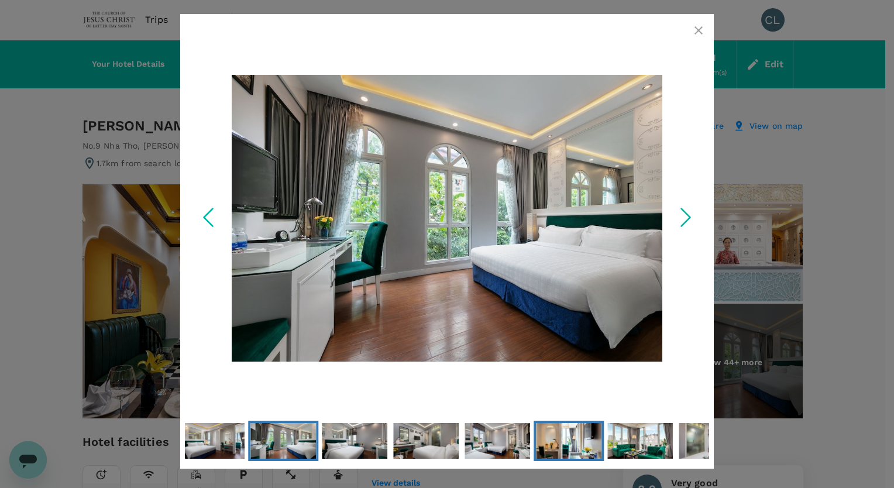
click at [571, 444] on img "Go to Slide 11" at bounding box center [568, 441] width 65 height 44
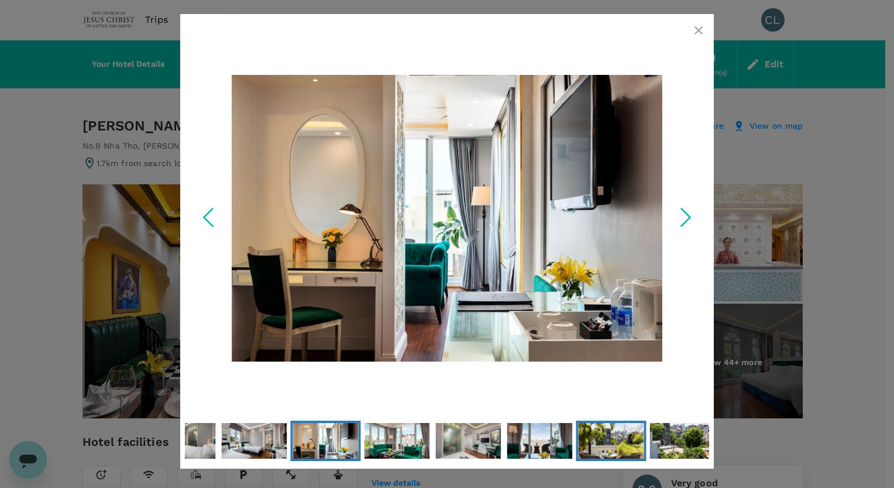
click at [626, 444] on img "Go to Slide 15" at bounding box center [610, 441] width 65 height 44
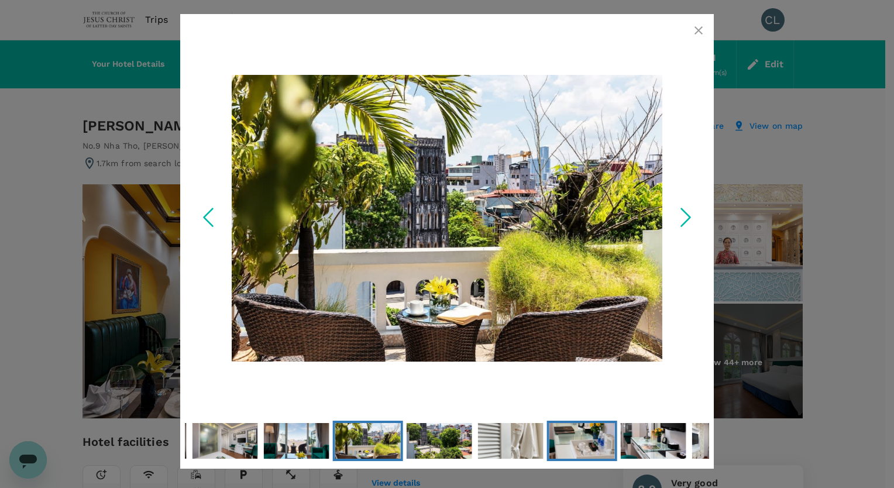
click at [587, 442] on img "Go to Slide 18" at bounding box center [581, 441] width 65 height 44
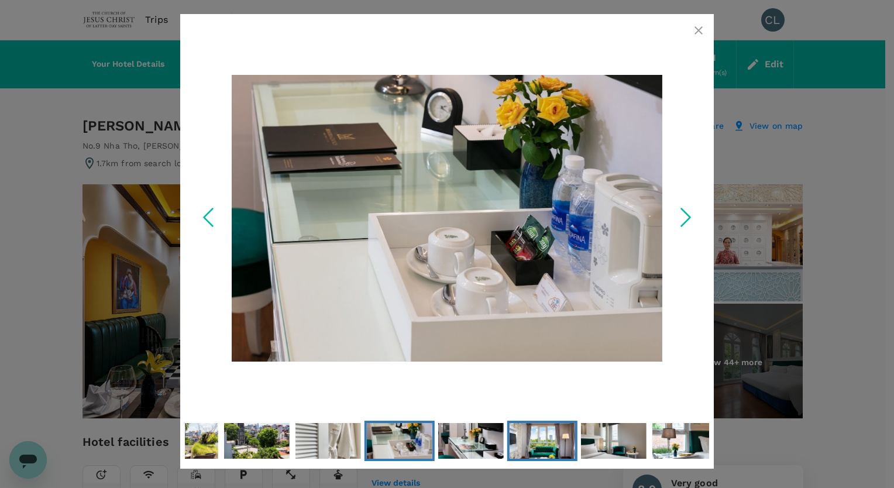
click at [547, 441] on img "Go to Slide 20" at bounding box center [541, 441] width 65 height 44
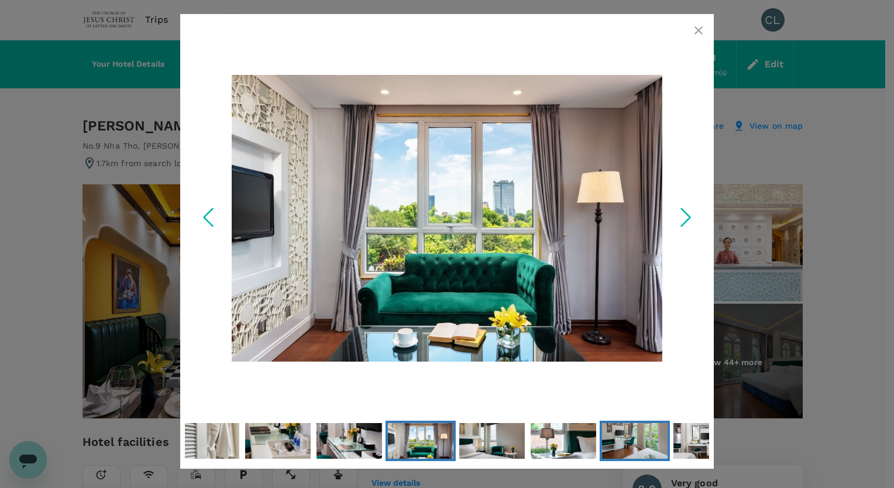
click at [662, 442] on img "Go to Slide 23" at bounding box center [634, 441] width 65 height 44
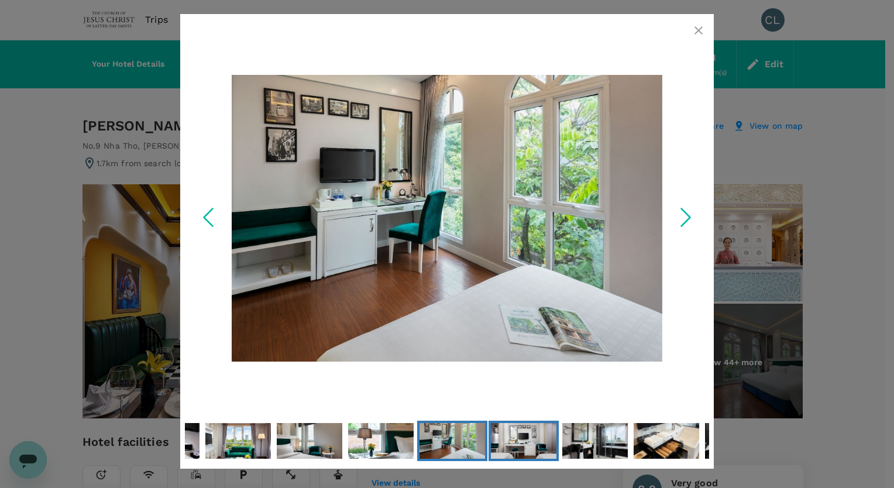
click at [526, 441] on img "Go to Slide 24" at bounding box center [523, 441] width 65 height 44
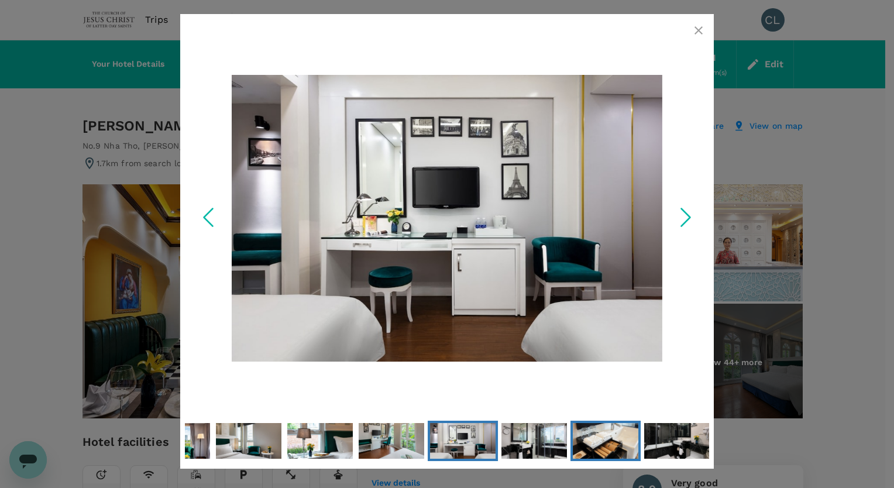
click at [585, 441] on img "Go to Slide 26" at bounding box center [604, 441] width 65 height 44
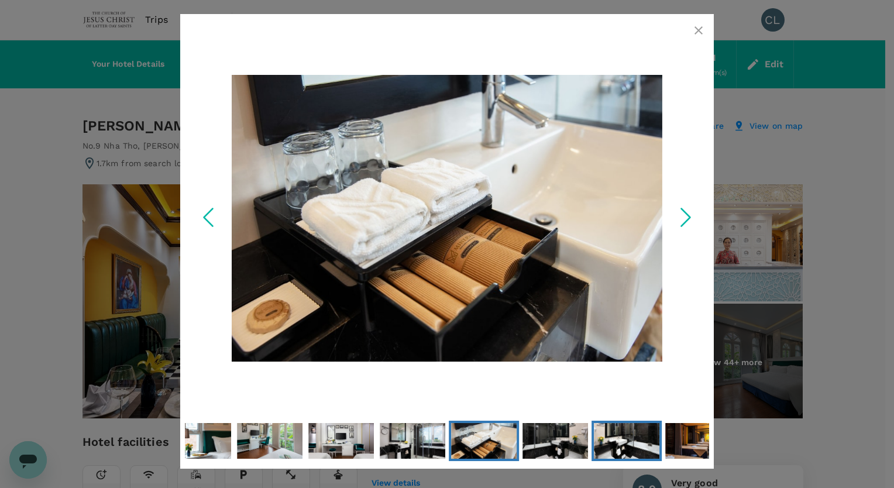
click at [643, 442] on img "Go to Slide 28" at bounding box center [626, 441] width 65 height 44
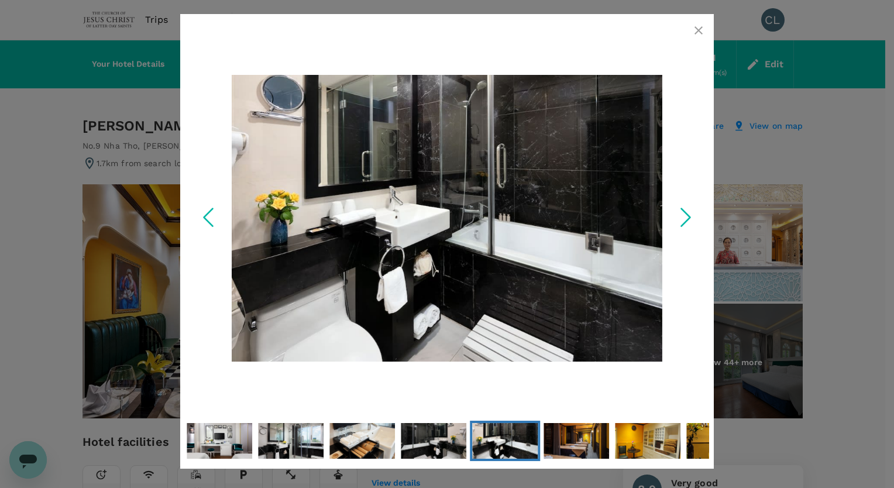
click at [702, 27] on icon "button" at bounding box center [698, 30] width 14 height 14
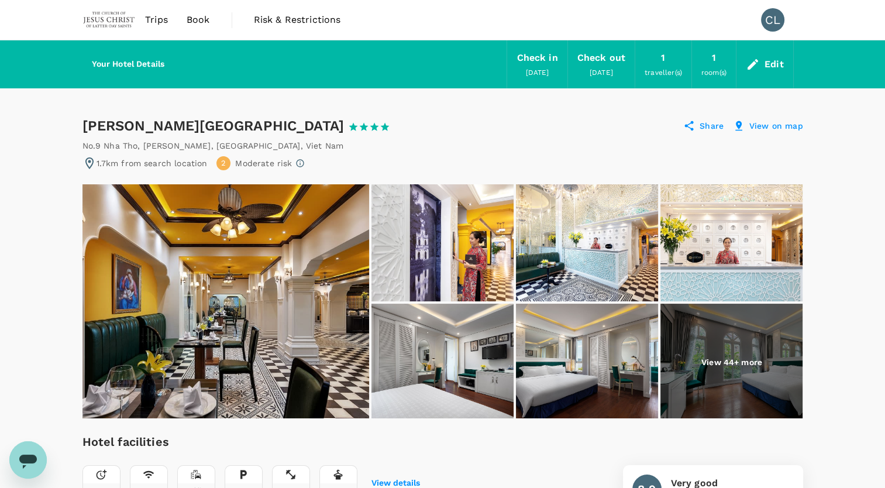
click at [115, 123] on div "Minerva Church Hotel 1 Star 2 Stars 3 Stars 4 Stars 5 Stars" at bounding box center [241, 125] width 319 height 19
drag, startPoint x: 115, startPoint y: 123, endPoint x: 140, endPoint y: 123, distance: 25.2
click at [115, 123] on div "Minerva Church Hotel 1 Star 2 Stars 3 Stars 4 Stars 5 Stars" at bounding box center [241, 125] width 319 height 19
click at [216, 125] on div "Minerva Church Hotel 1 Star 2 Stars 3 Stars 4 Stars 5 Stars" at bounding box center [241, 125] width 319 height 19
copy div "[GEOGRAPHIC_DATA]"
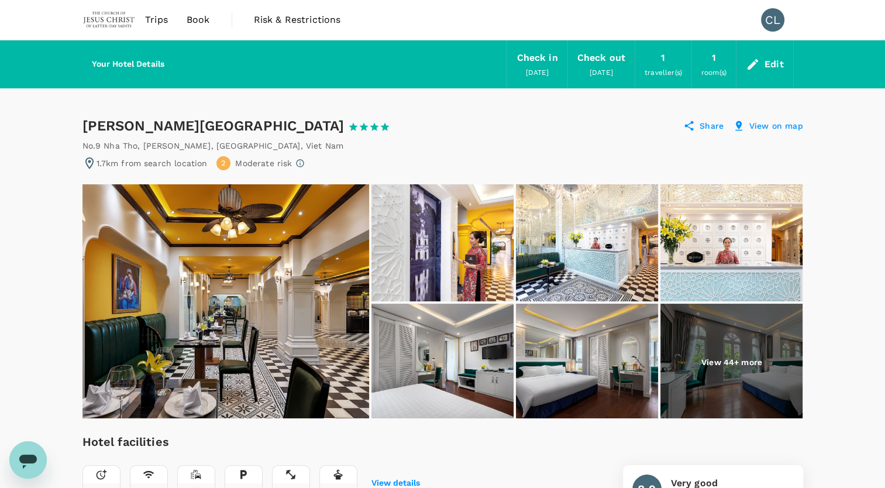
click at [337, 119] on div "Minerva Church Hotel 1 Star 2 Stars 3 Stars 4 Stars 5 Stars Share View on map" at bounding box center [442, 125] width 720 height 19
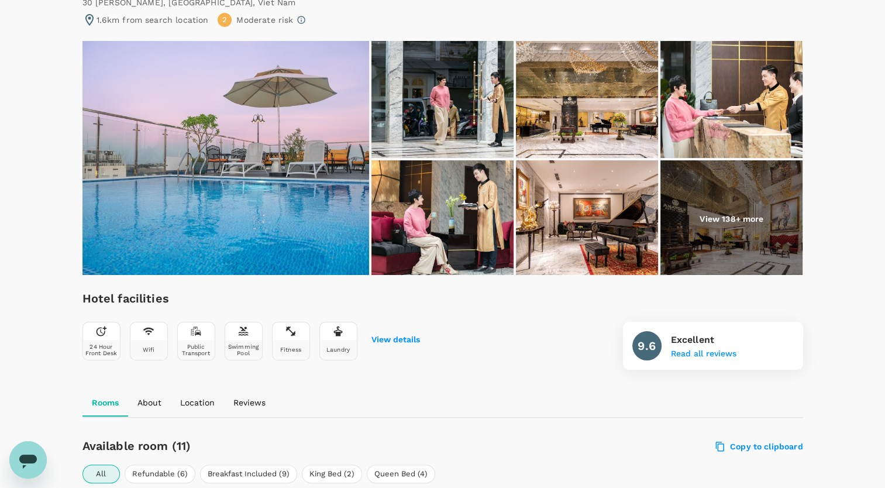
scroll to position [117, 0]
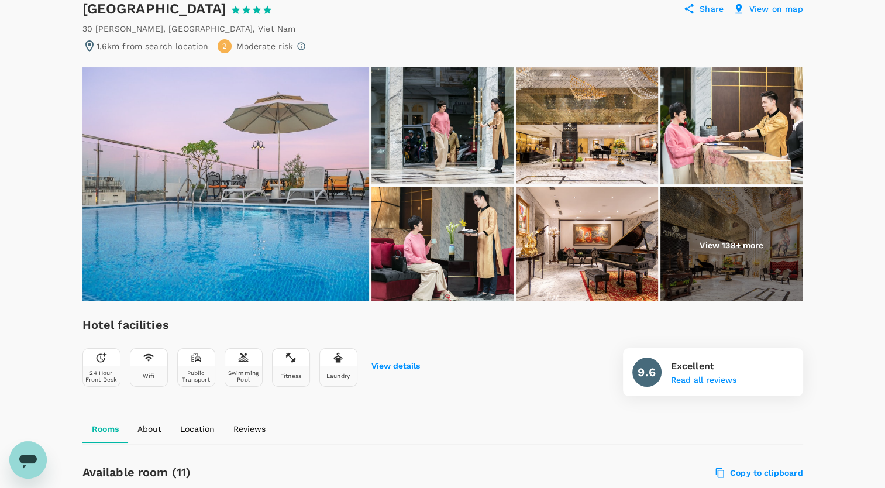
click at [743, 247] on p "View 138+ more" at bounding box center [731, 245] width 64 height 12
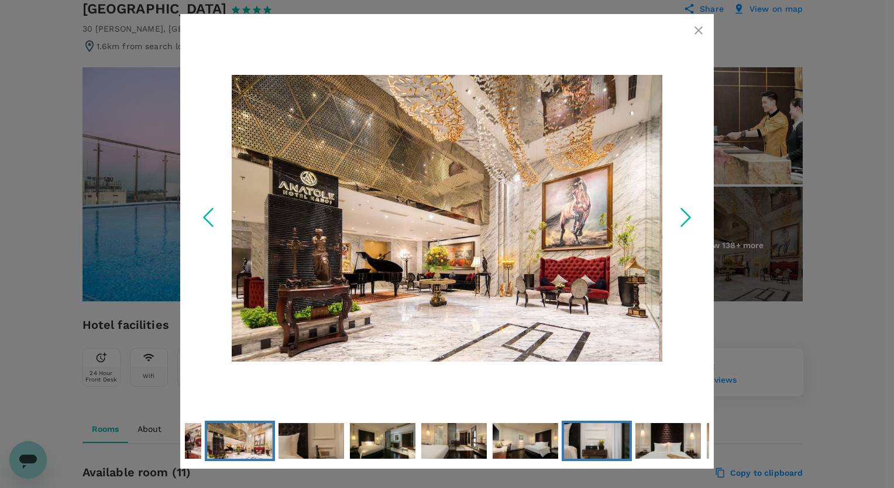
click at [609, 447] on img "Go to Slide 12" at bounding box center [596, 441] width 65 height 44
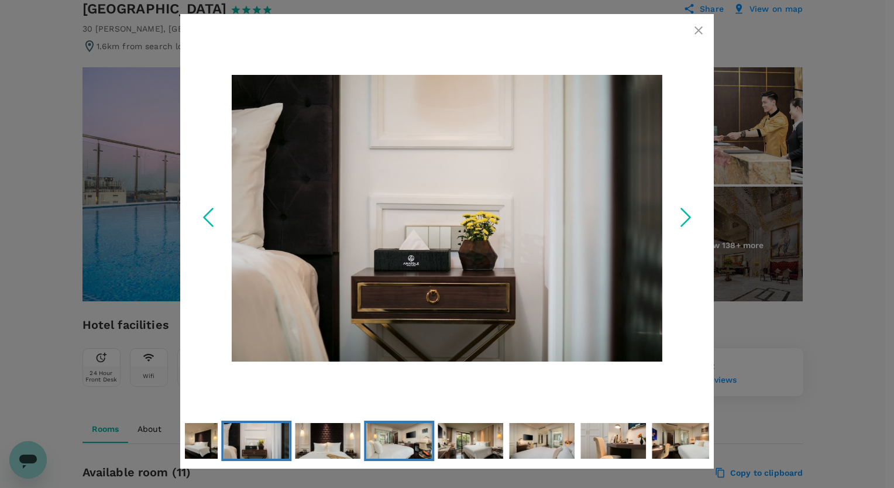
click at [398, 451] on img "Go to Slide 14" at bounding box center [398, 441] width 65 height 44
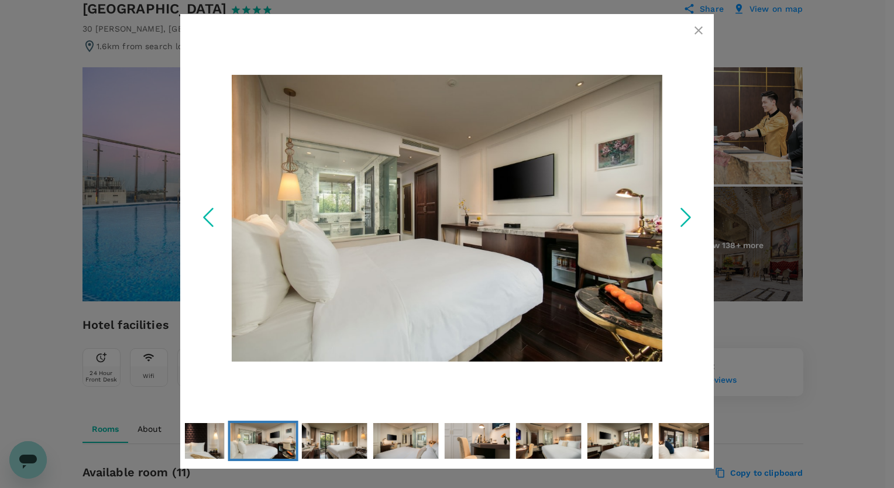
click at [696, 30] on icon "button" at bounding box center [698, 30] width 14 height 14
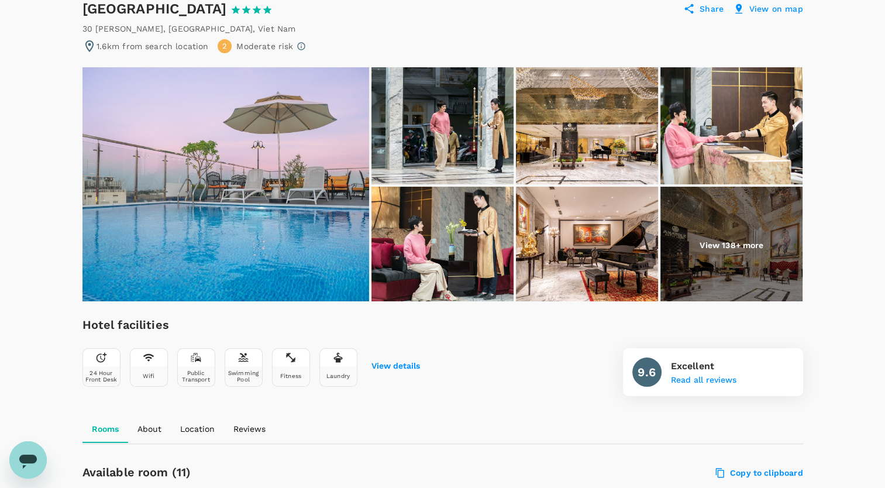
click at [94, 5] on div "Anatole Hotel Hanoi 1 Star 2 Stars 3 Stars 4 Stars 5 Stars" at bounding box center [182, 8] width 201 height 19
click at [218, 6] on div "Anatole Hotel Hanoi 1 Star 2 Stars 3 Stars 4 Stars 5 Stars" at bounding box center [182, 8] width 201 height 19
copy div "[GEOGRAPHIC_DATA]"
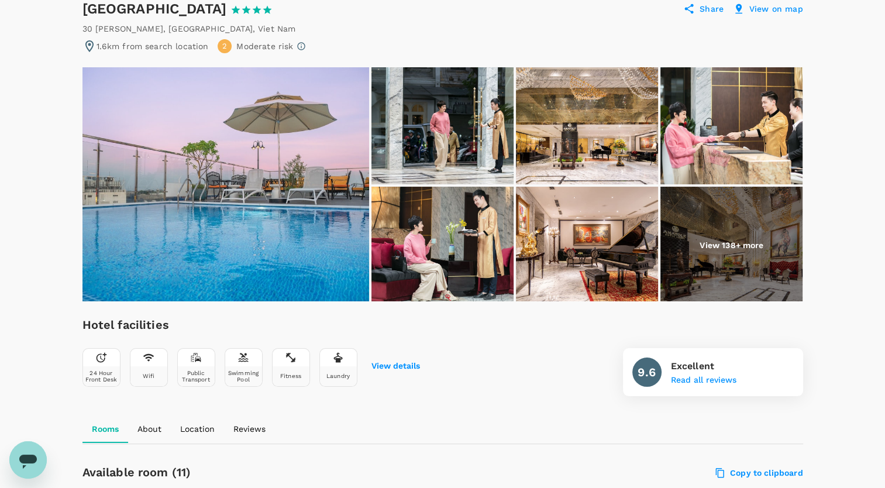
click at [404, 25] on div "30 [PERSON_NAME] , [GEOGRAPHIC_DATA] , [GEOGRAPHIC_DATA]" at bounding box center [442, 29] width 720 height 12
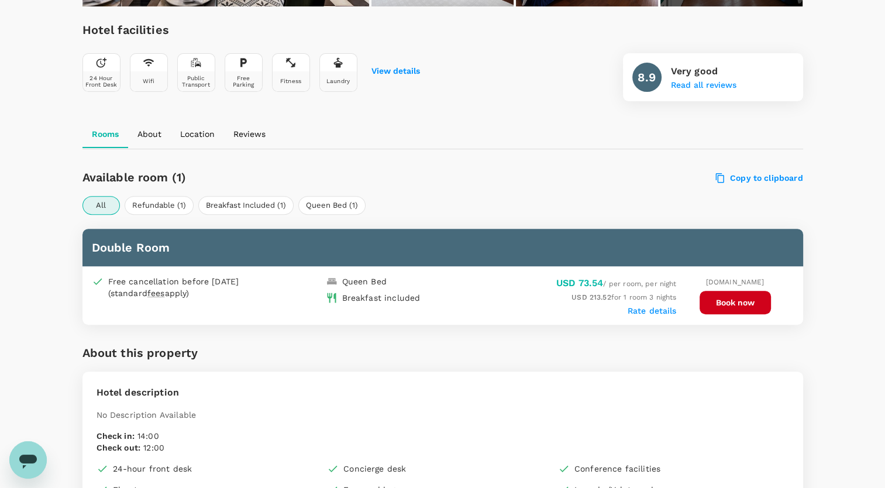
scroll to position [468, 0]
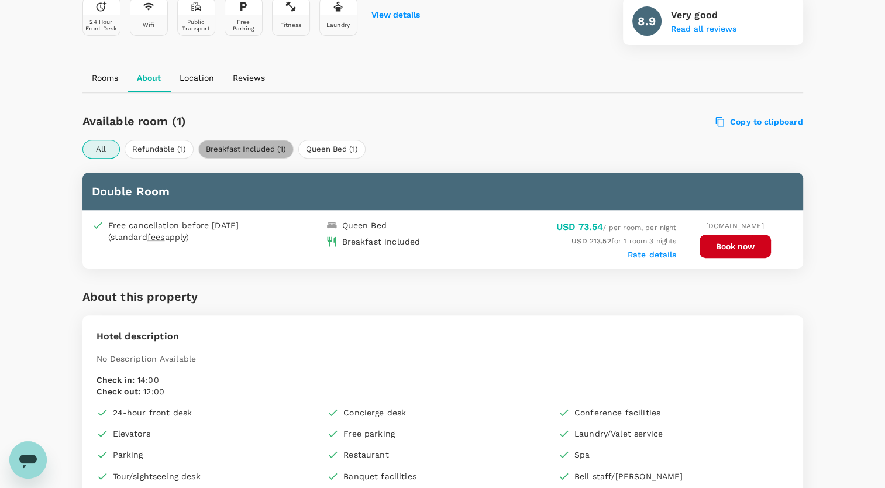
click at [248, 149] on button "Breakfast Included (1)" at bounding box center [245, 149] width 95 height 19
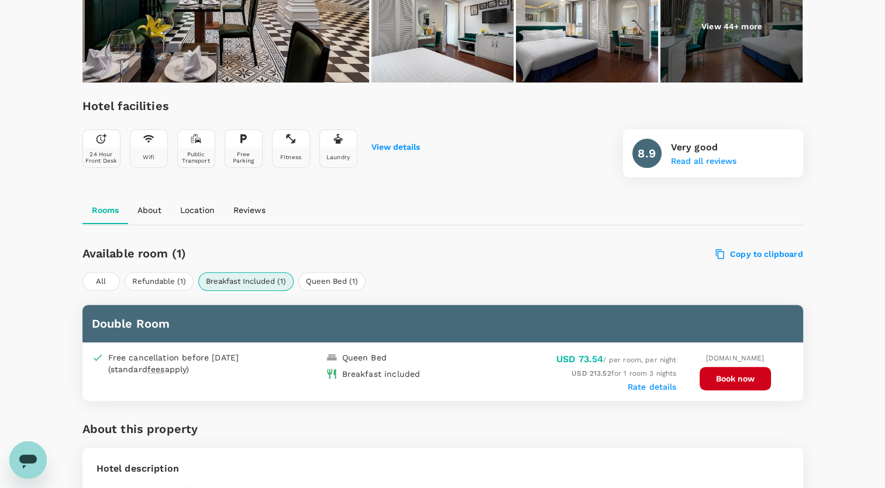
scroll to position [292, 0]
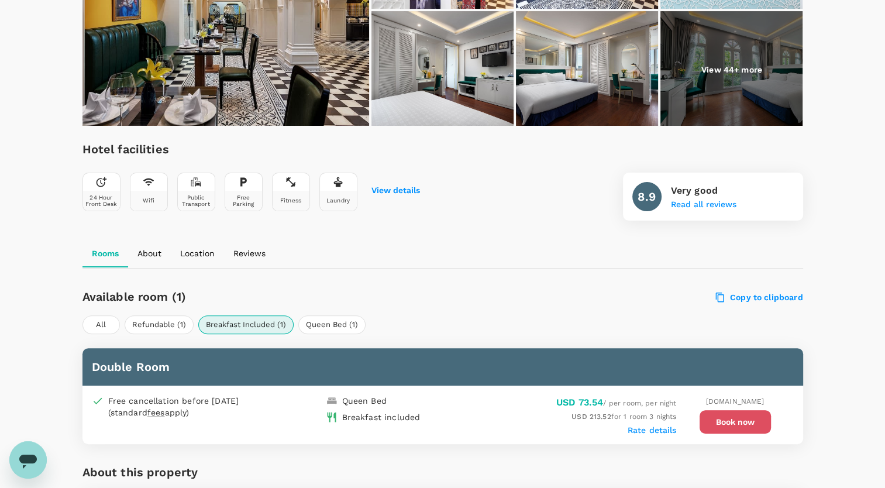
click at [746, 422] on button "Book now" at bounding box center [734, 421] width 71 height 23
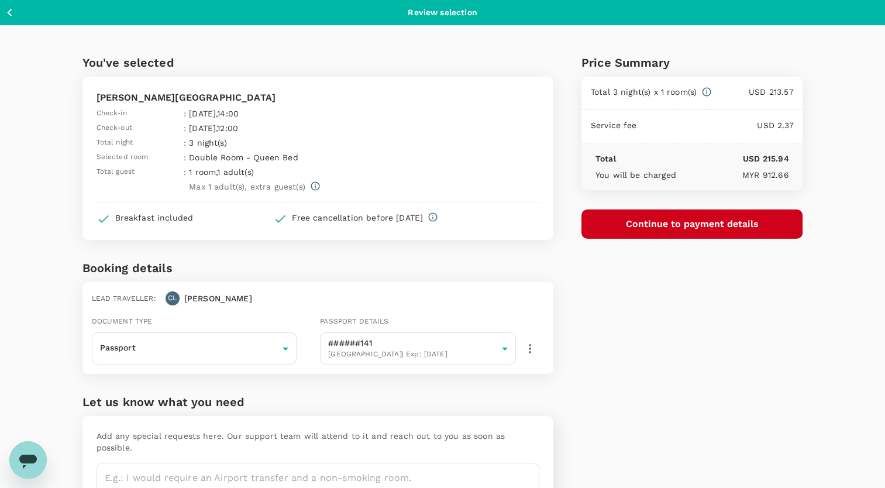
click at [405, 156] on th "Double Room - Queen Bed" at bounding box center [297, 156] width 217 height 15
click at [66, 220] on div "You've selected Minerva Church Hotel Check-in : 02 Sep 2025 , 14:00 Check-out :…" at bounding box center [303, 281] width 499 height 513
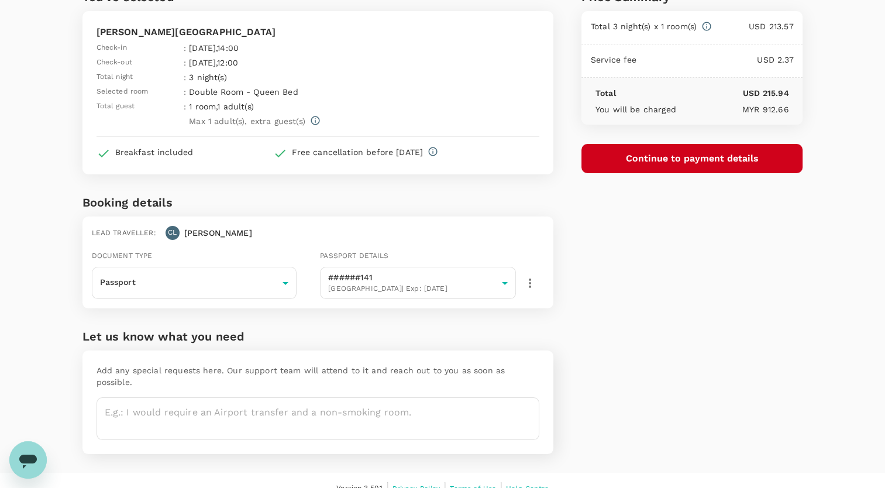
scroll to position [68, 0]
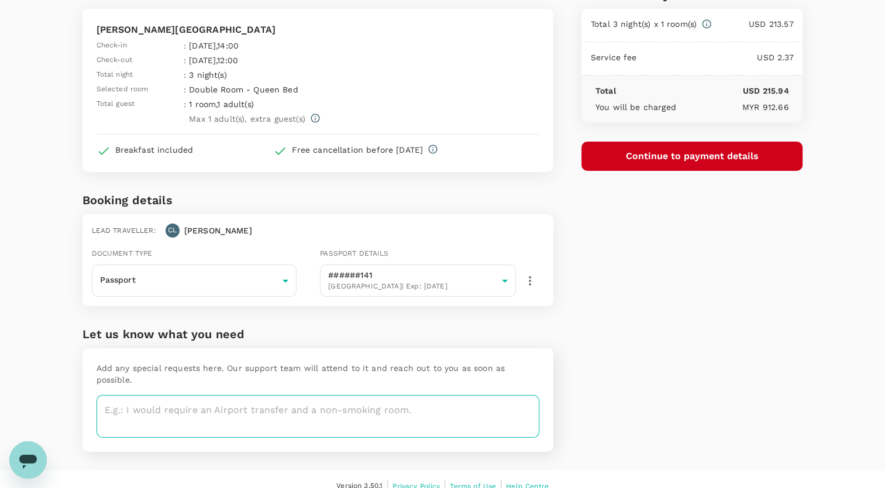
click at [323, 403] on textarea at bounding box center [317, 416] width 443 height 43
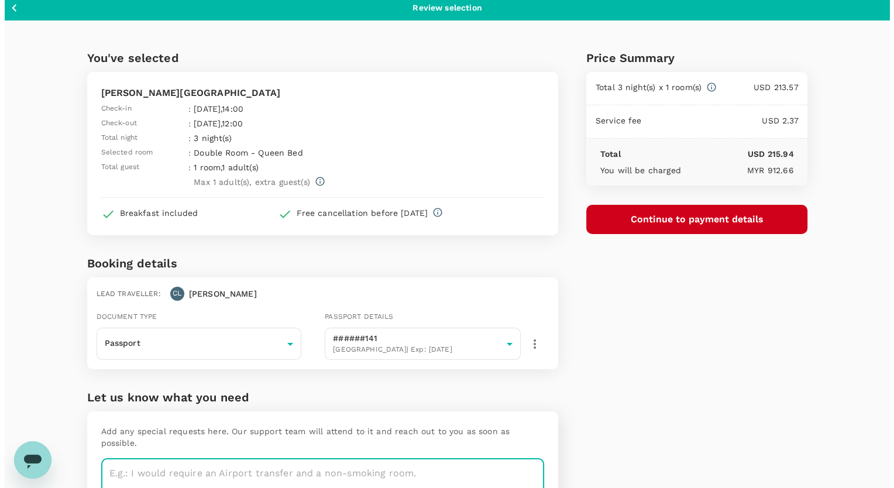
scroll to position [0, 0]
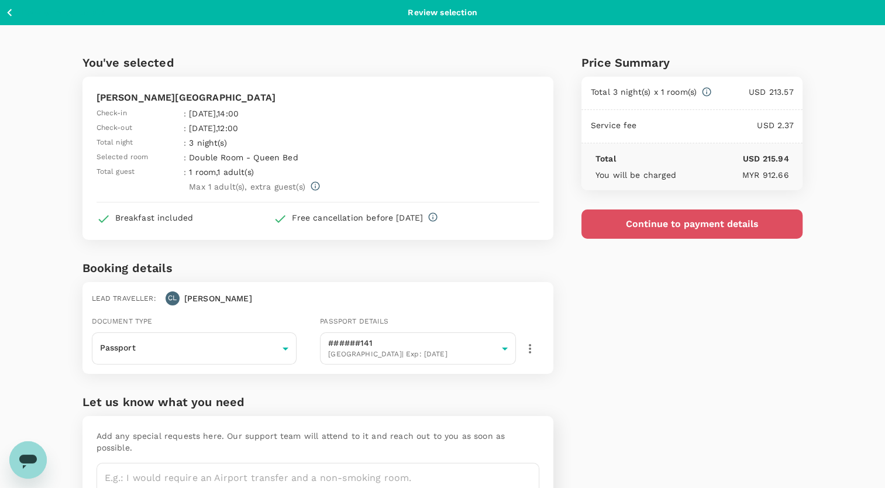
click at [704, 225] on button "Continue to payment details" at bounding box center [692, 223] width 222 height 29
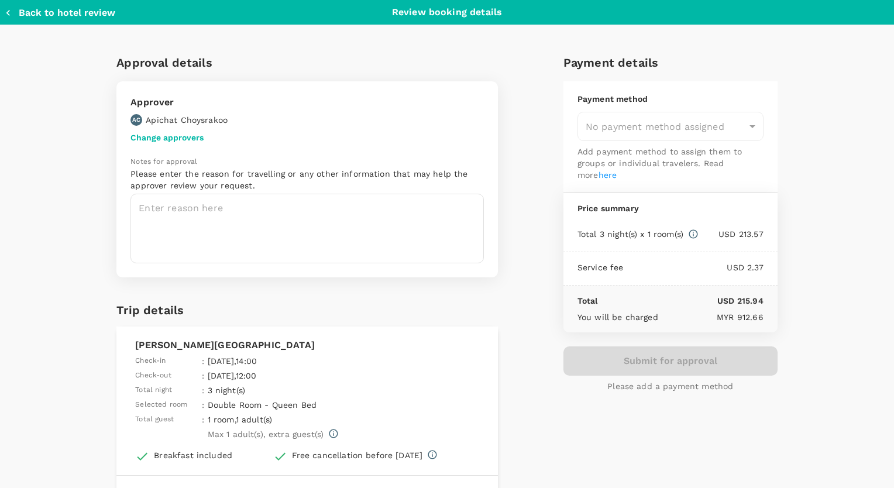
type input "9c4a2d21-5a28-4f24-9288-ce5bc6e7137e"
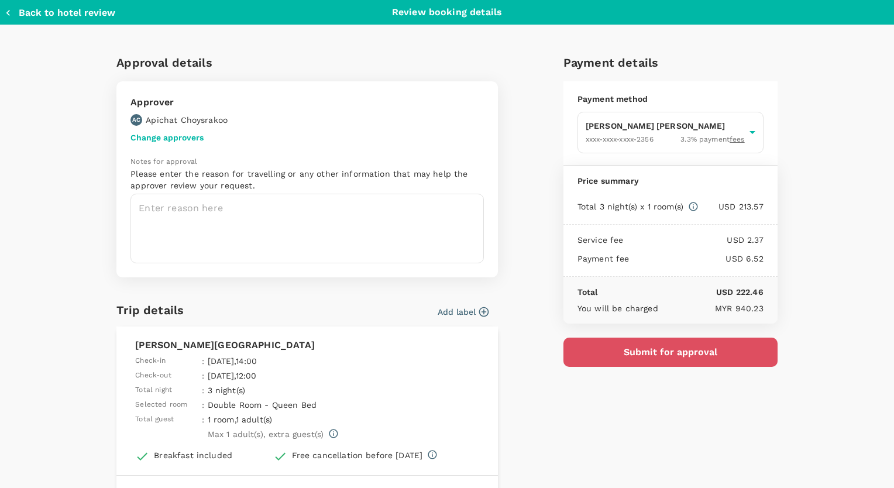
click at [708, 353] on button "Submit for approval" at bounding box center [670, 351] width 214 height 29
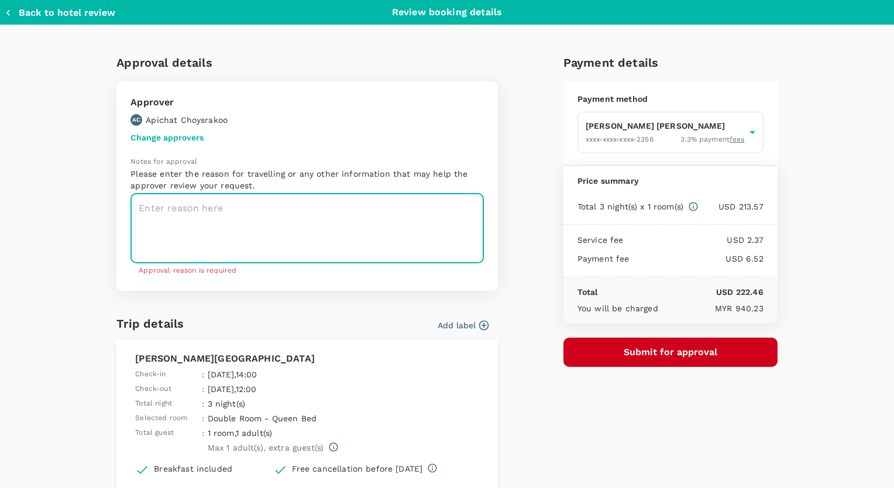
click at [354, 223] on textarea at bounding box center [306, 229] width 353 height 70
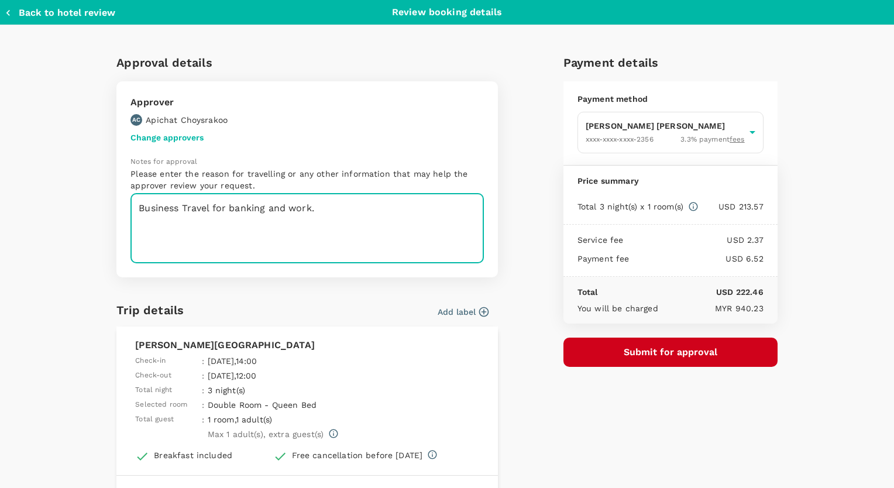
type textarea "Business Travel for banking and work."
click at [713, 352] on button "Submit for approval" at bounding box center [670, 351] width 214 height 29
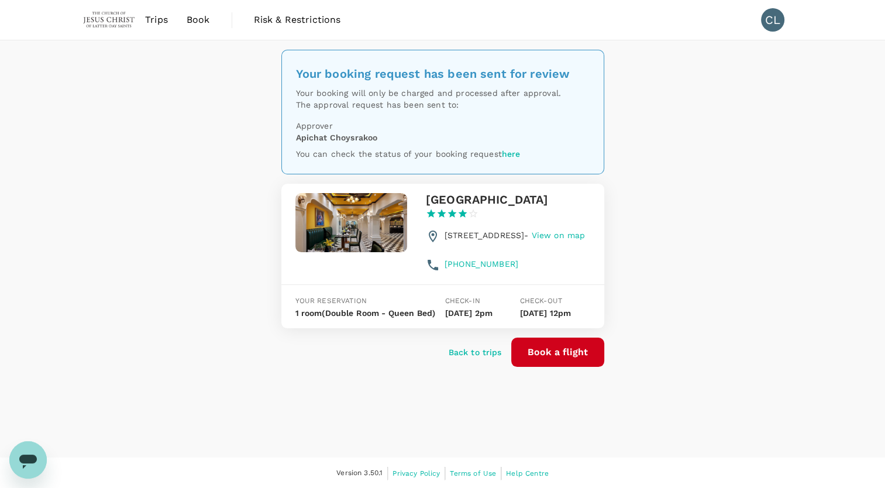
click at [445, 196] on h3 "[GEOGRAPHIC_DATA]" at bounding box center [487, 199] width 123 height 13
click at [549, 200] on h3 "[GEOGRAPHIC_DATA]" at bounding box center [487, 199] width 123 height 13
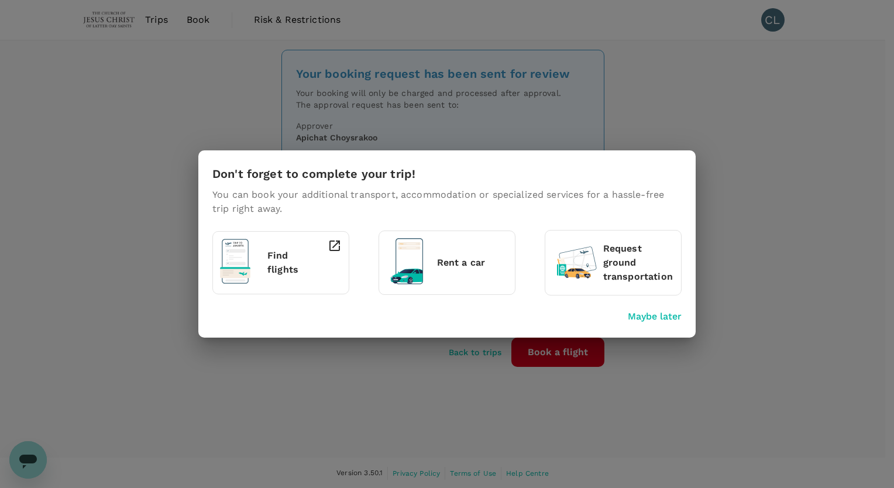
copy h3 "[GEOGRAPHIC_DATA]"
click at [672, 316] on p "Maybe later" at bounding box center [654, 316] width 54 height 14
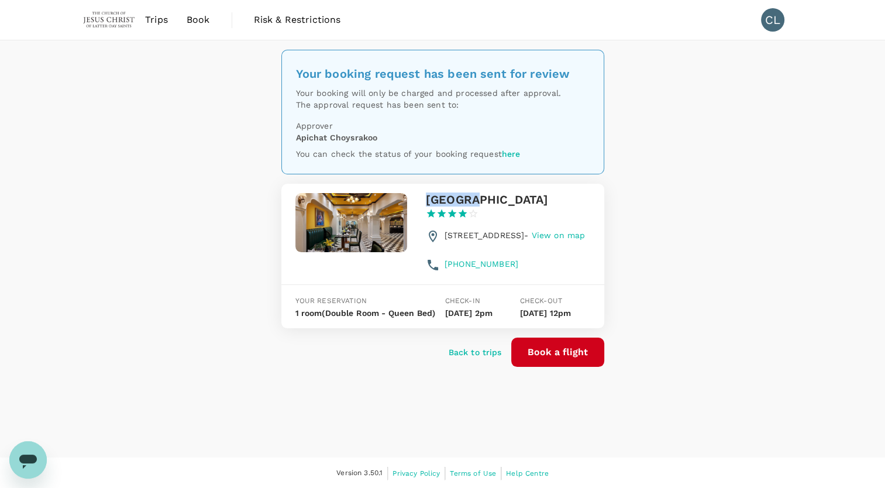
drag, startPoint x: 503, startPoint y: 234, endPoint x: 547, endPoint y: 233, distance: 44.5
click at [547, 233] on span "[STREET_ADDRESS] Nam - View on map" at bounding box center [514, 234] width 140 height 9
copy span "[PERSON_NAME]"
